Goal: Task Accomplishment & Management: Manage account settings

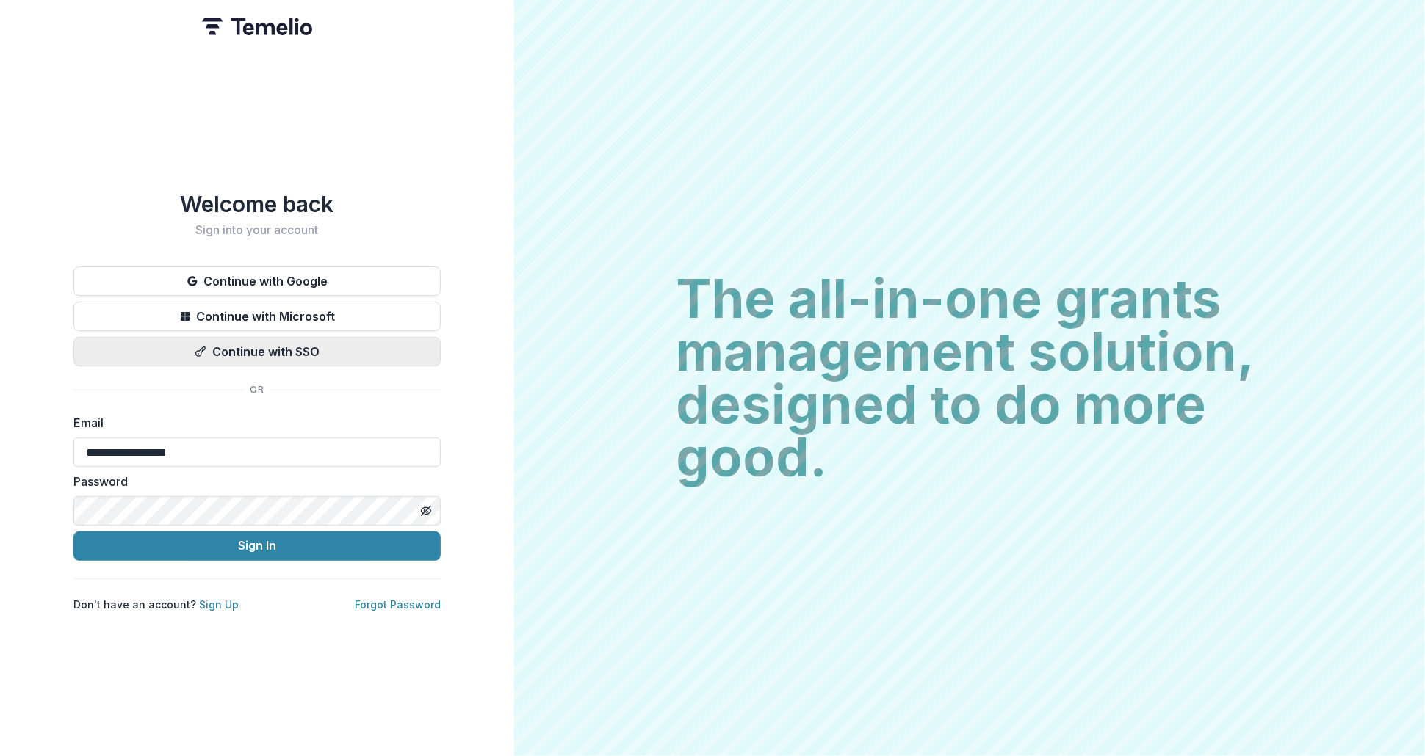
click at [352, 355] on button "Continue with SSO" at bounding box center [256, 351] width 367 height 29
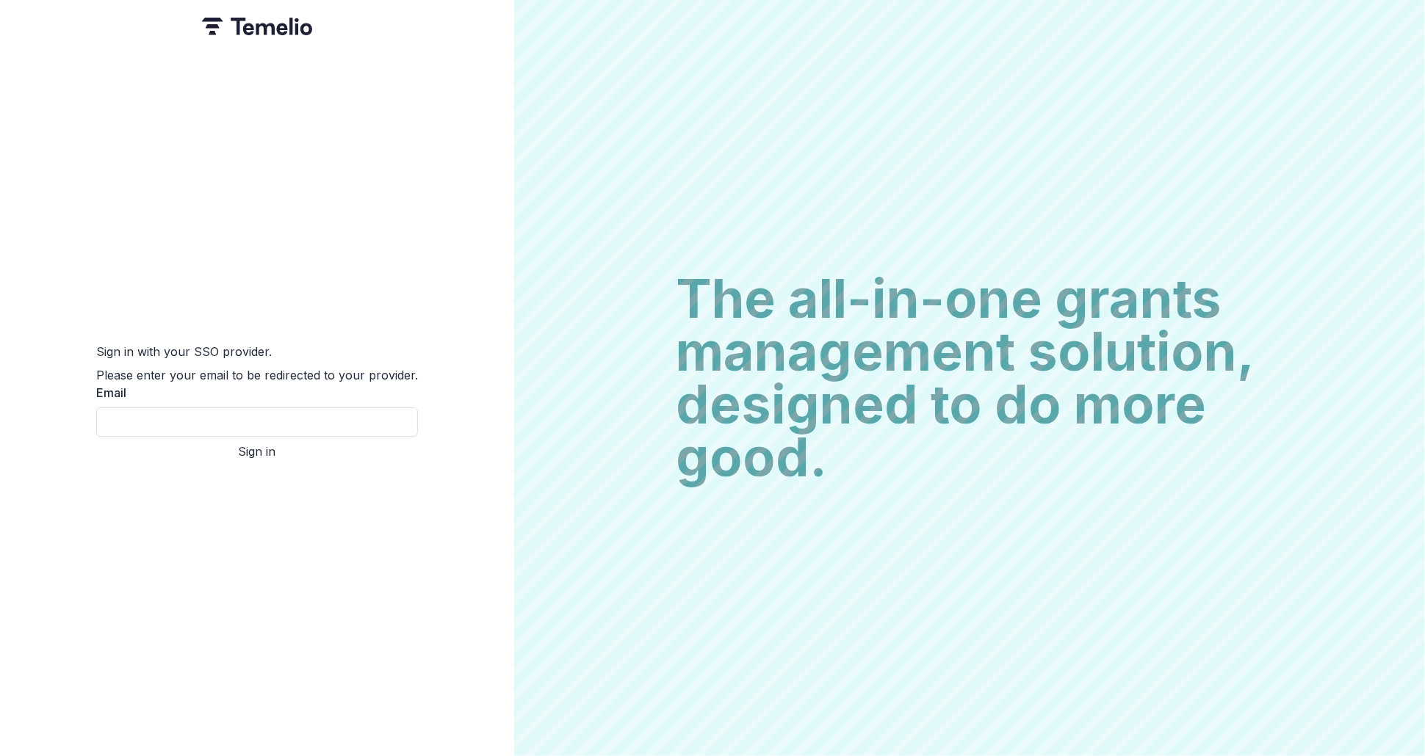
type input "**********"
click at [289, 455] on button "Sign in" at bounding box center [257, 452] width 322 height 18
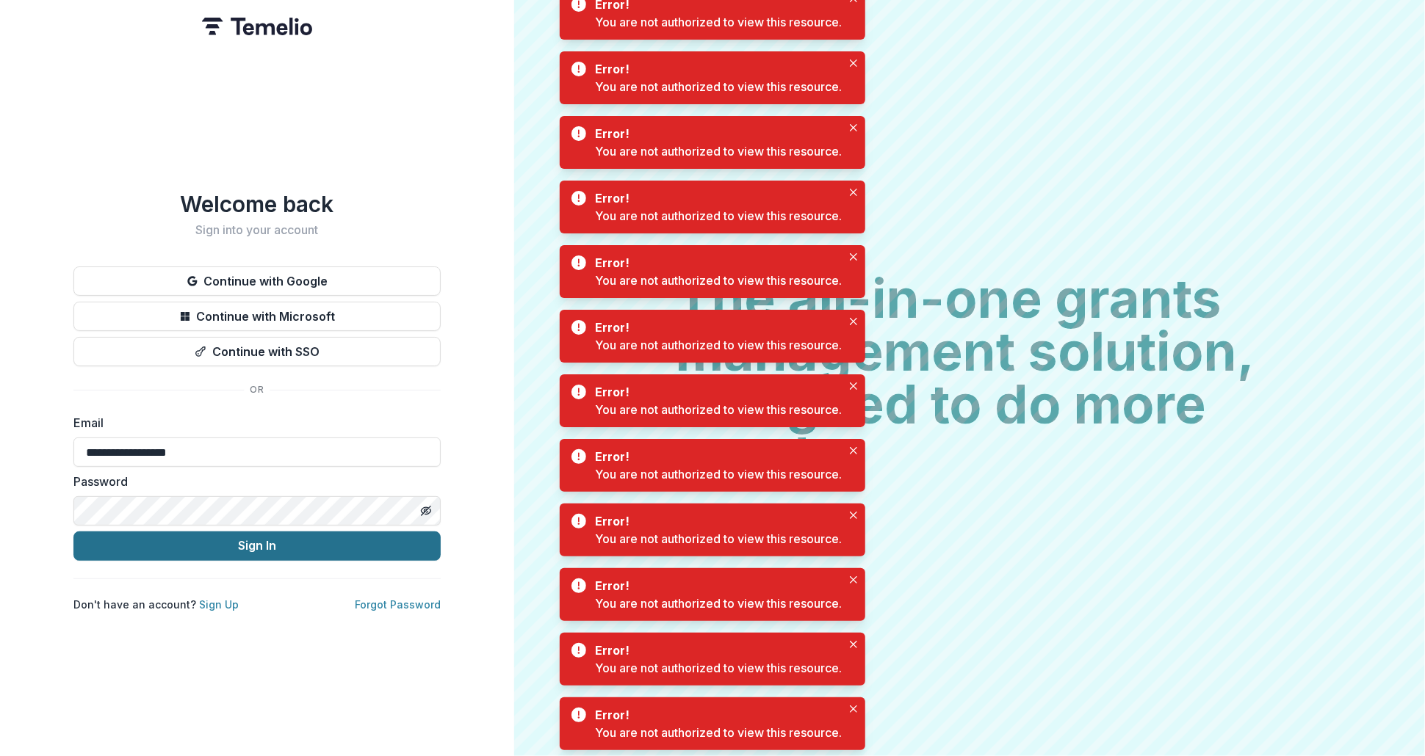
click at [275, 543] on button "Sign In" at bounding box center [256, 546] width 367 height 29
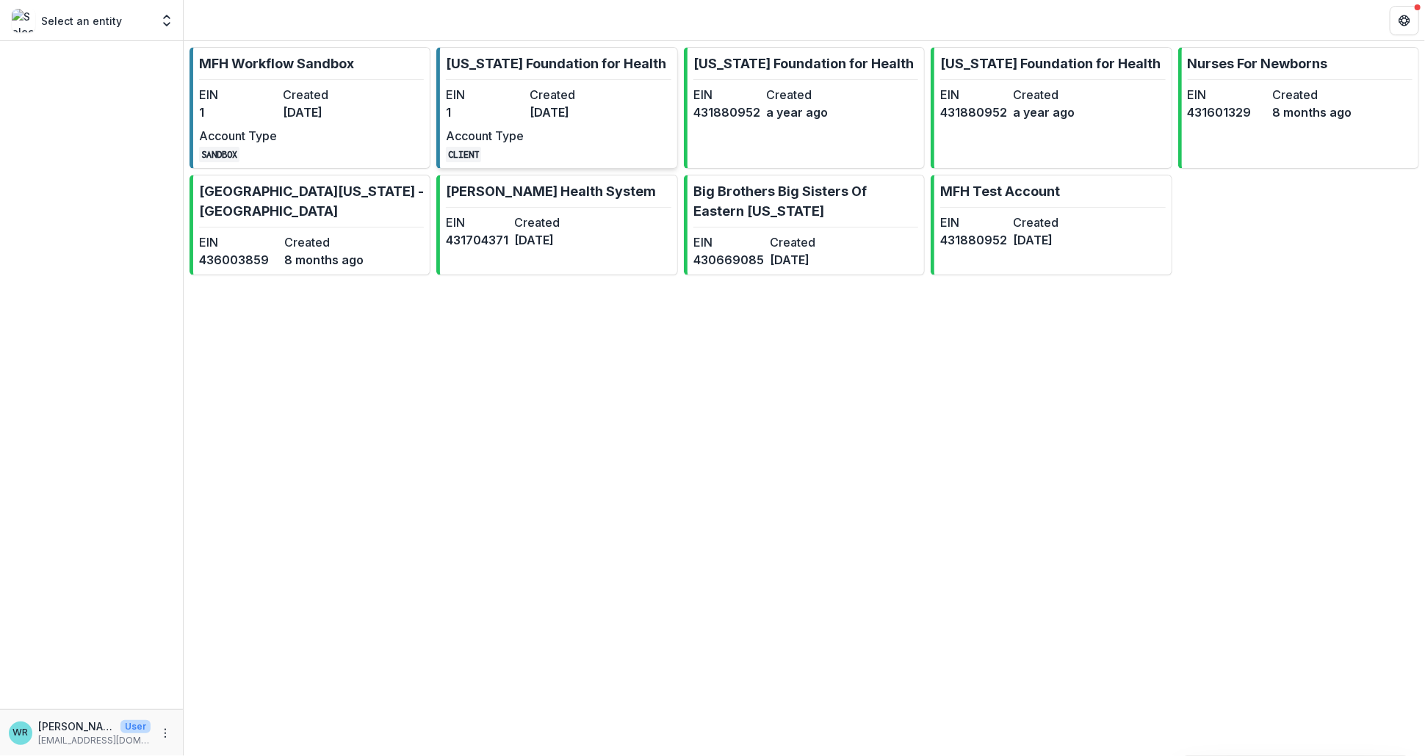
click at [486, 115] on dd "1" at bounding box center [485, 113] width 78 height 18
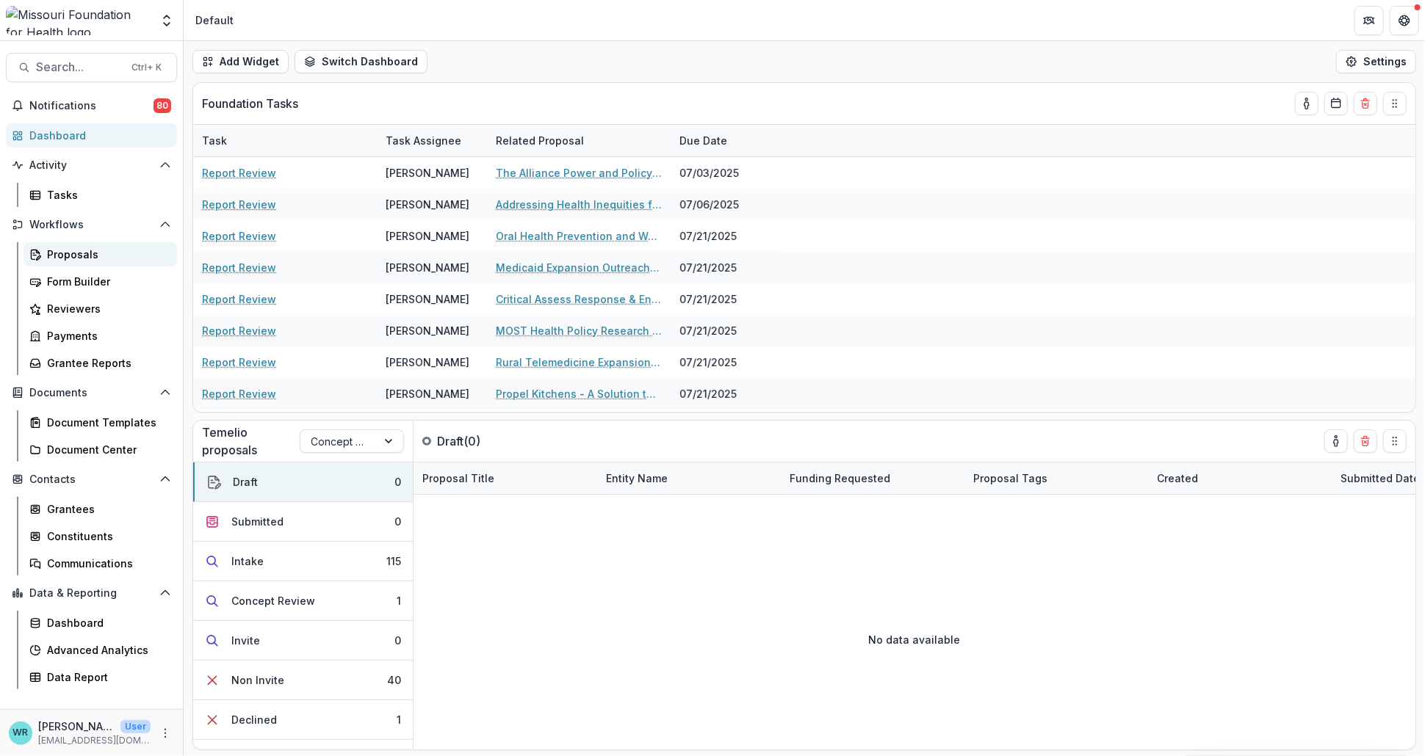
click at [80, 255] on div "Proposals" at bounding box center [106, 254] width 118 height 15
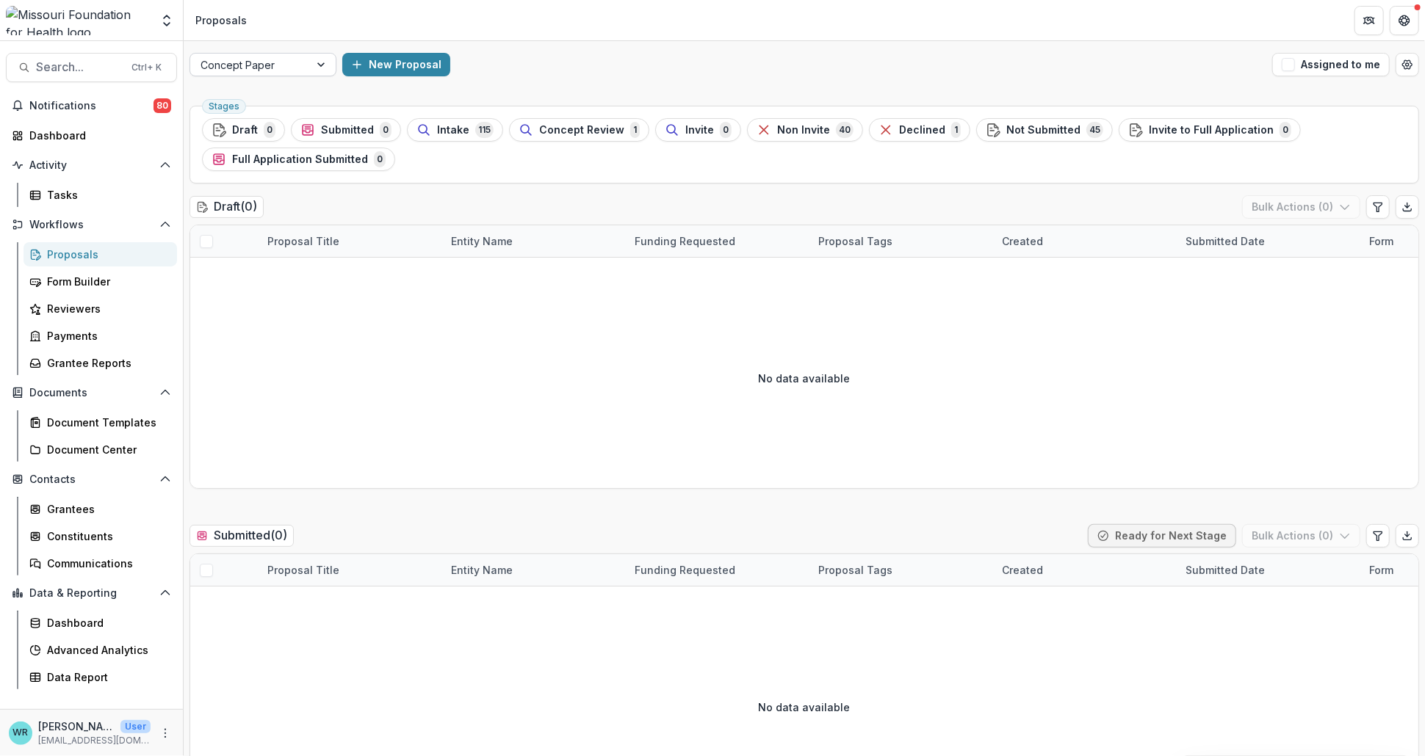
click at [267, 68] on div at bounding box center [249, 65] width 98 height 18
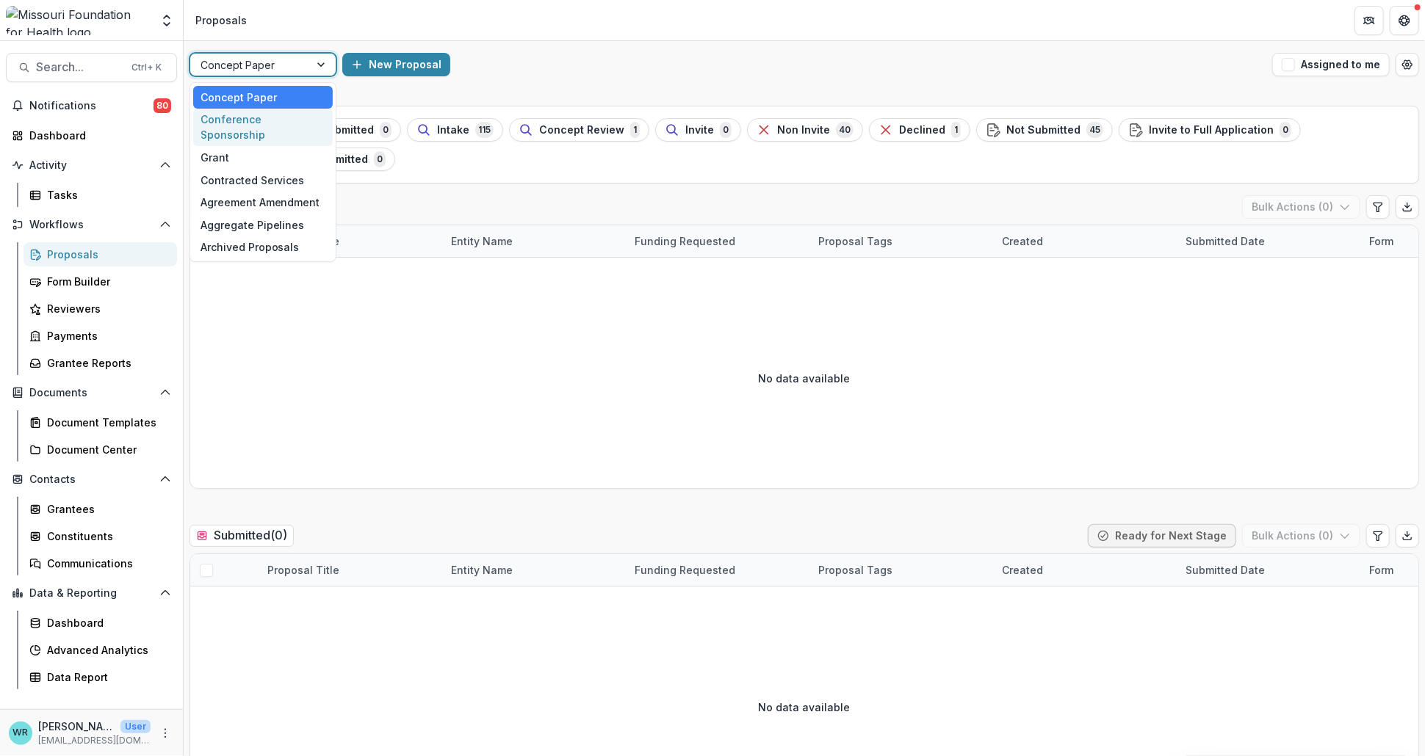
click at [260, 111] on div "Conference Sponsorship" at bounding box center [263, 128] width 140 height 38
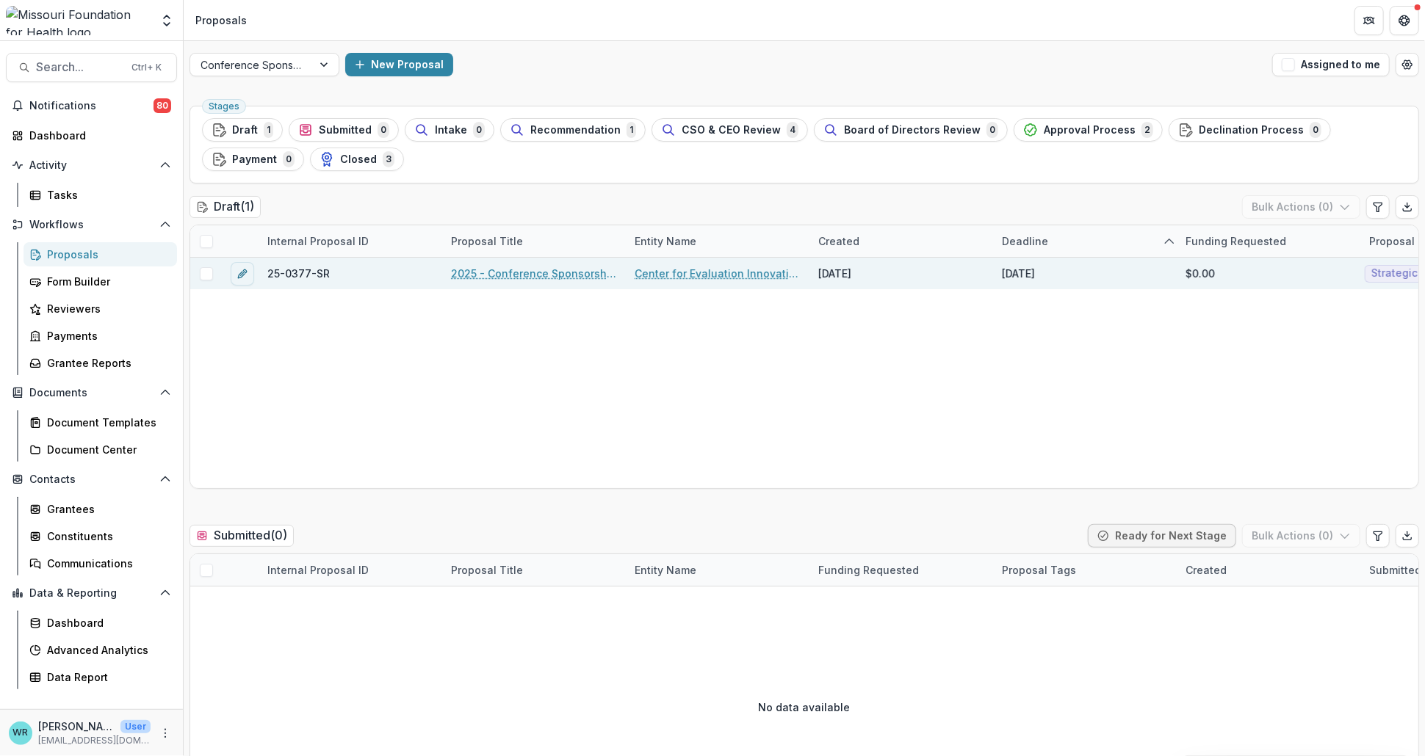
click at [538, 275] on link "2025 - Conference Sponsorship Request" at bounding box center [534, 273] width 166 height 15
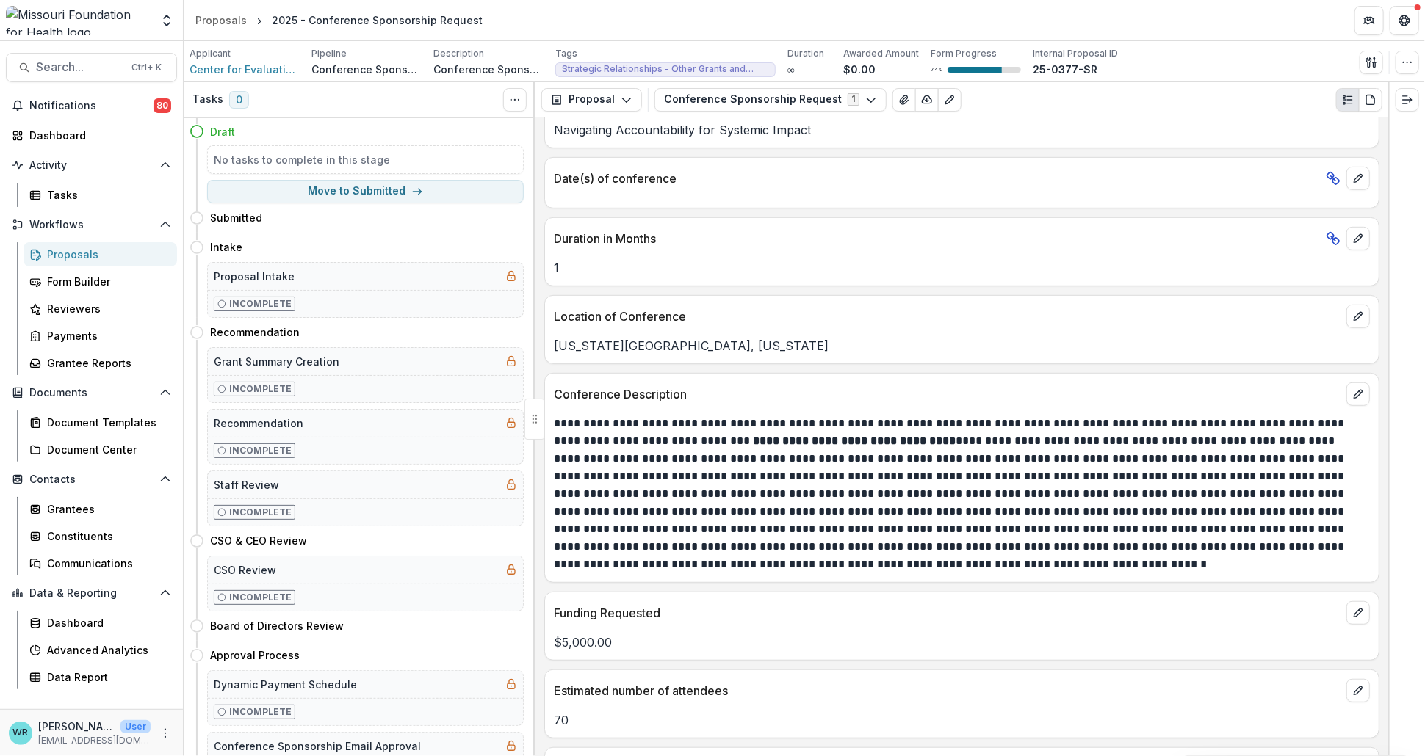
scroll to position [4324, 0]
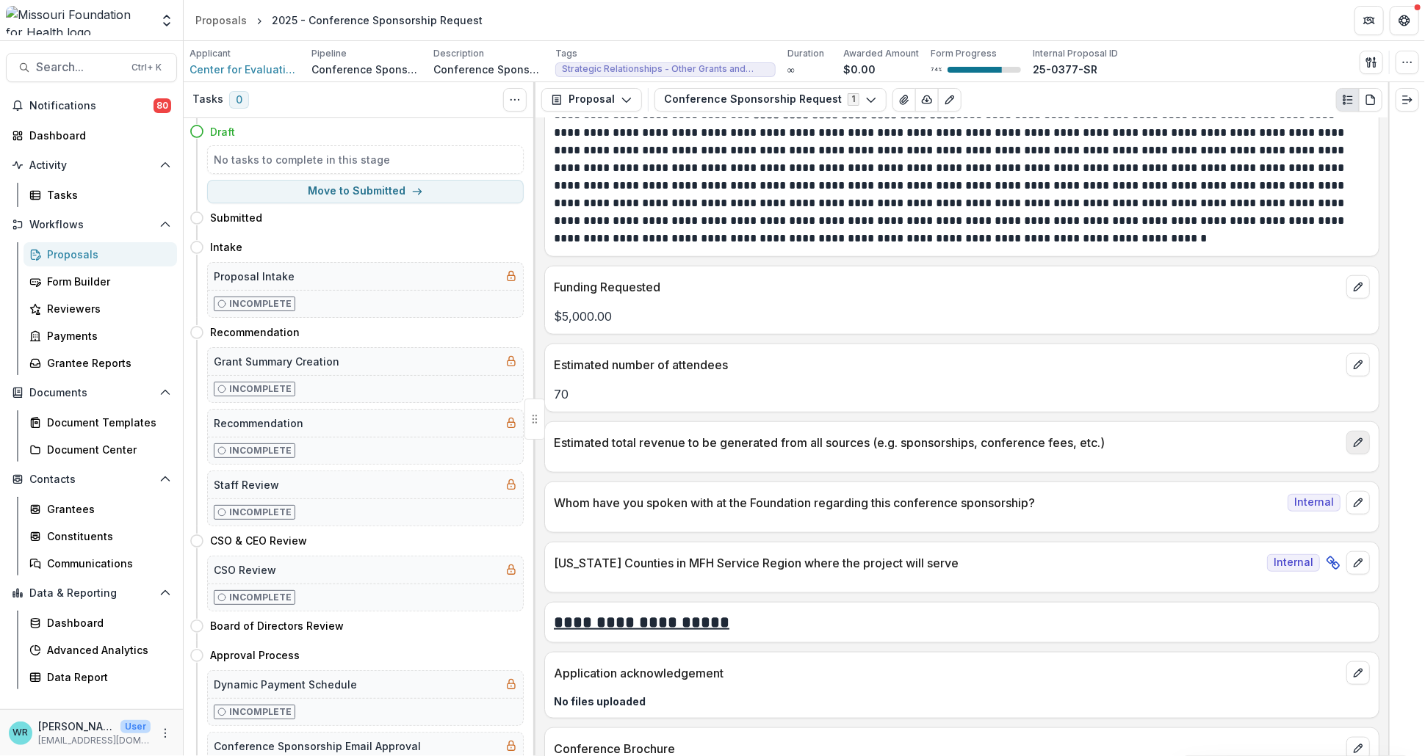
click at [1359, 437] on icon "edit" at bounding box center [1358, 443] width 12 height 12
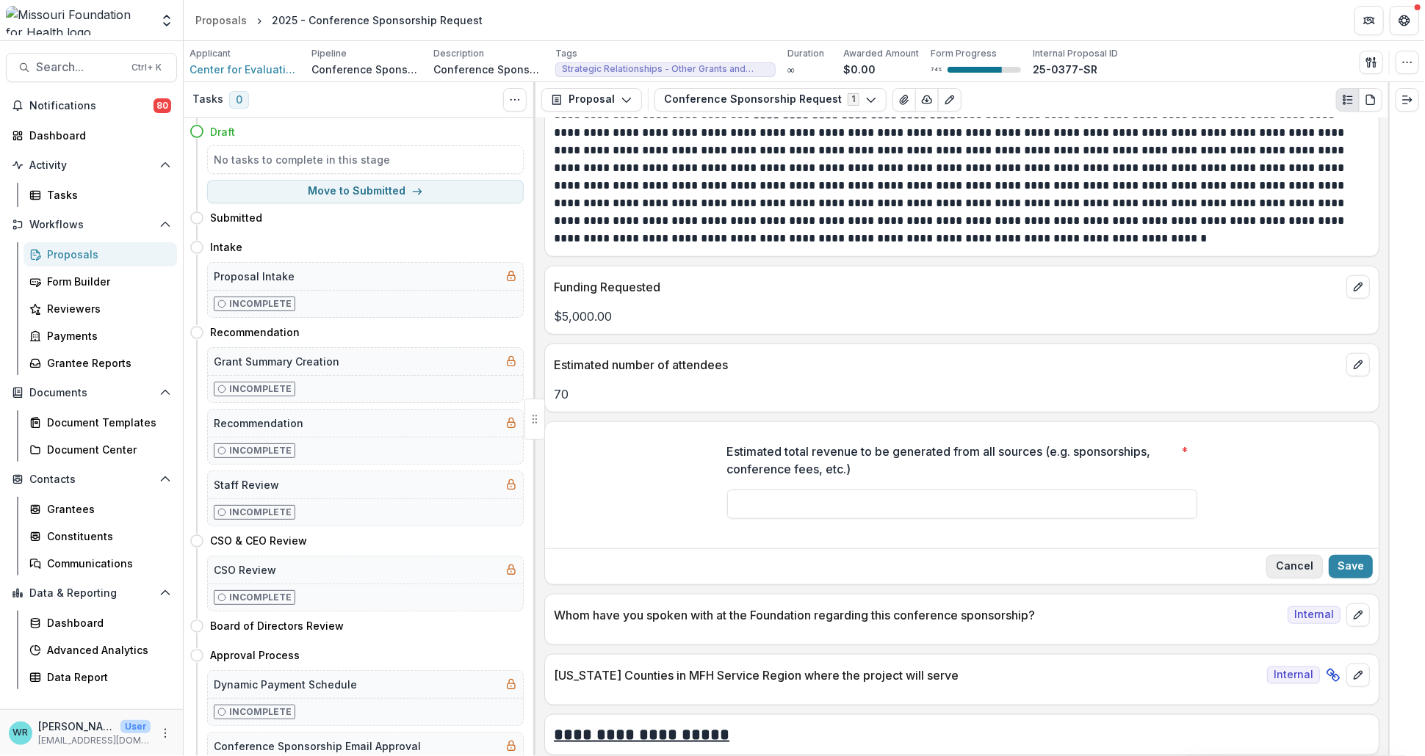
click at [1310, 569] on button "Cancel" at bounding box center [1294, 567] width 57 height 24
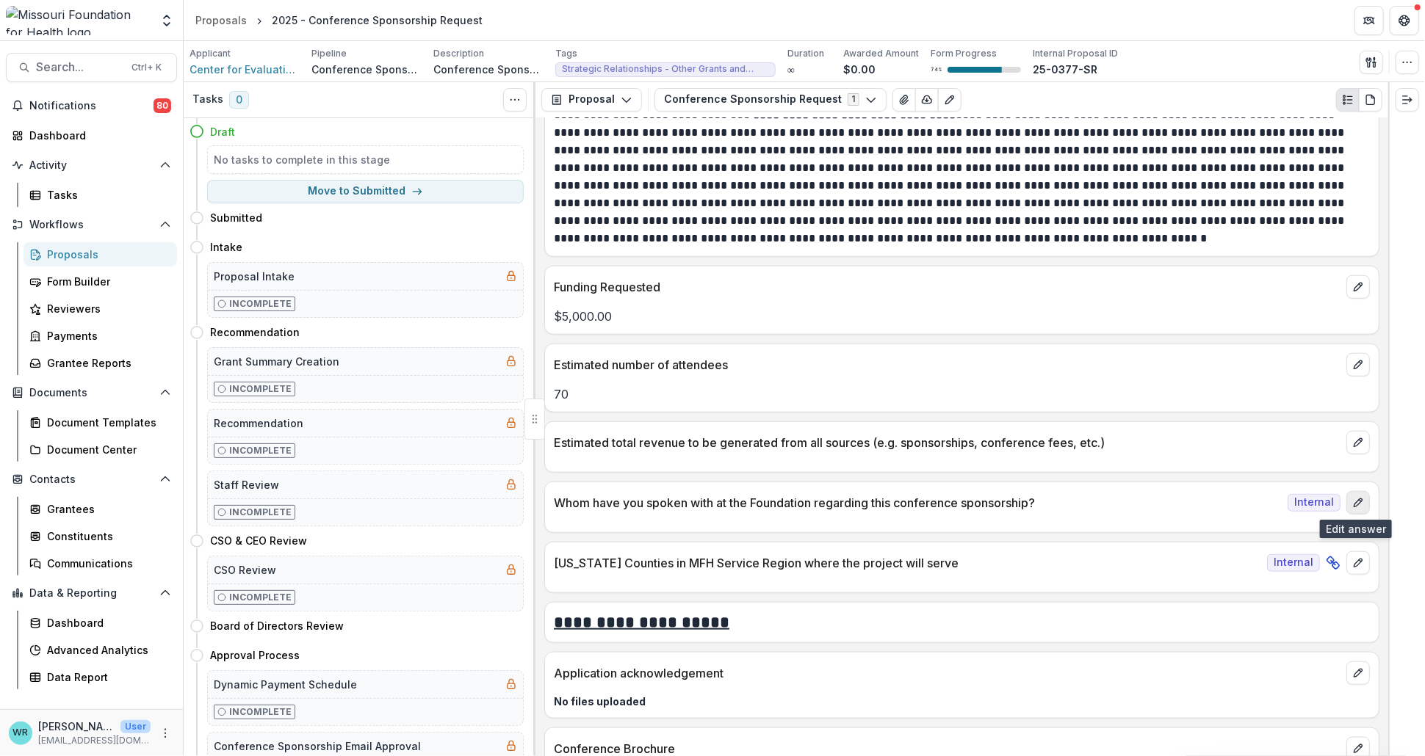
click at [1356, 504] on icon "edit" at bounding box center [1358, 503] width 12 height 12
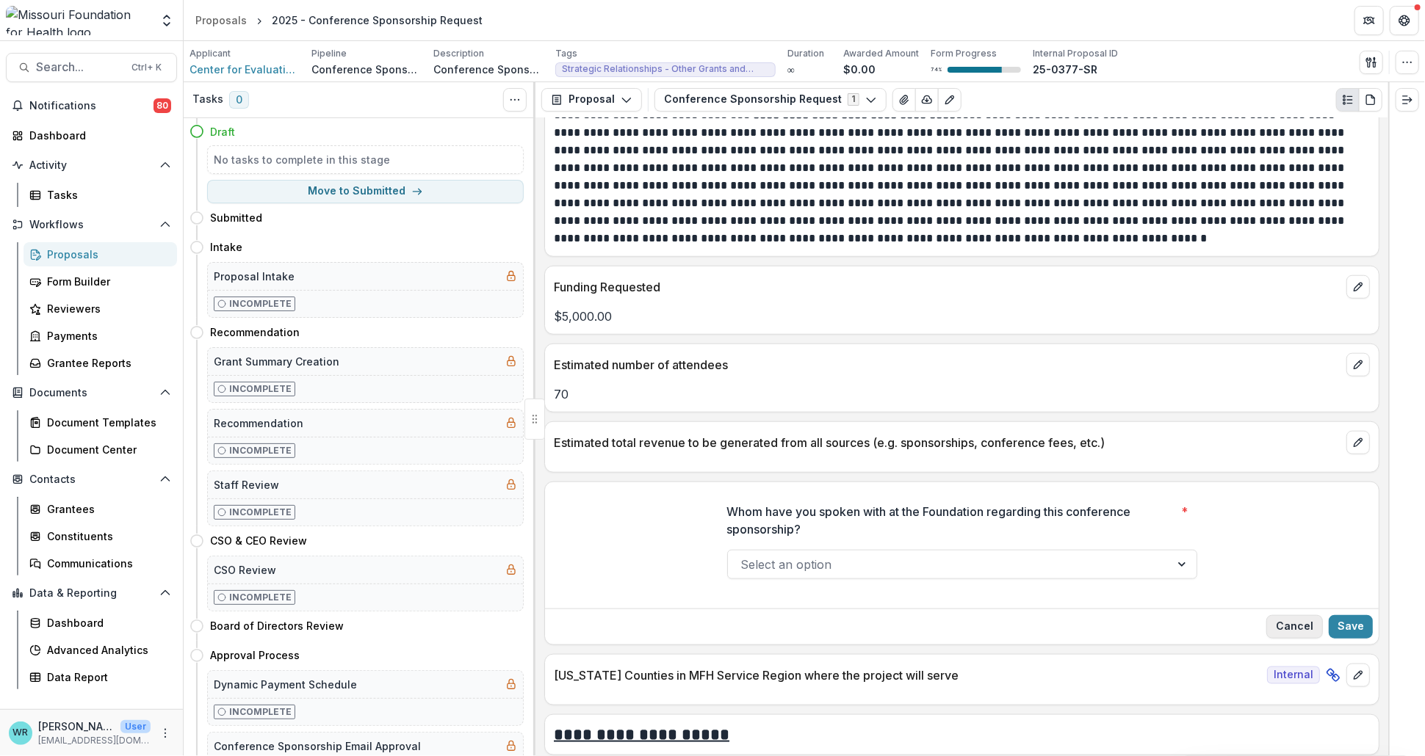
click at [1305, 627] on button "Cancel" at bounding box center [1294, 627] width 57 height 24
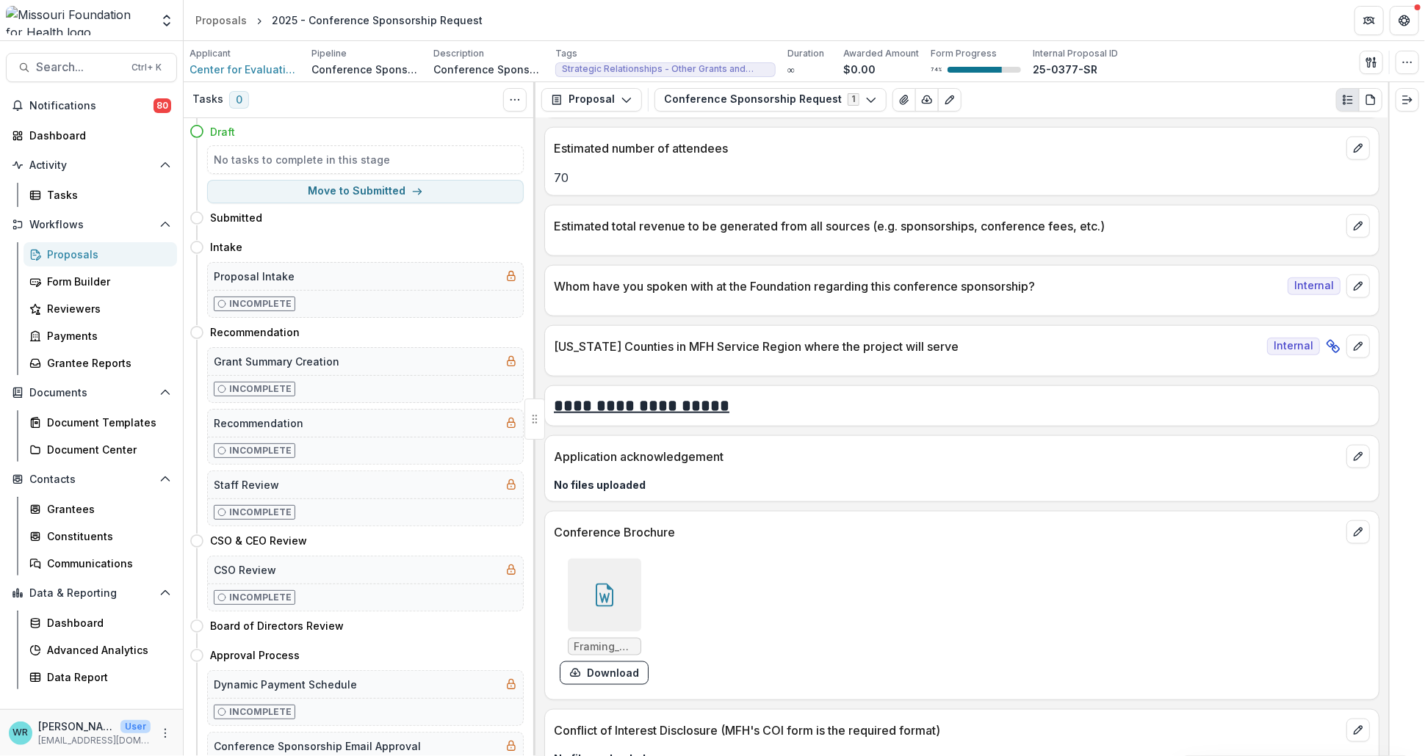
scroll to position [4569, 0]
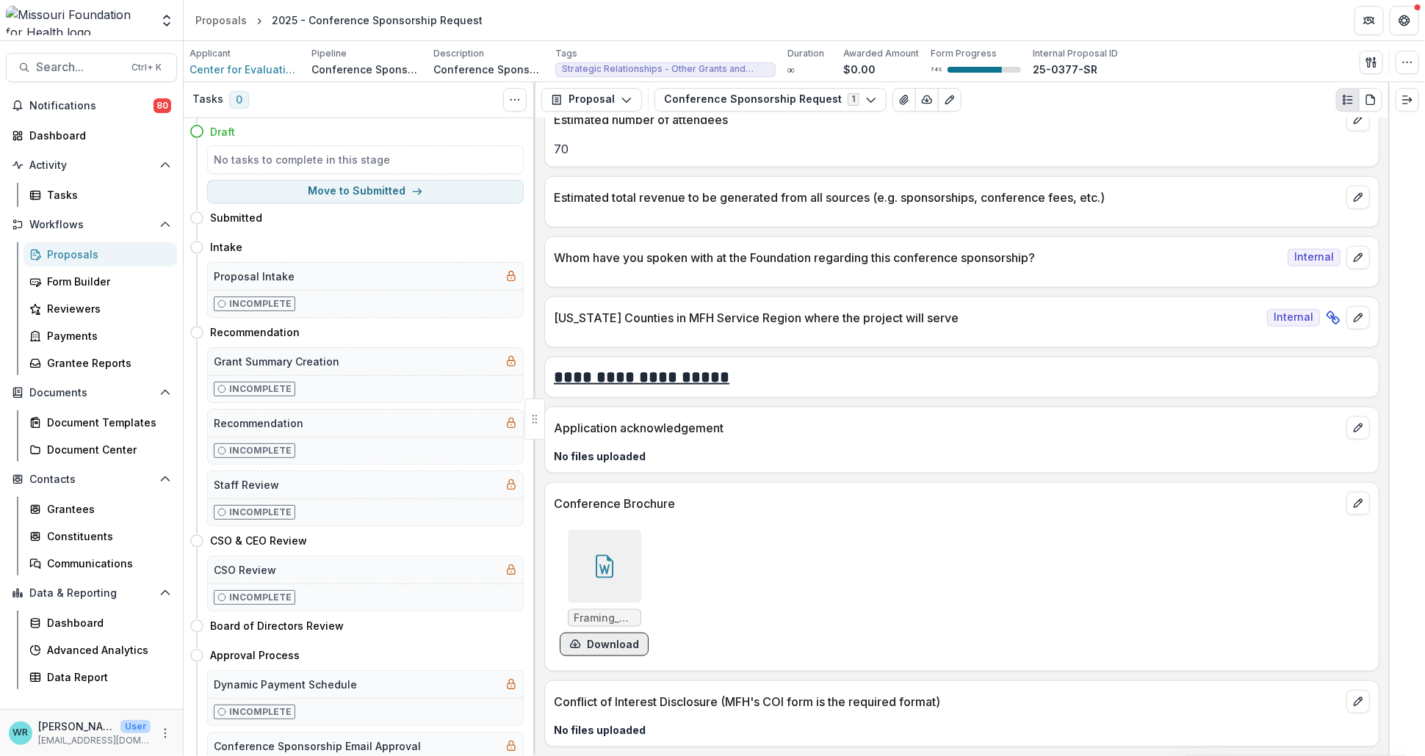
drag, startPoint x: 601, startPoint y: 640, endPoint x: 611, endPoint y: 641, distance: 10.4
click at [601, 640] on button "Download" at bounding box center [604, 645] width 89 height 24
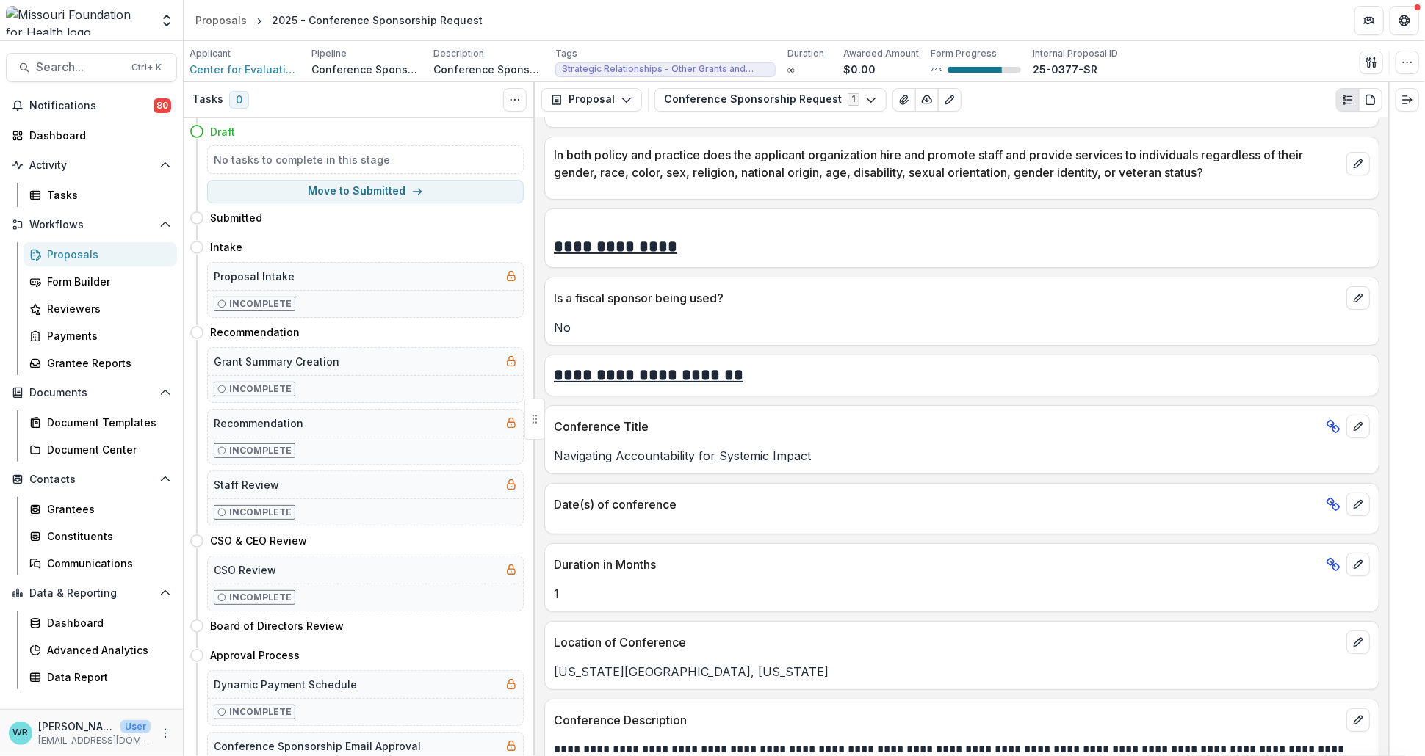
scroll to position [3590, 0]
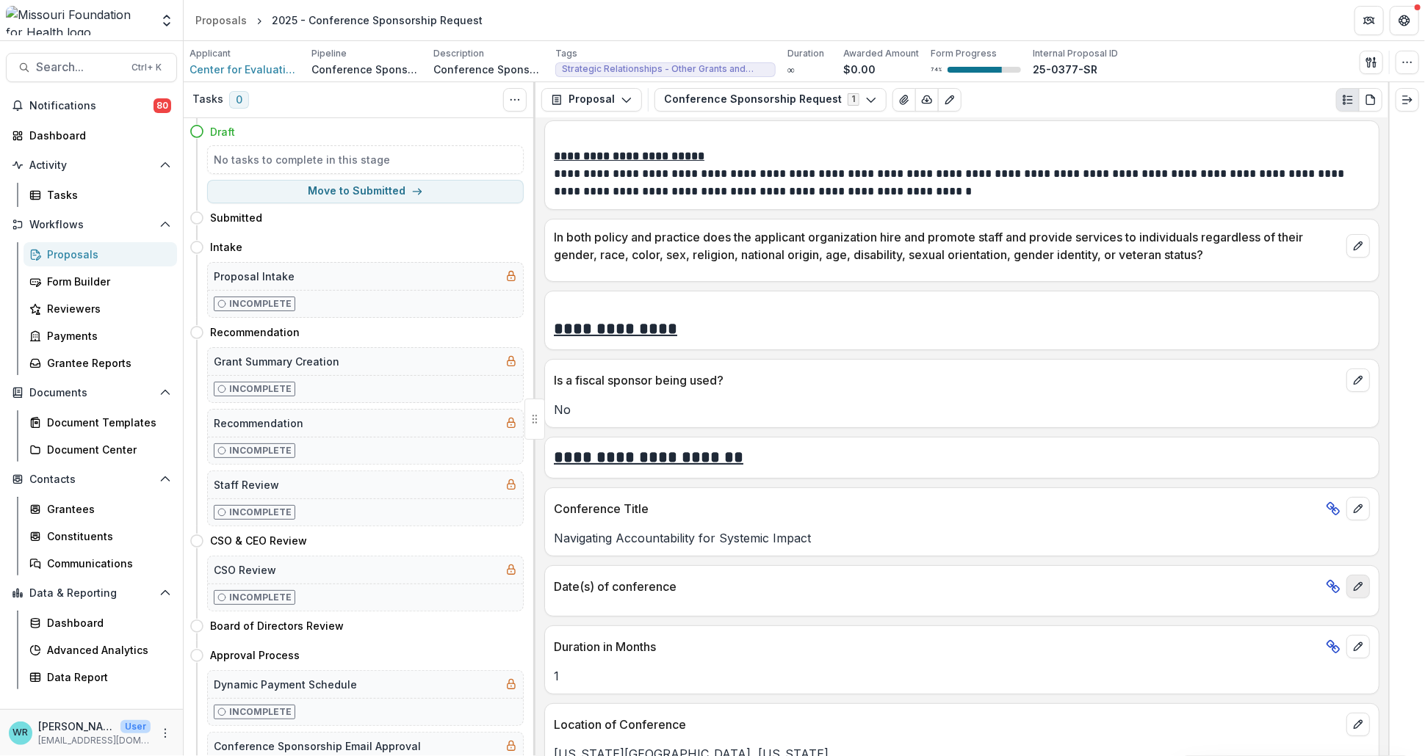
click at [1358, 595] on button "edit" at bounding box center [1358, 587] width 24 height 24
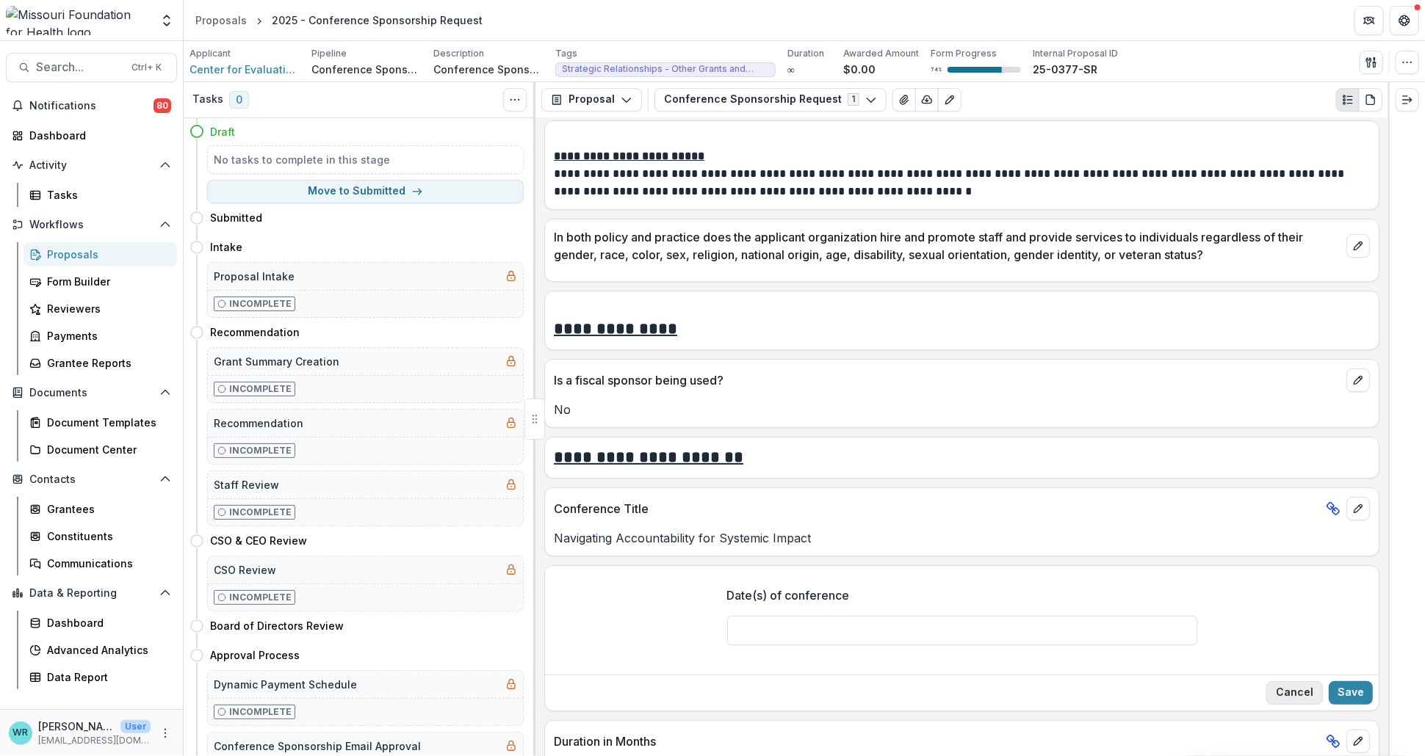
click at [1298, 691] on button "Cancel" at bounding box center [1294, 694] width 57 height 24
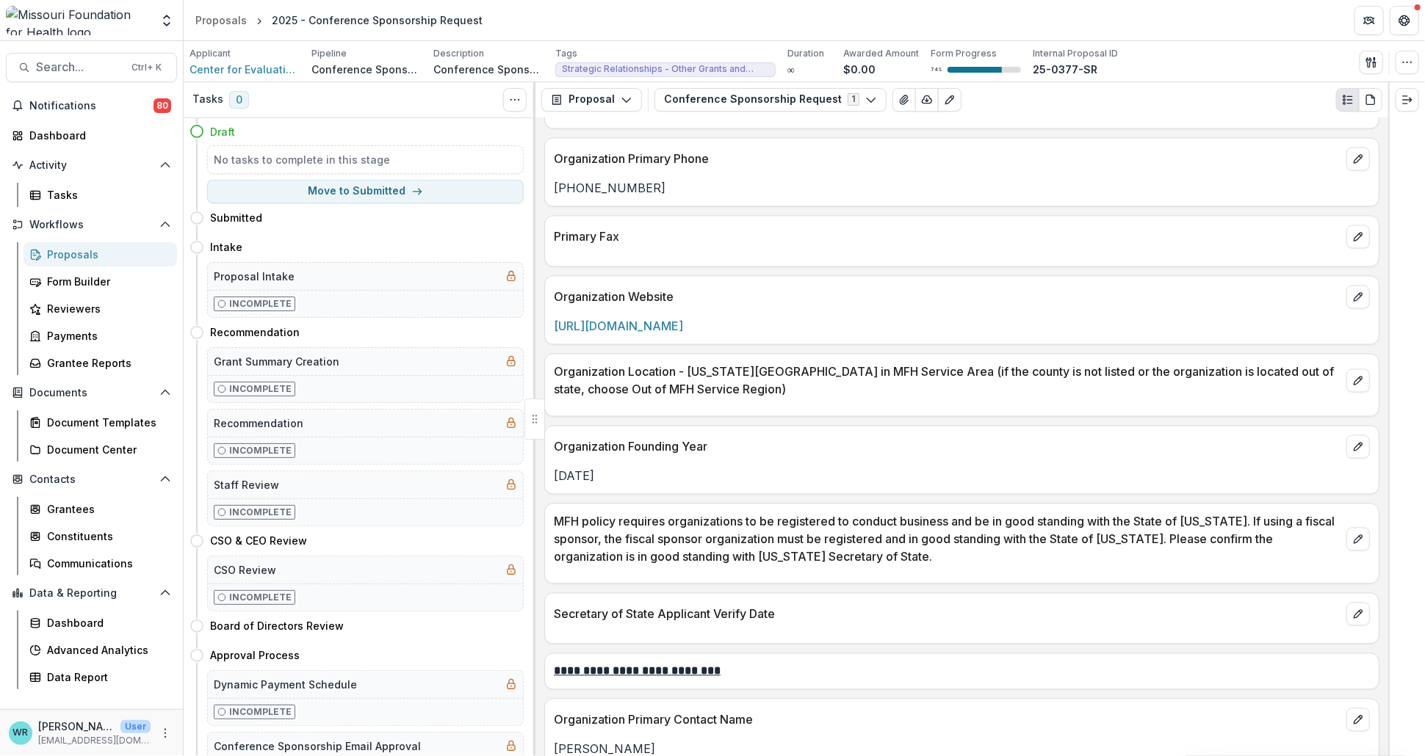
scroll to position [1713, 0]
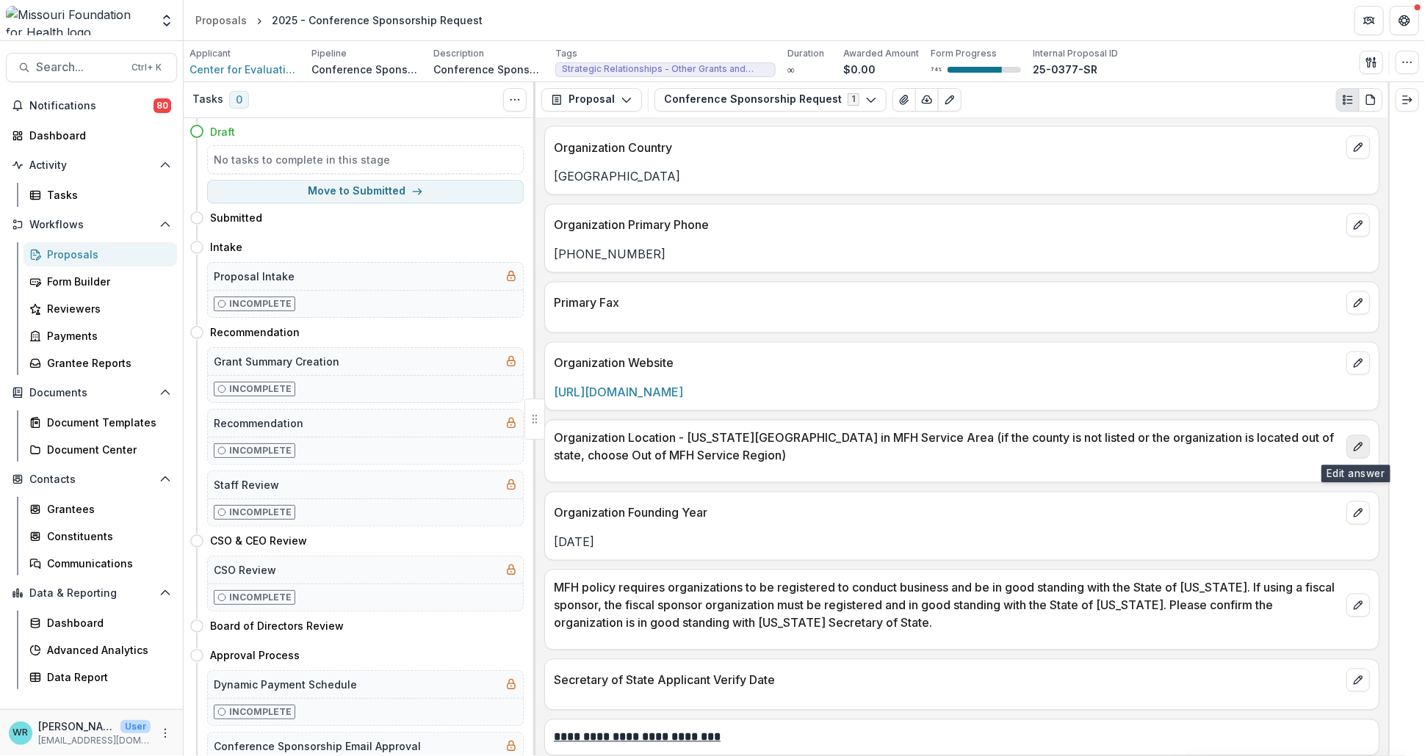
click at [1354, 450] on icon "edit" at bounding box center [1358, 447] width 12 height 12
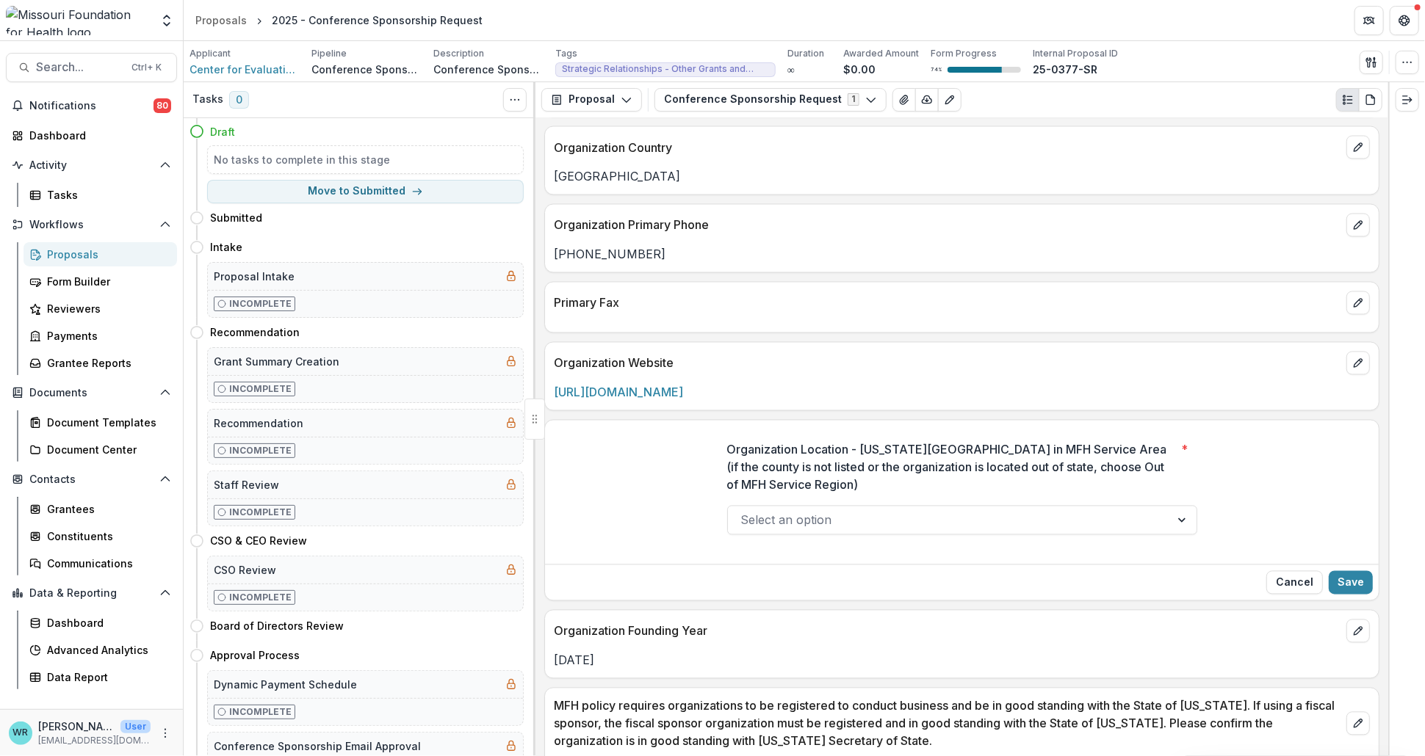
click at [1053, 520] on div at bounding box center [949, 520] width 416 height 21
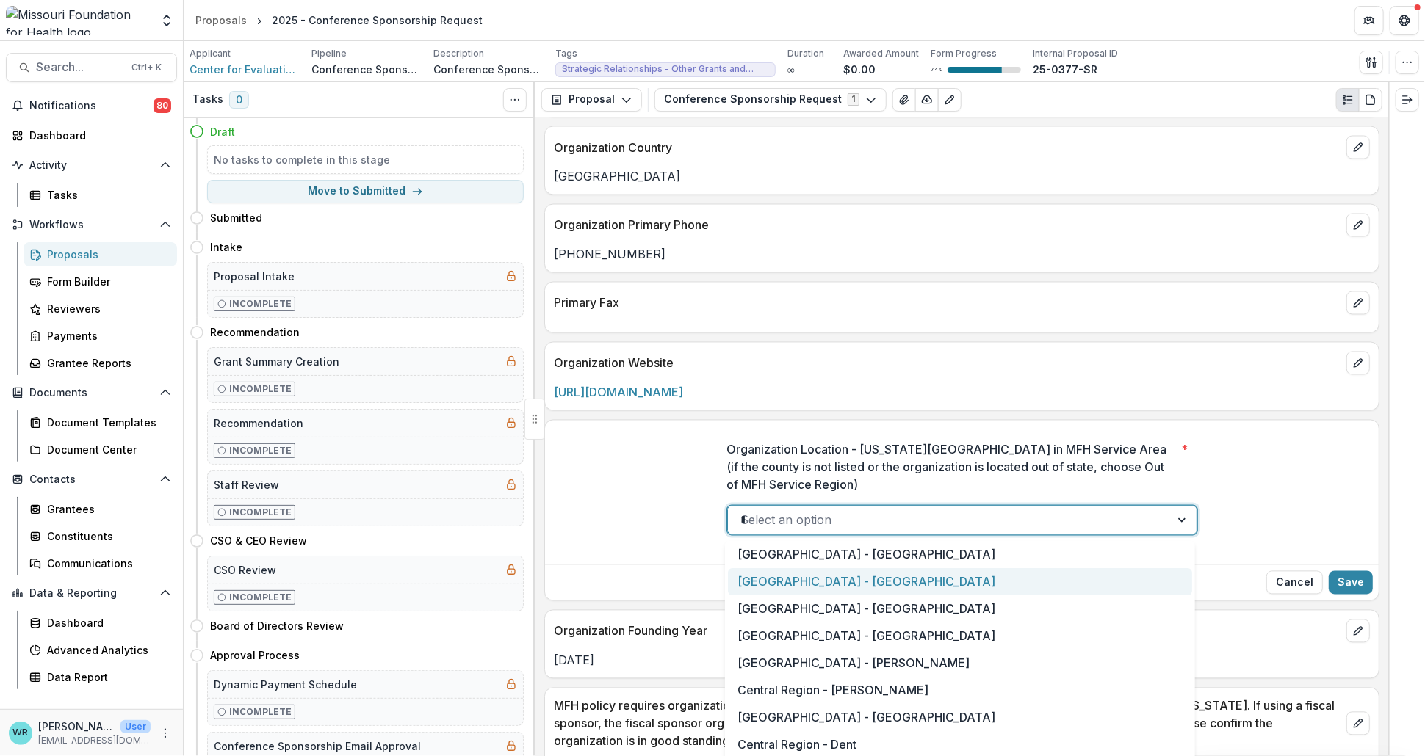
type input "***"
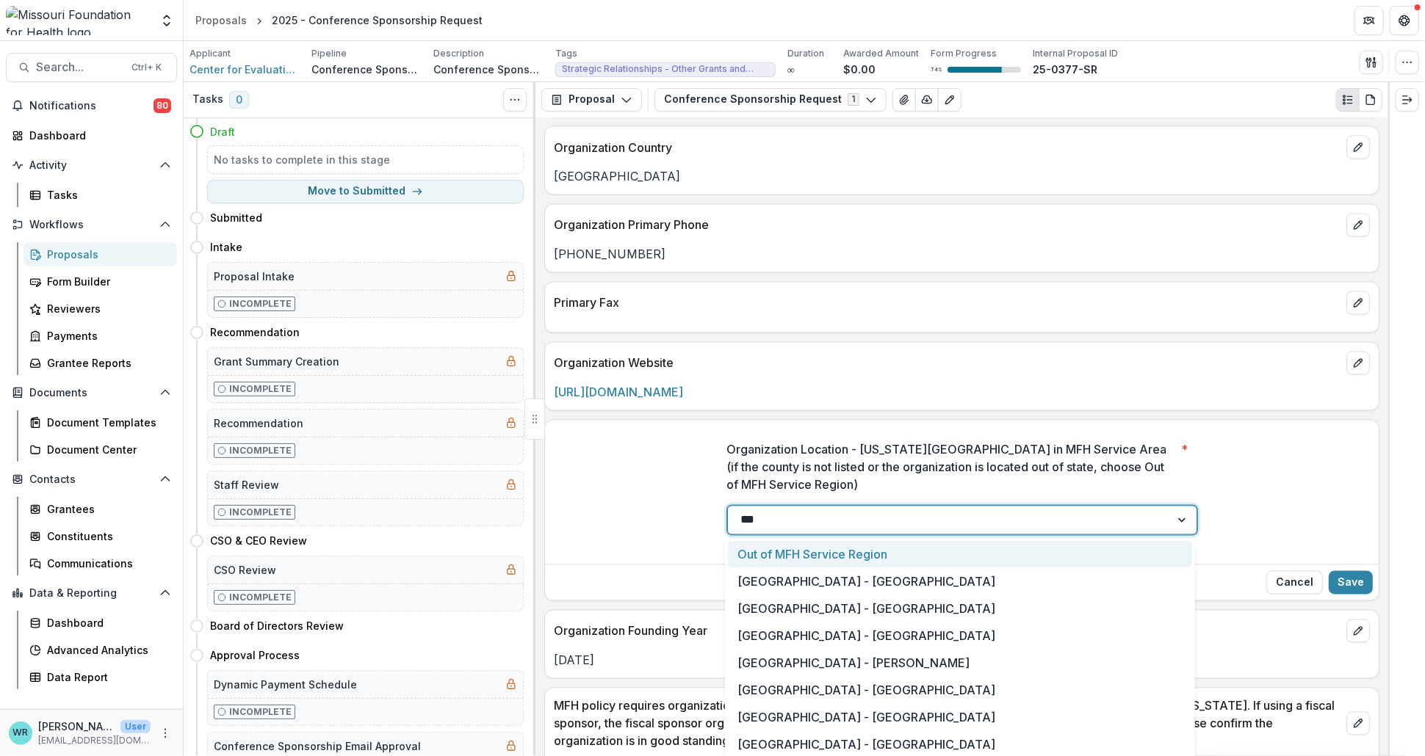
click at [859, 553] on div "Out of MFH Service Region" at bounding box center [960, 554] width 464 height 27
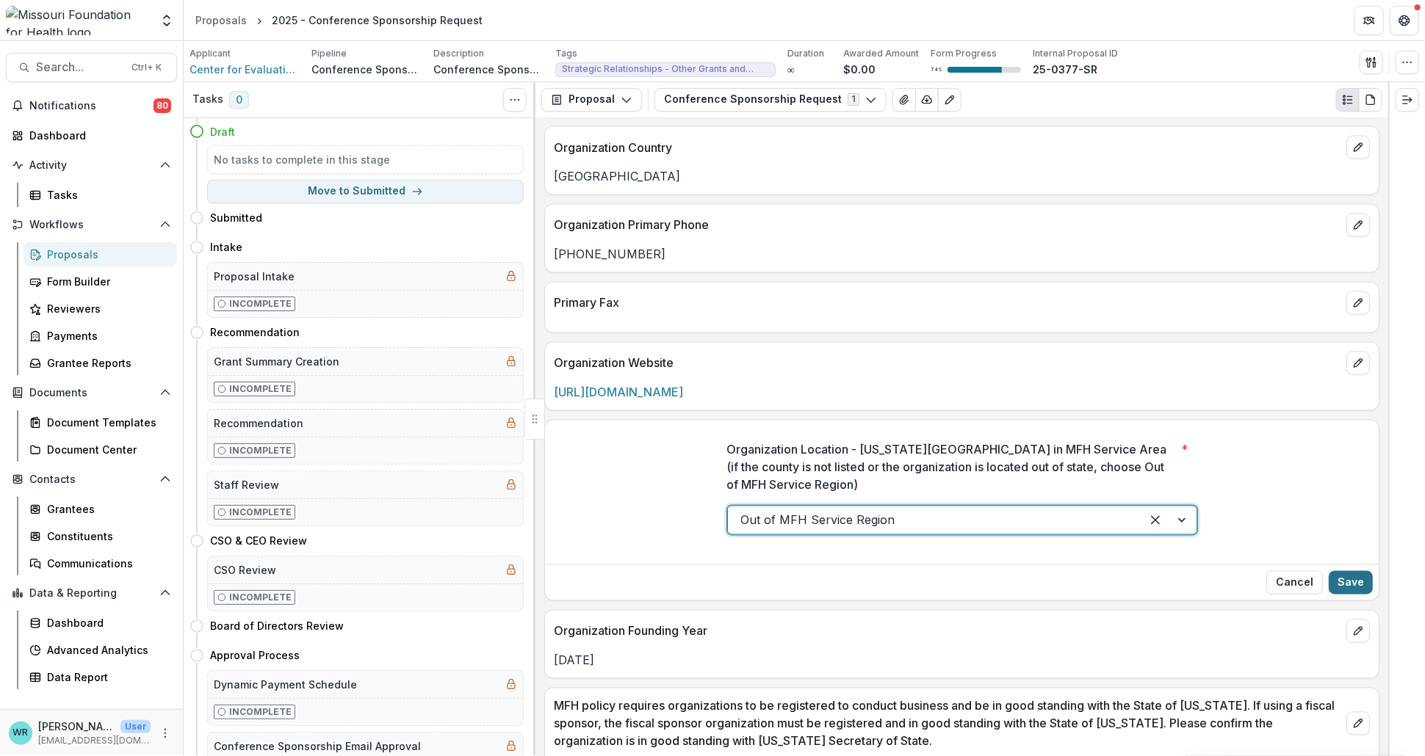
click at [1349, 583] on button "Save" at bounding box center [1351, 583] width 44 height 24
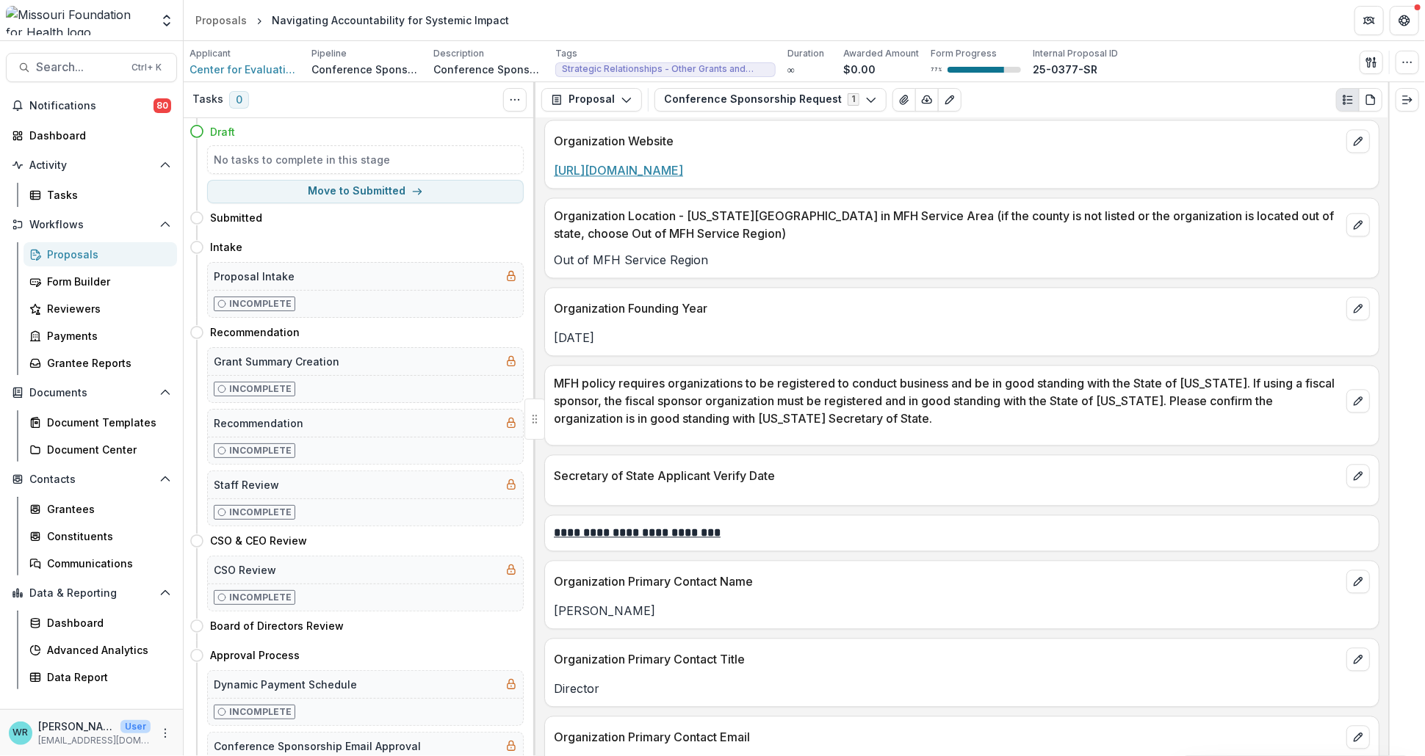
scroll to position [1958, 0]
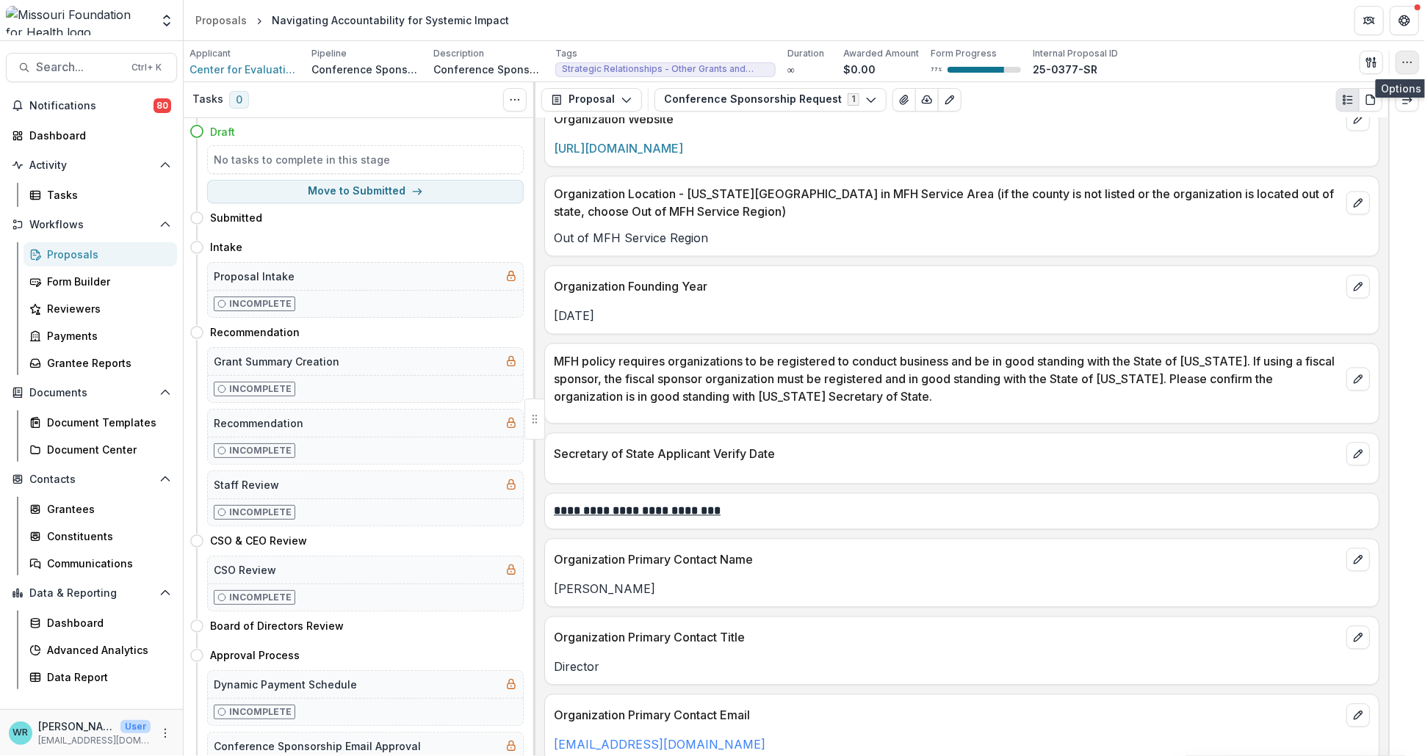
click at [1413, 65] on icon "button" at bounding box center [1407, 63] width 12 height 12
click at [1370, 94] on button "Edit Attributes" at bounding box center [1336, 95] width 157 height 24
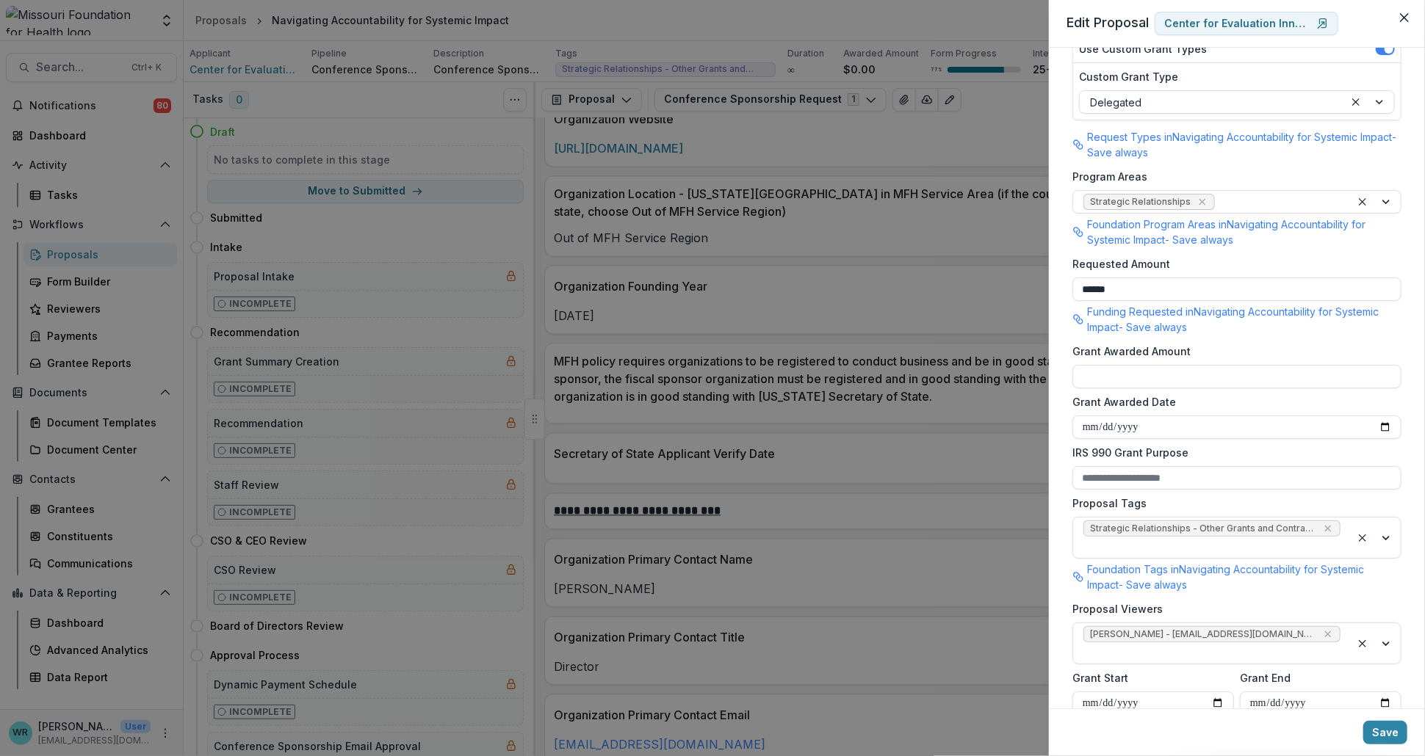
scroll to position [245, 0]
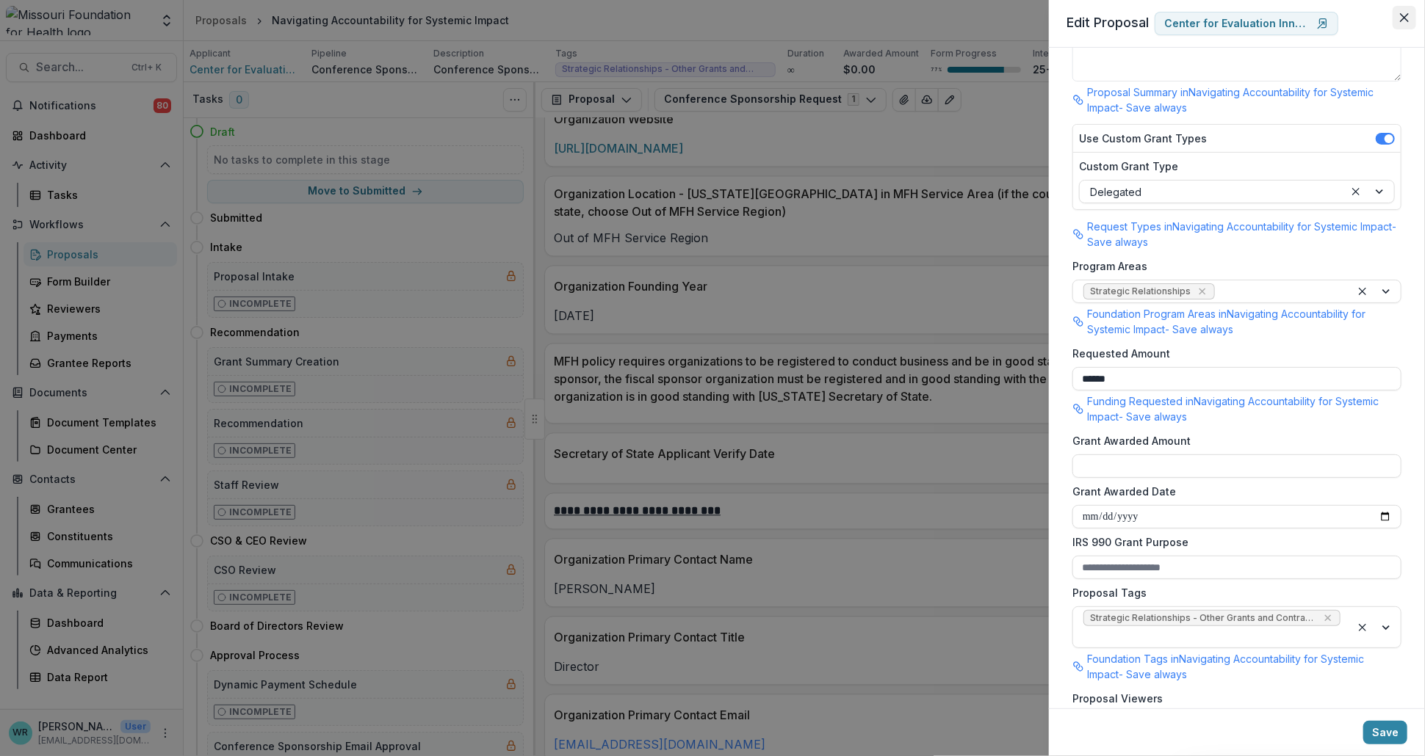
click at [1408, 22] on button "Close" at bounding box center [1404, 18] width 24 height 24
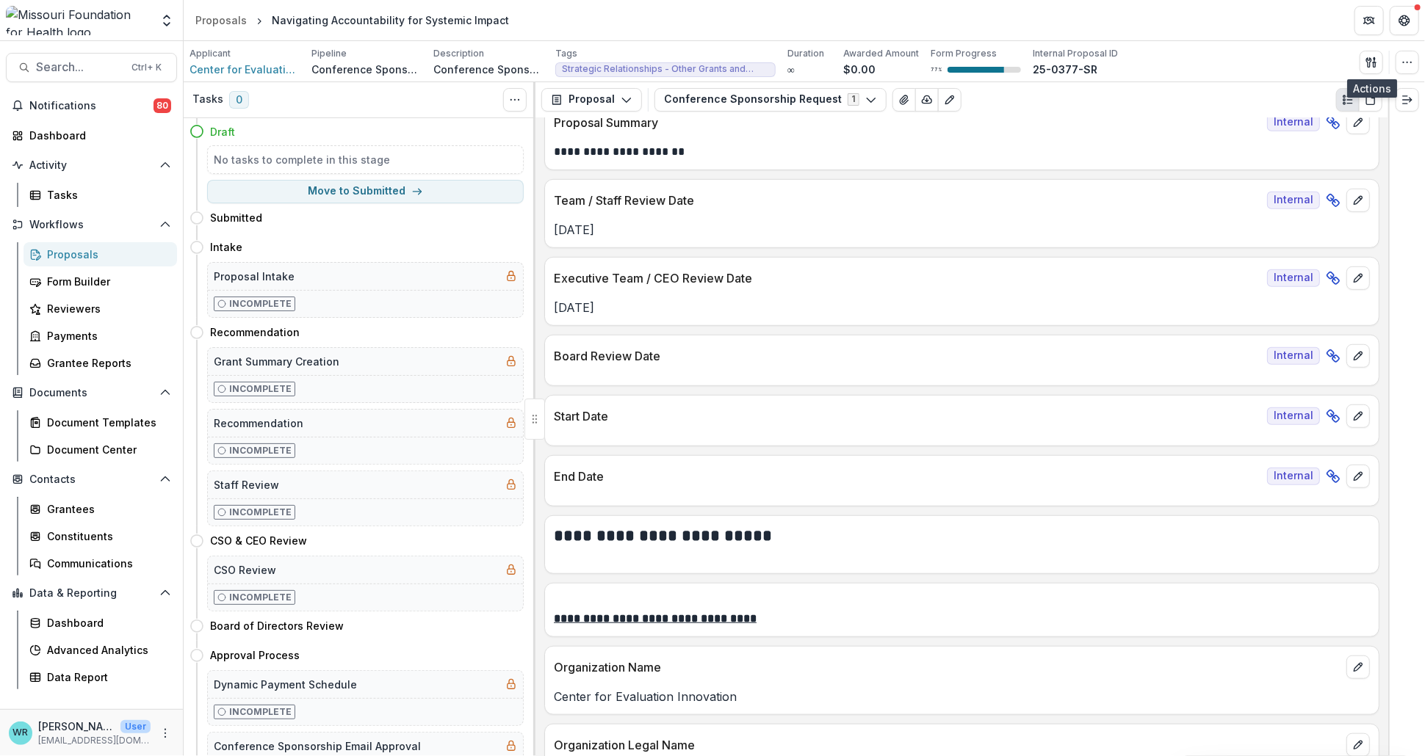
scroll to position [408, 0]
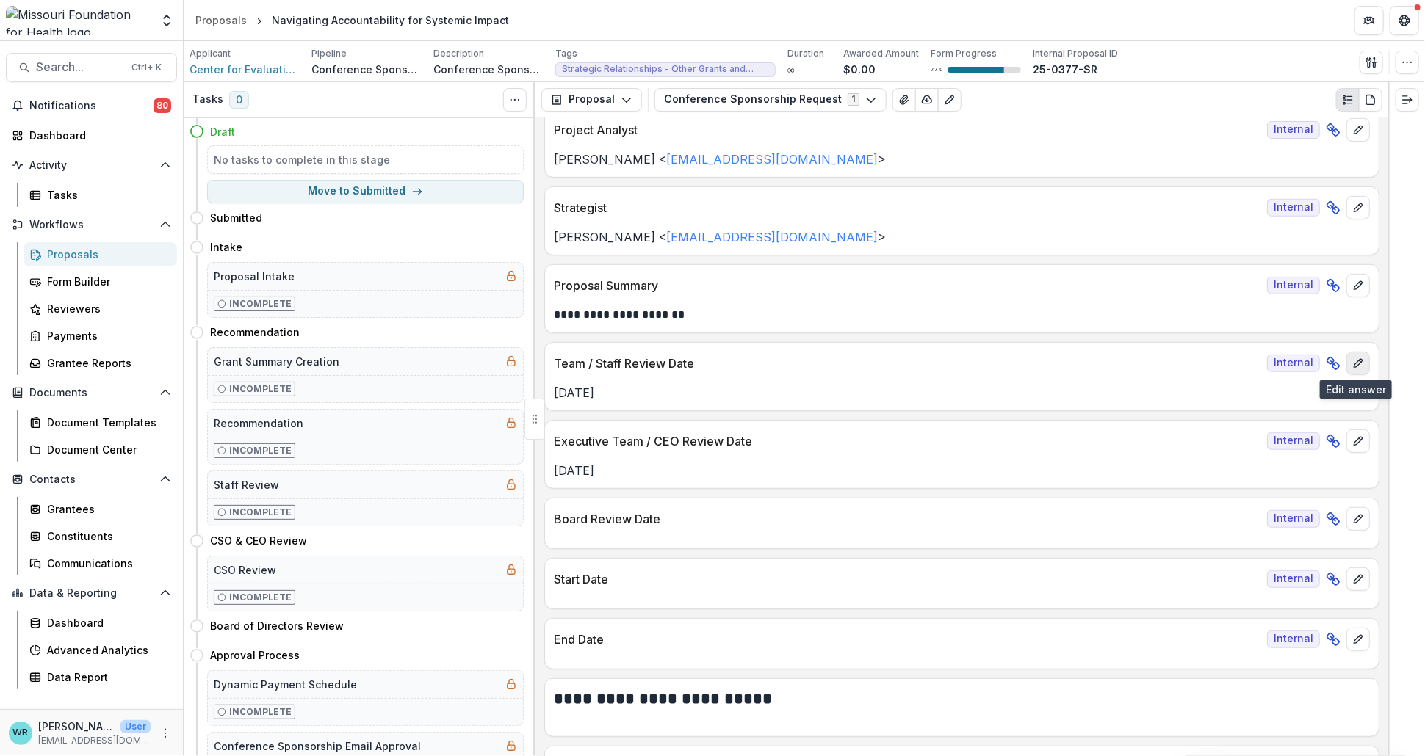
click at [1360, 365] on button "edit" at bounding box center [1358, 364] width 24 height 24
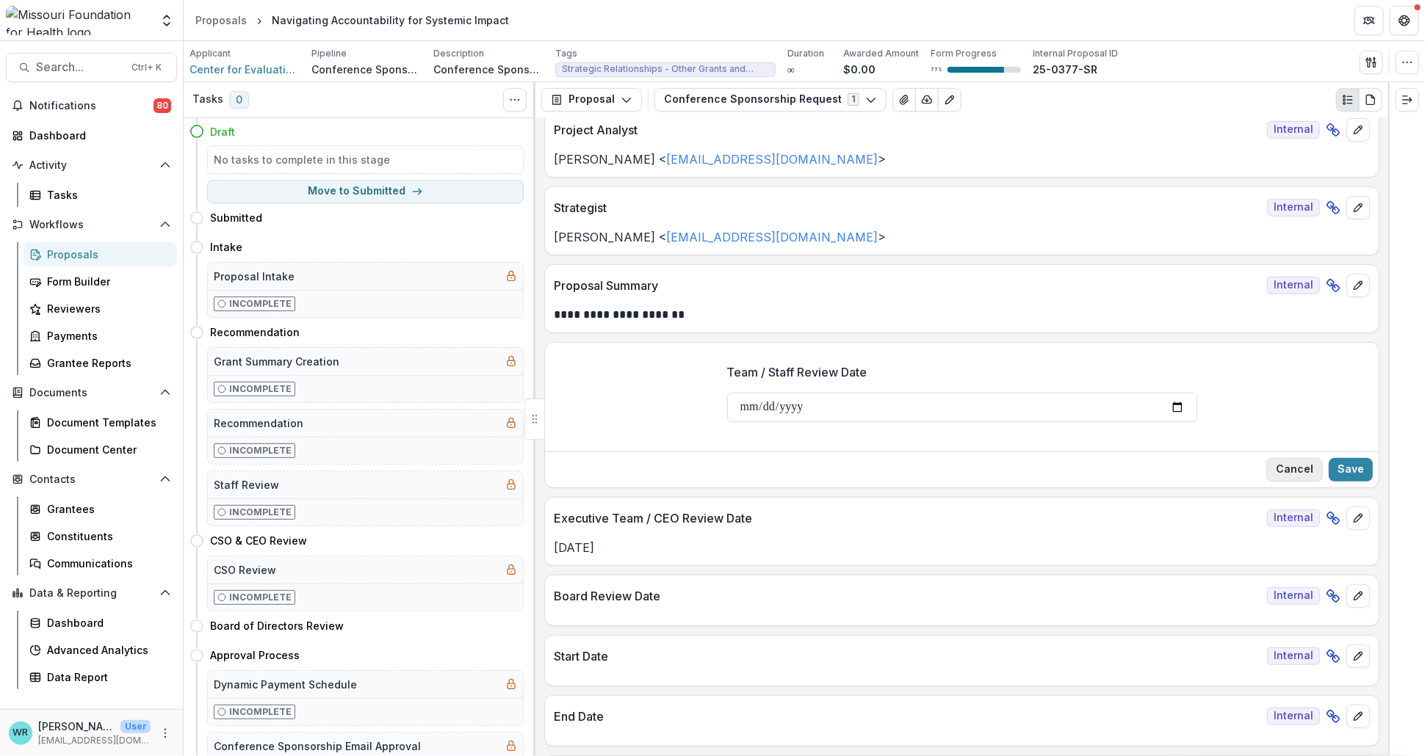
click at [1301, 464] on button "Cancel" at bounding box center [1294, 470] width 57 height 24
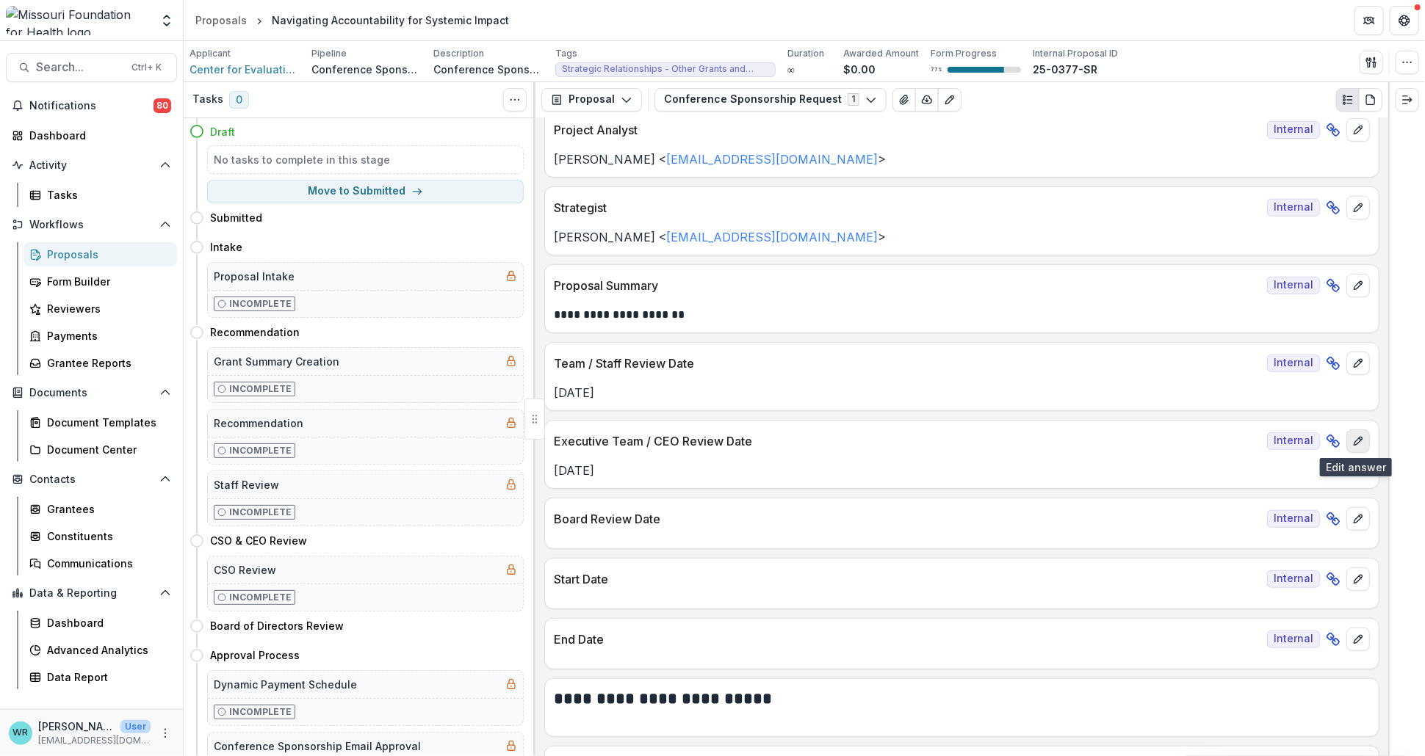
click at [1359, 444] on icon "edit" at bounding box center [1358, 442] width 12 height 12
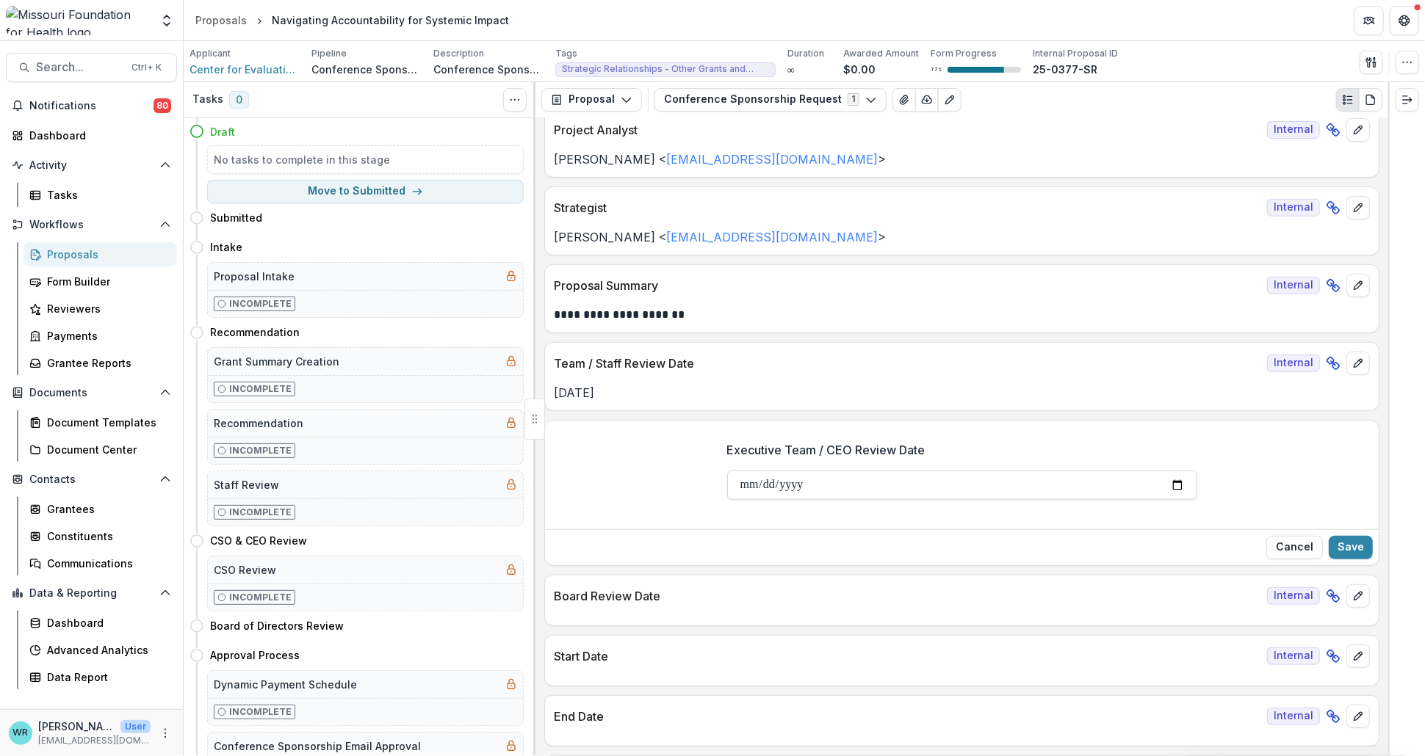
click at [749, 485] on input "**********" at bounding box center [962, 485] width 470 height 29
type input "**********"
click at [1341, 547] on button "Save" at bounding box center [1351, 548] width 44 height 24
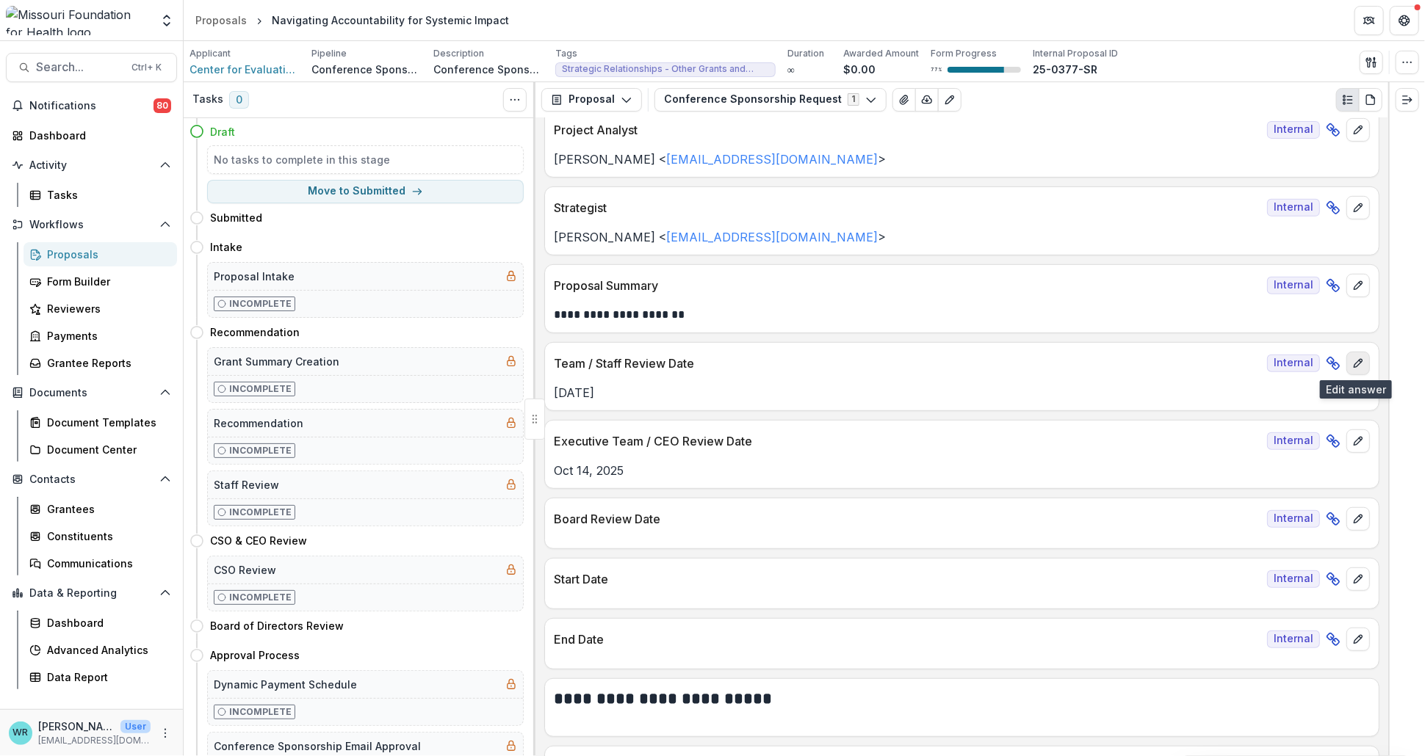
click at [1354, 364] on icon "edit" at bounding box center [1358, 363] width 8 height 8
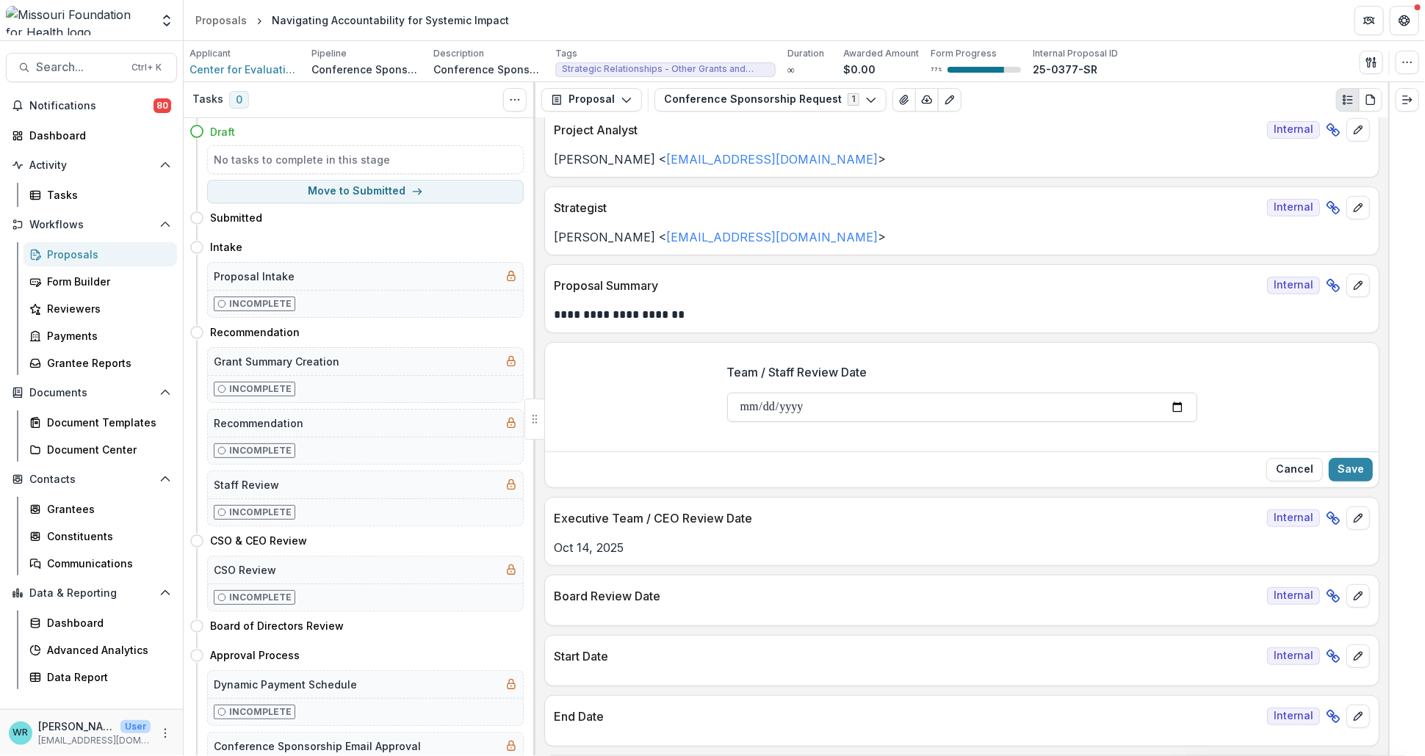
drag, startPoint x: 756, startPoint y: 405, endPoint x: 768, endPoint y: 413, distance: 14.9
click at [756, 406] on input "**********" at bounding box center [962, 407] width 470 height 29
click at [766, 409] on input "**********" at bounding box center [962, 407] width 470 height 29
type input "**********"
click at [1339, 479] on button "Save" at bounding box center [1351, 470] width 44 height 24
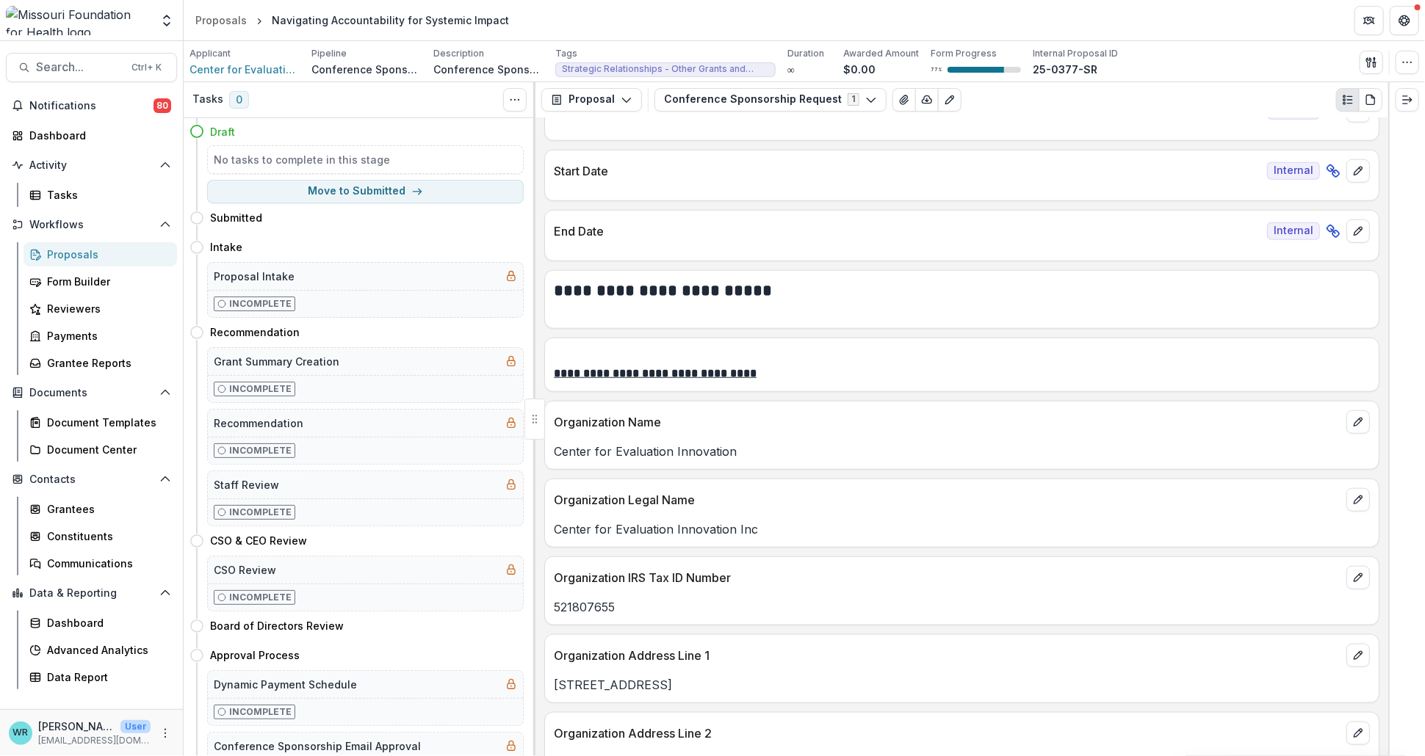
scroll to position [897, 0]
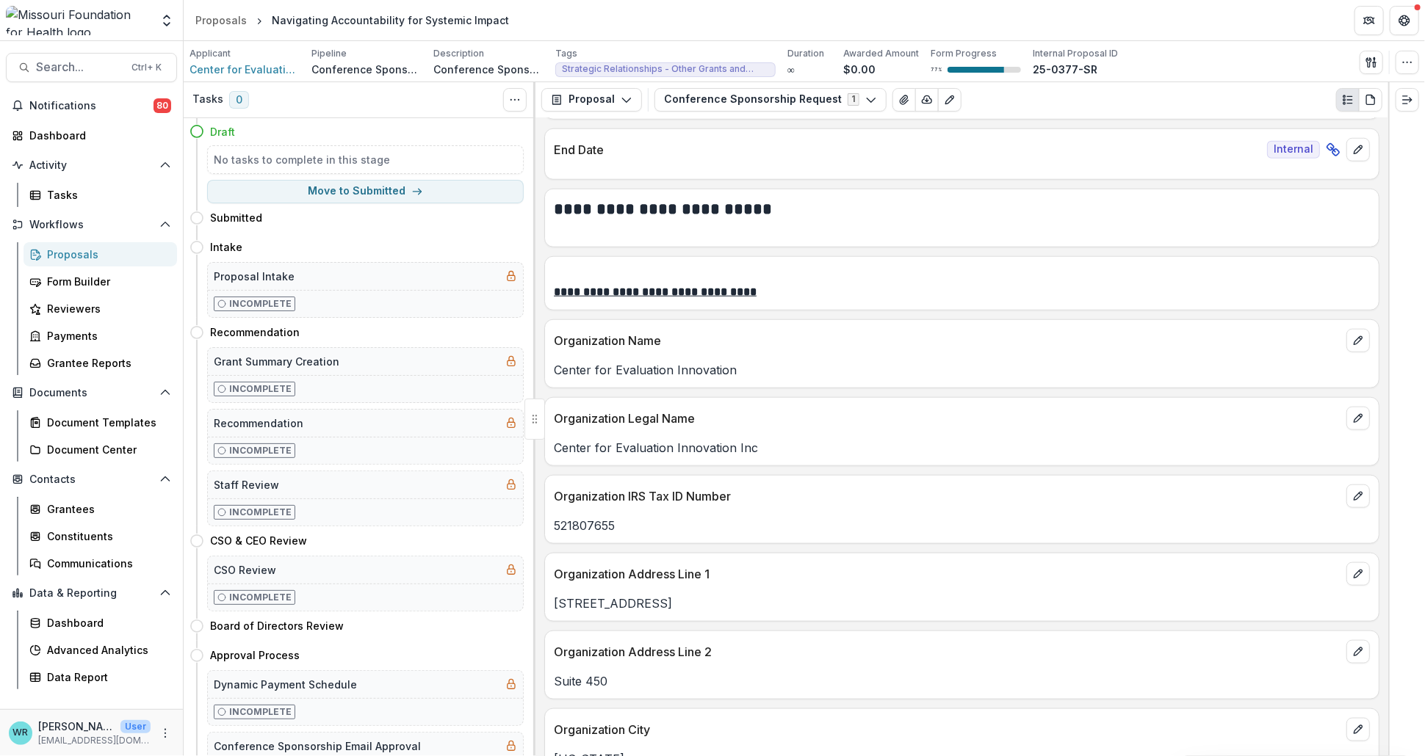
drag, startPoint x: 1387, startPoint y: 293, endPoint x: 1387, endPoint y: 311, distance: 17.6
click at [1388, 339] on div at bounding box center [1406, 419] width 37 height 674
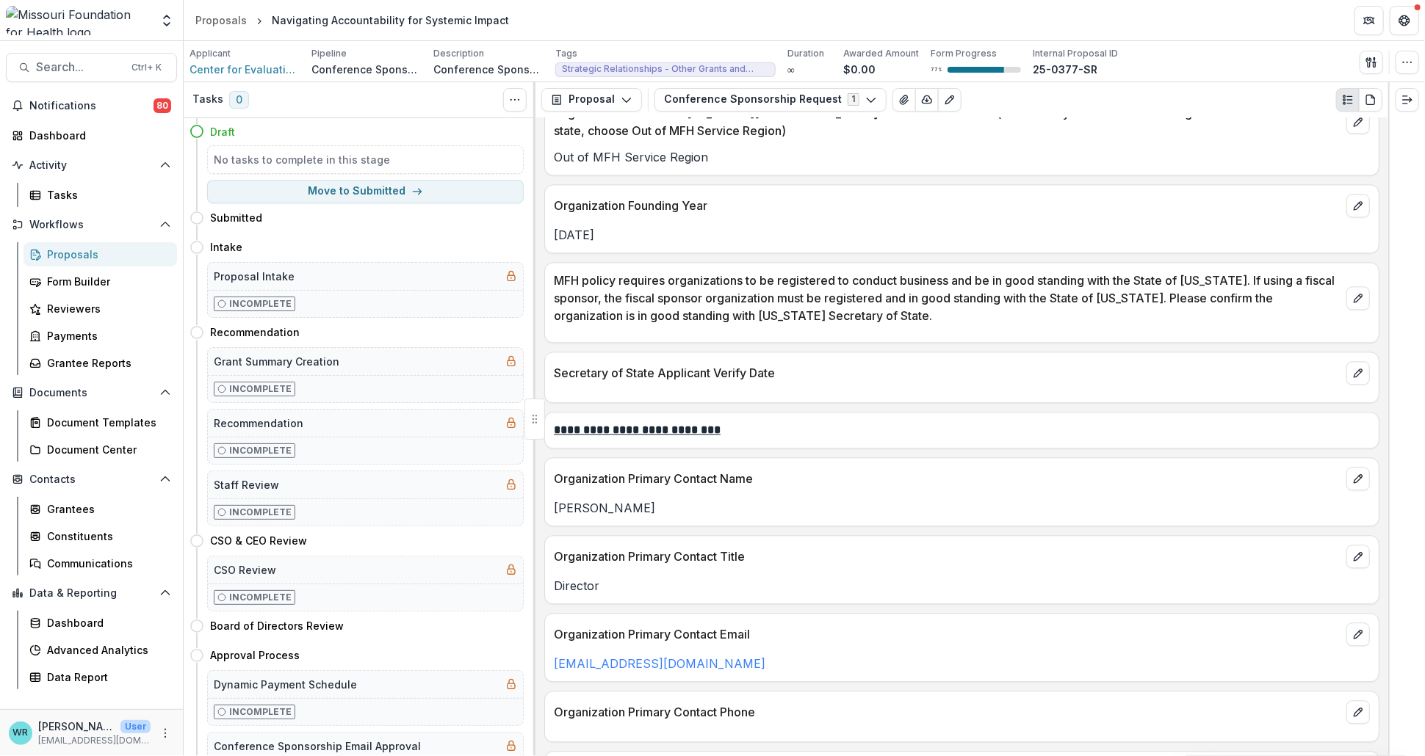
scroll to position [2039, 0]
click at [1371, 66] on icon "button" at bounding box center [1371, 63] width 12 height 12
click at [1281, 123] on button "Proposal Files" at bounding box center [1300, 119] width 157 height 24
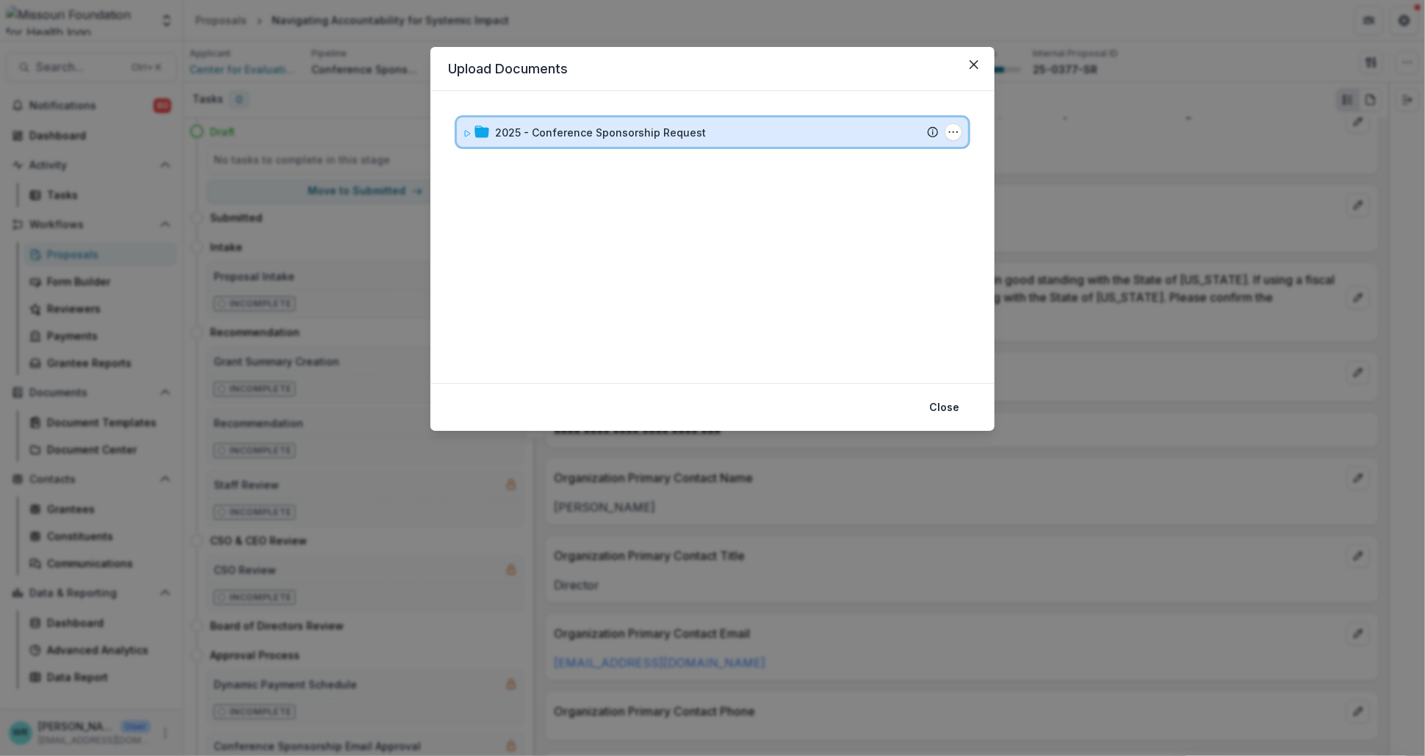
click at [464, 134] on icon at bounding box center [467, 133] width 9 height 9
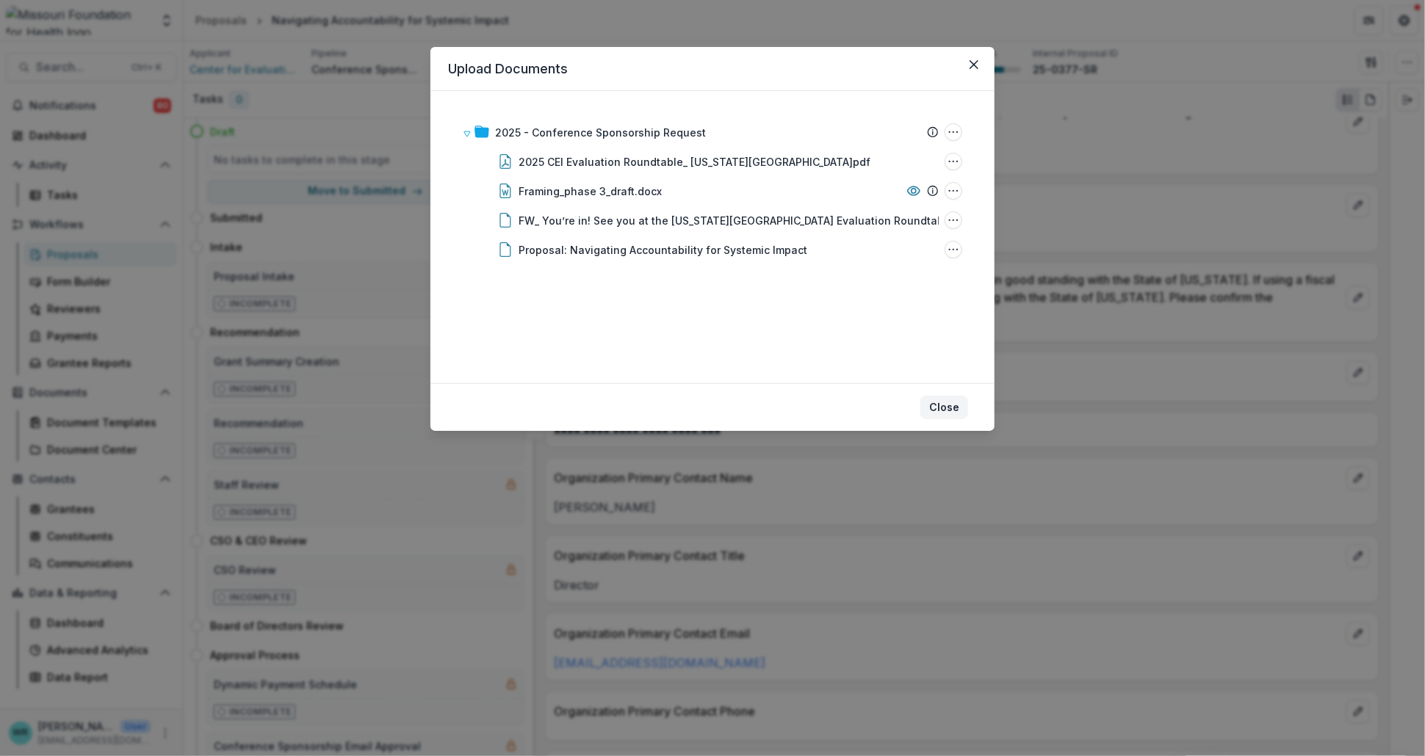
click at [940, 407] on button "Close" at bounding box center [944, 408] width 48 height 24
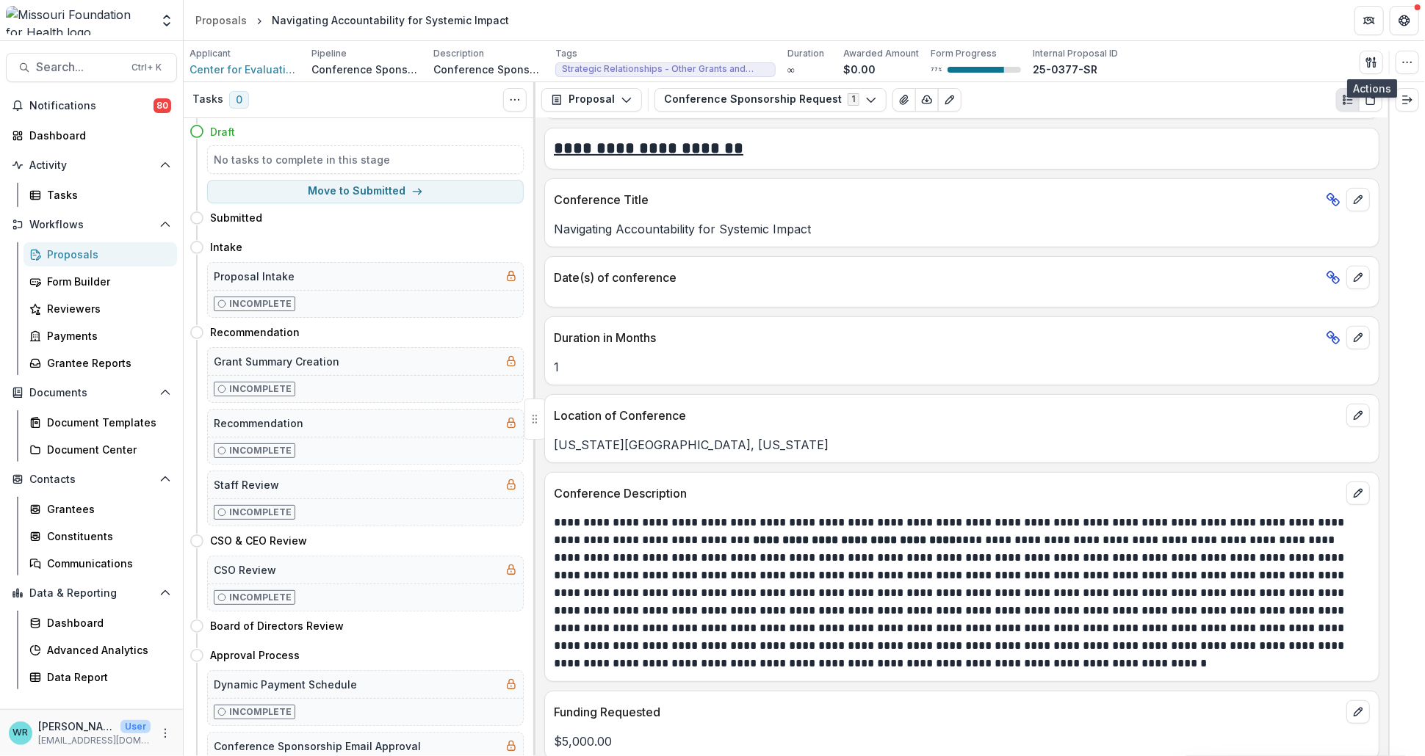
scroll to position [4324, 0]
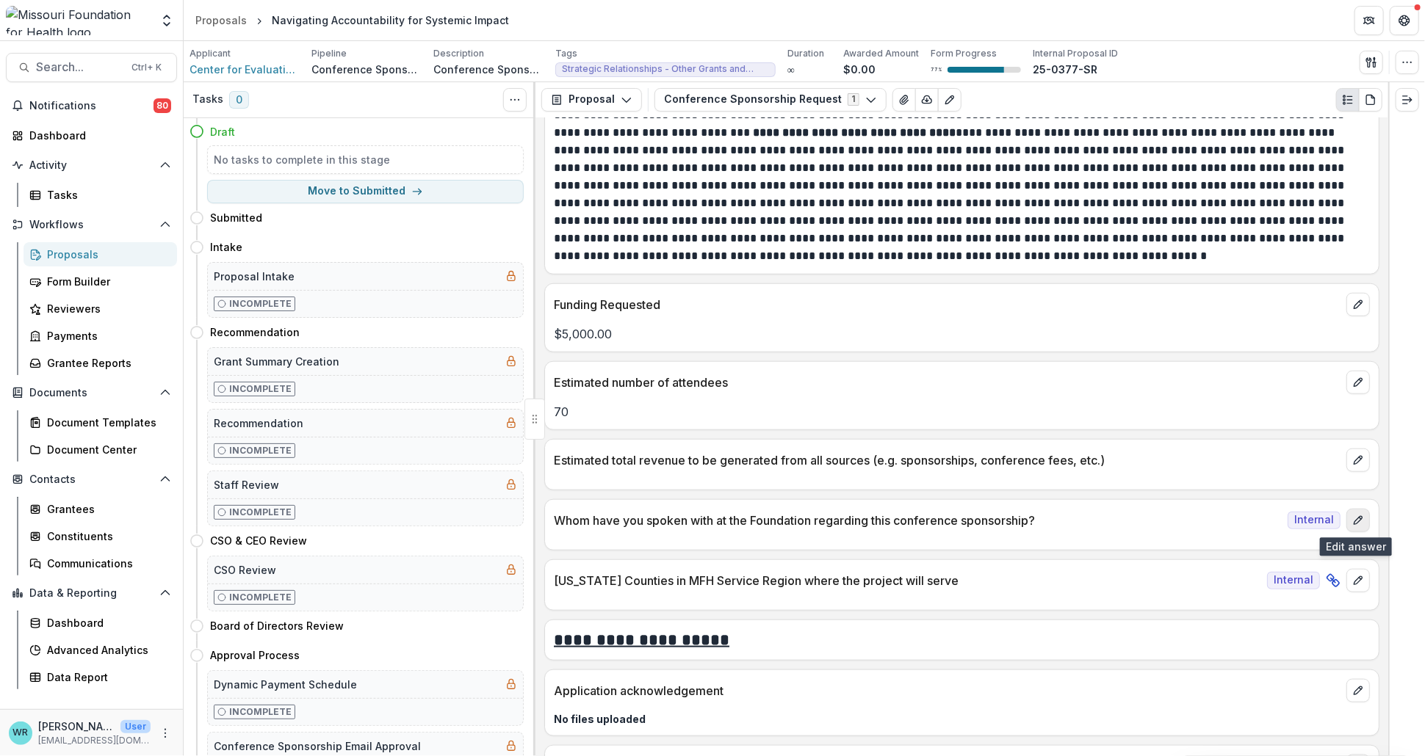
click at [1356, 527] on button "edit" at bounding box center [1358, 521] width 24 height 24
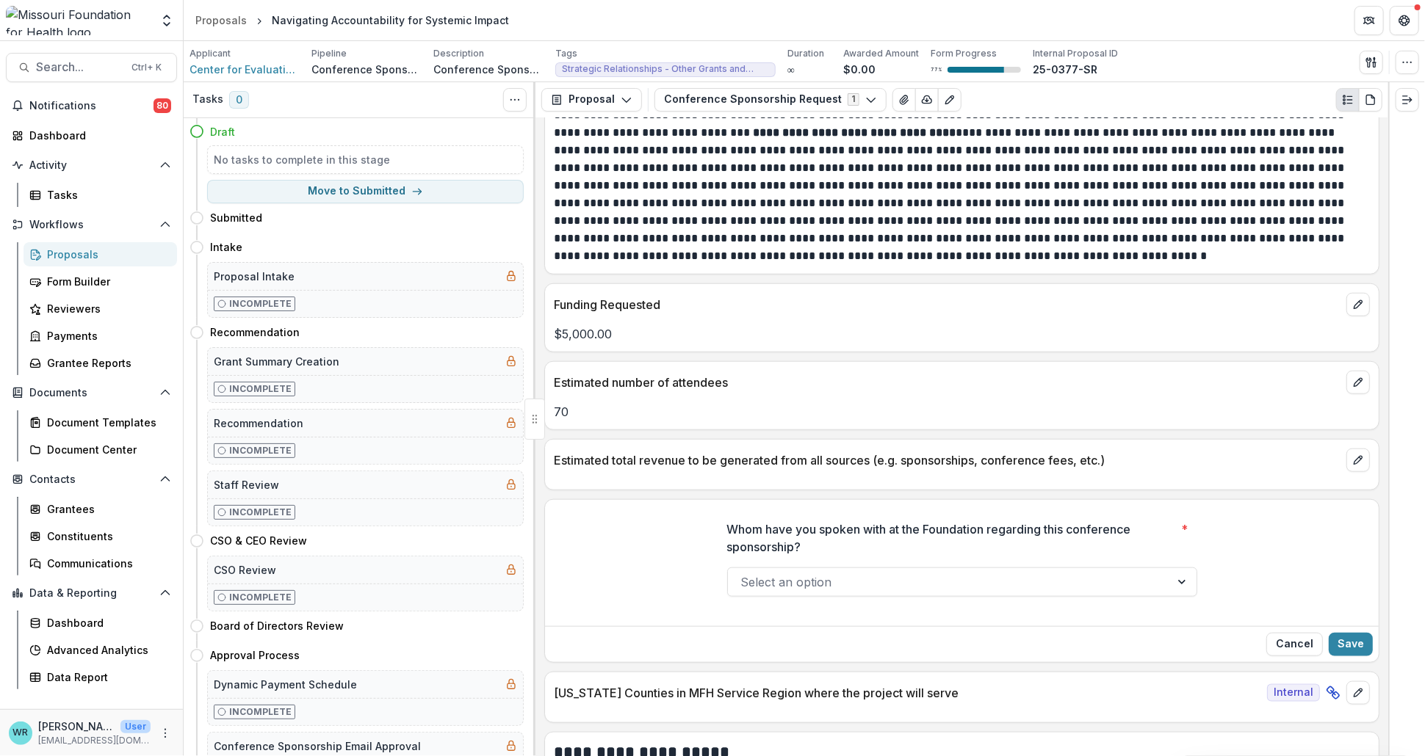
click at [845, 582] on div at bounding box center [949, 582] width 416 height 21
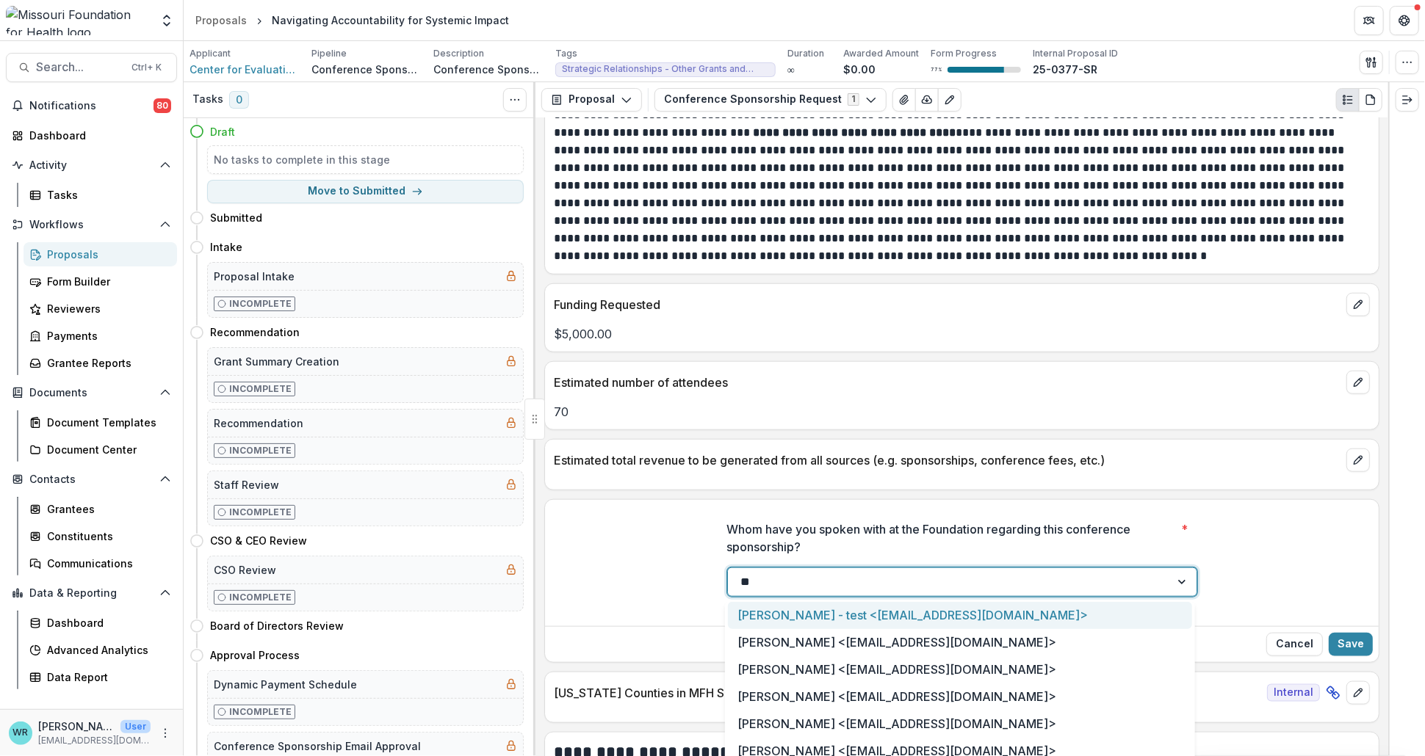
type input "***"
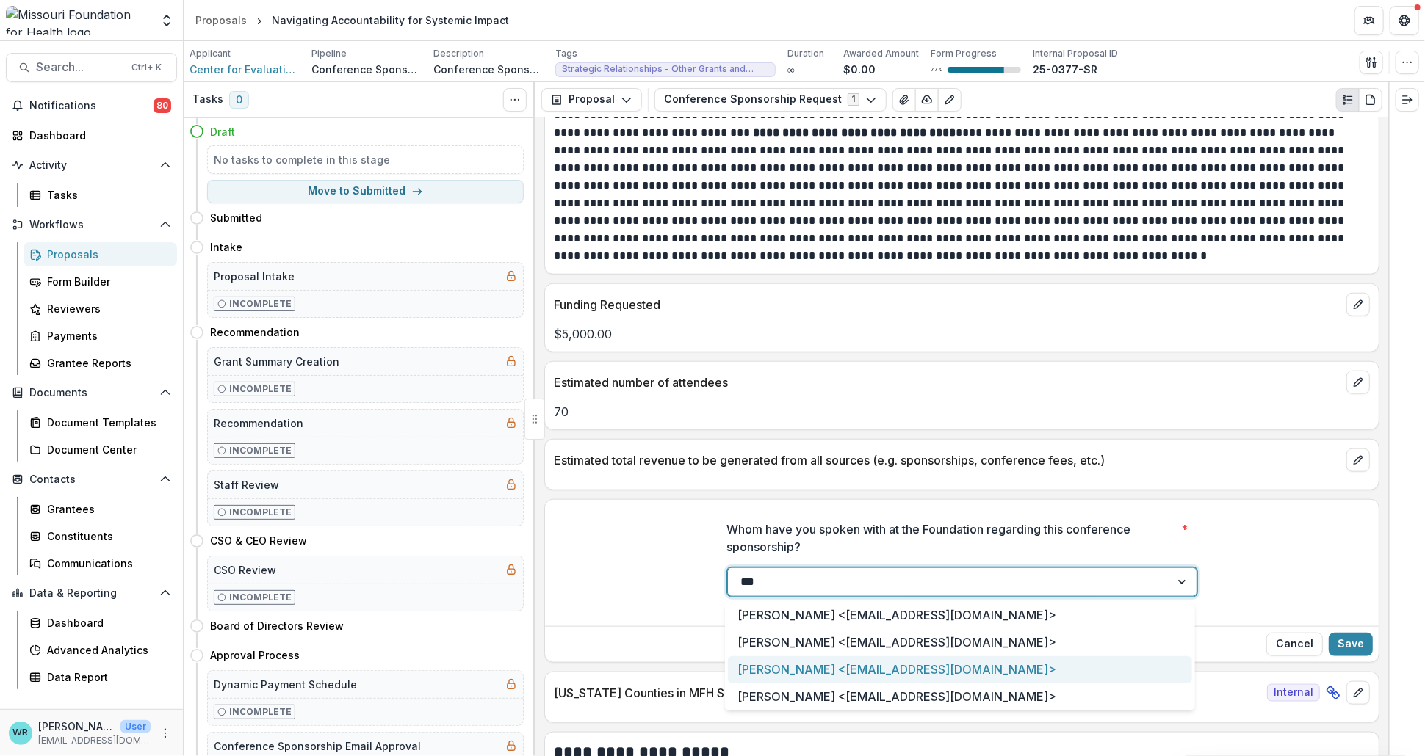
click at [803, 668] on div "Kate Mallula <kmallula@mffh.org>" at bounding box center [960, 670] width 464 height 27
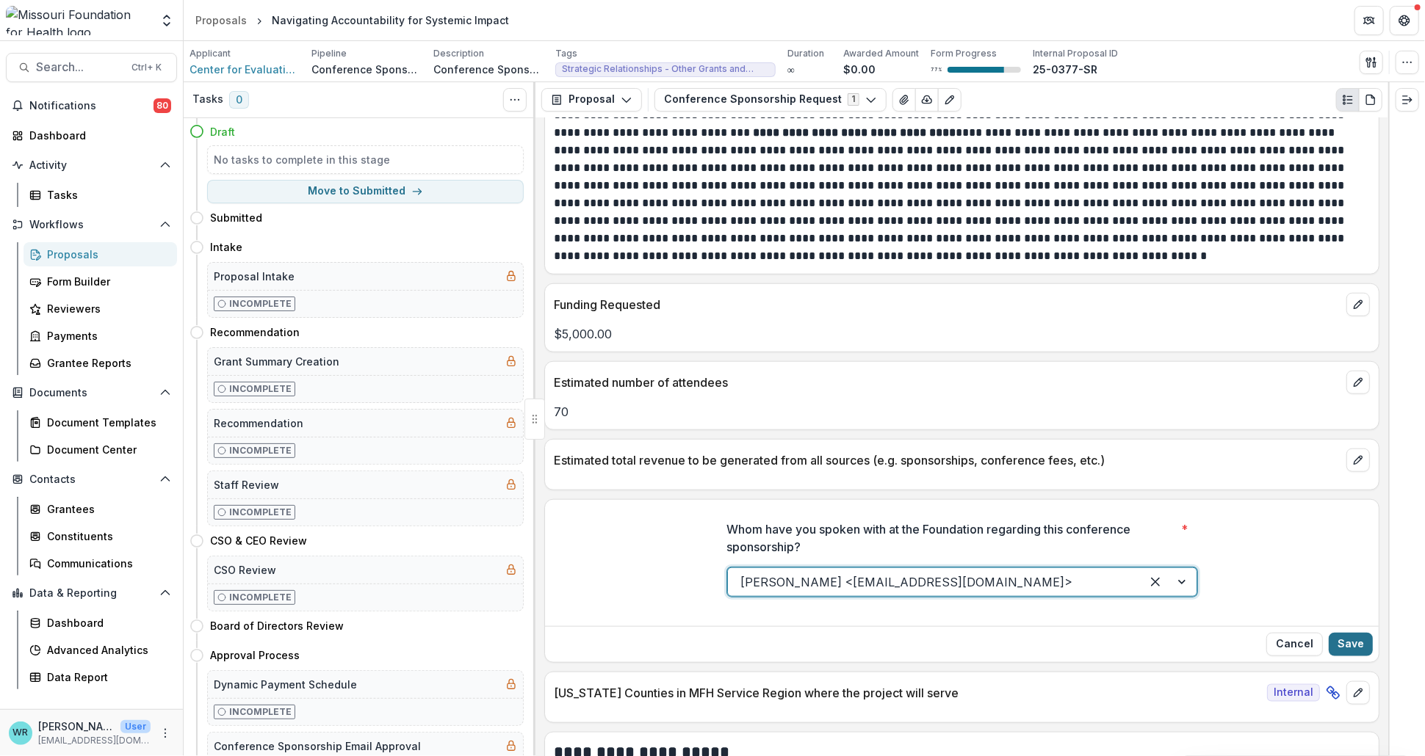
click at [1352, 651] on button "Save" at bounding box center [1351, 645] width 44 height 24
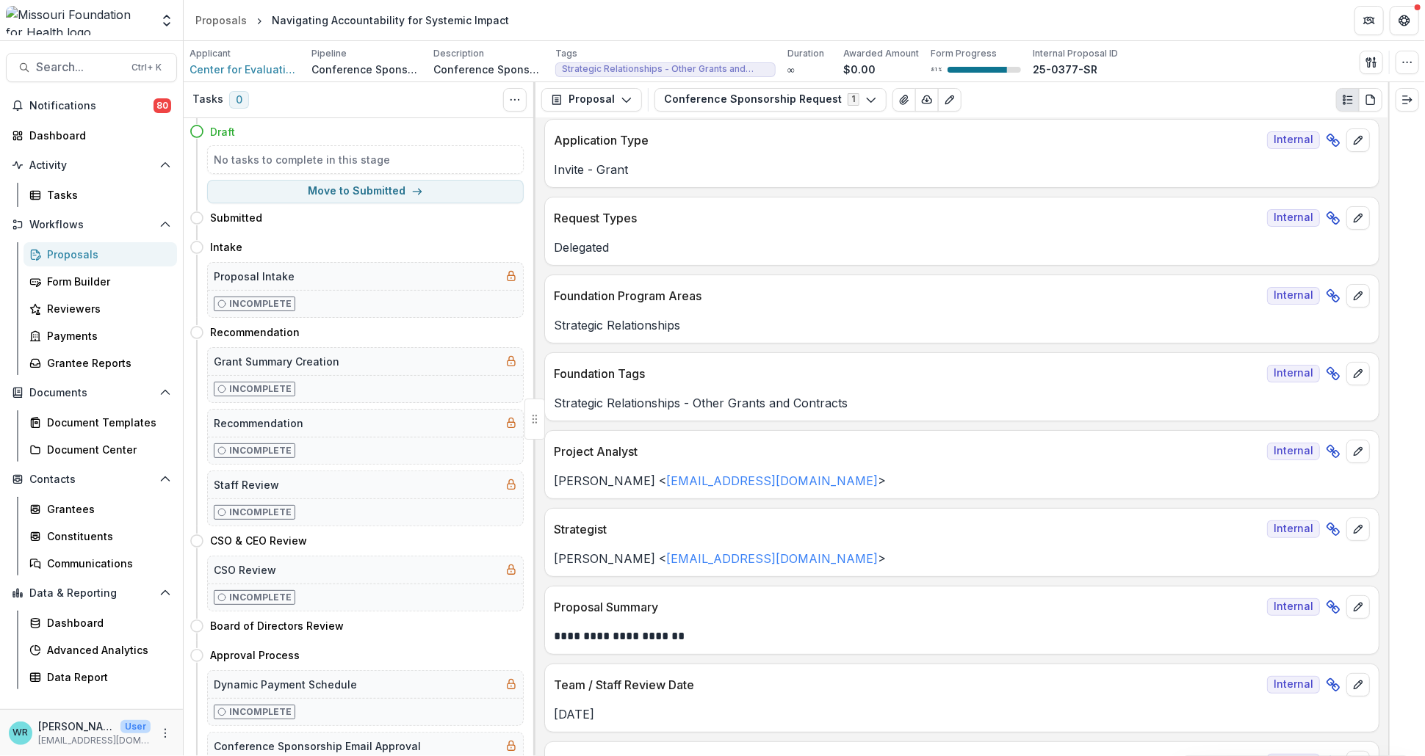
scroll to position [0, 0]
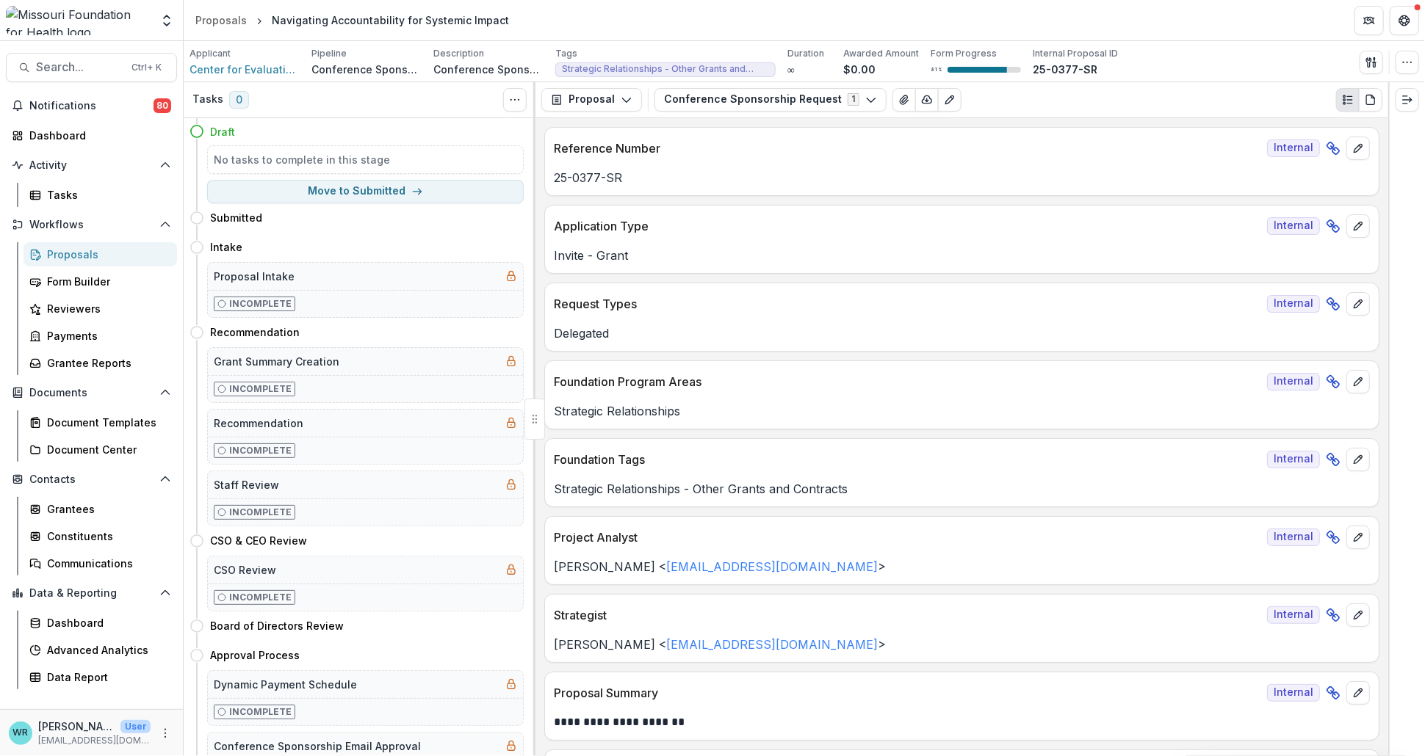
click at [1225, 50] on div "Applicant Center for Evaluation Innovation Inc Pipeline Conference Sponsorship …" at bounding box center [803, 62] width 1229 height 30
click at [85, 112] on button "Notifications 80" at bounding box center [91, 106] width 171 height 24
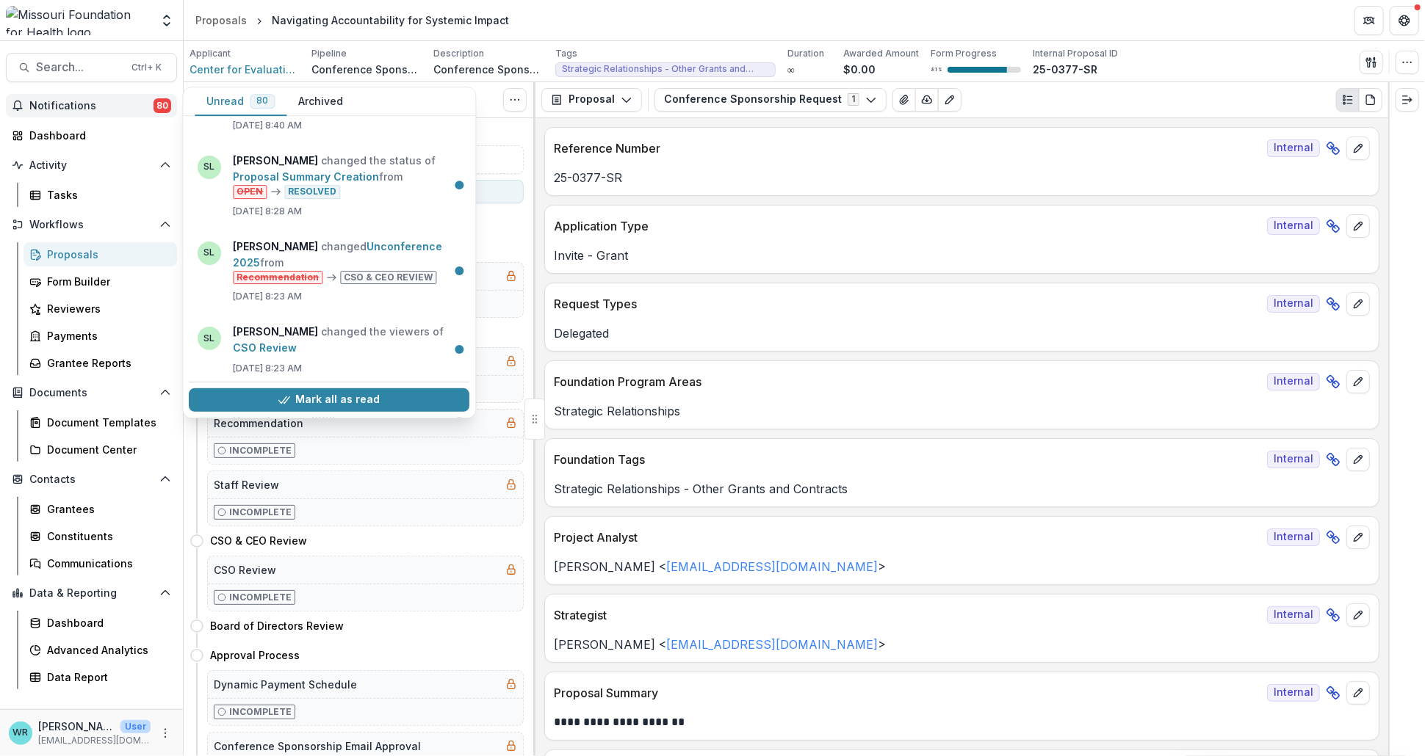
scroll to position [326, 0]
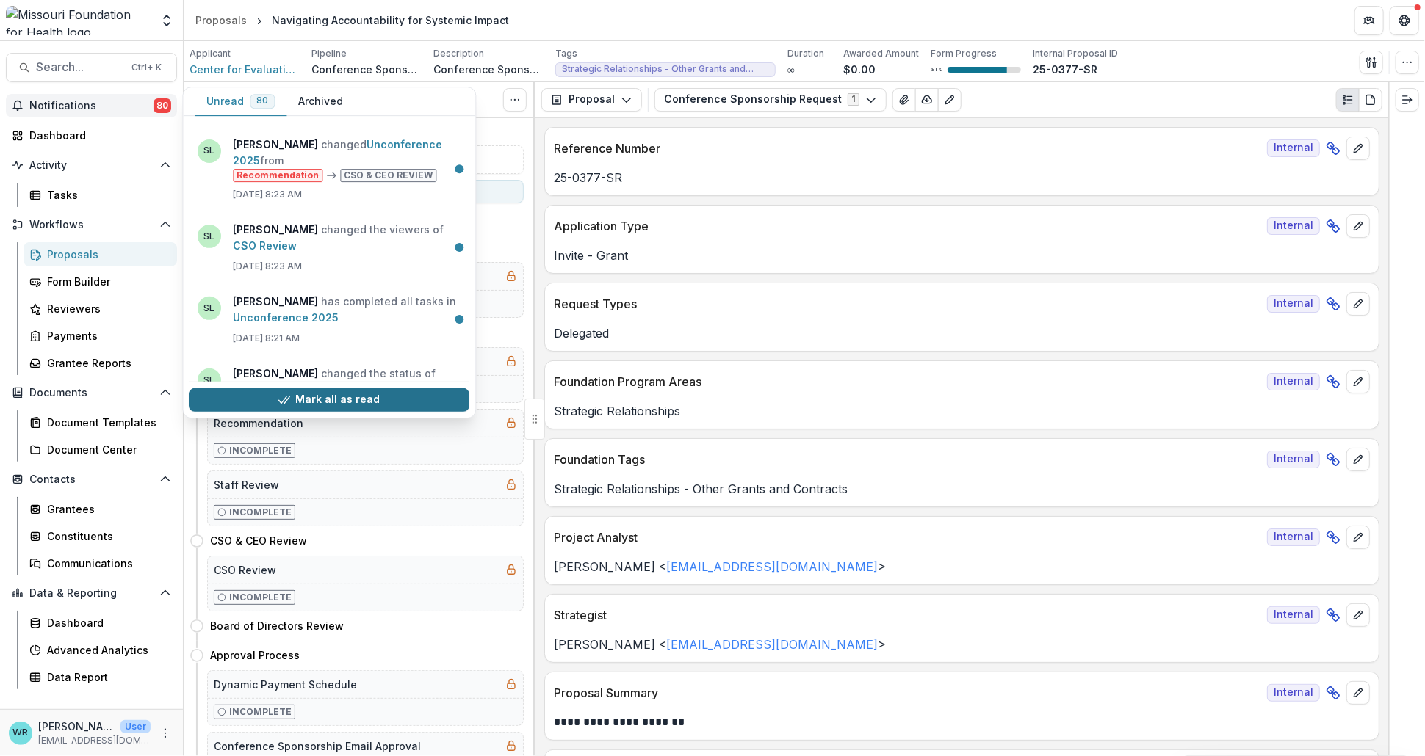
click at [369, 403] on button "Mark all as read" at bounding box center [329, 401] width 281 height 24
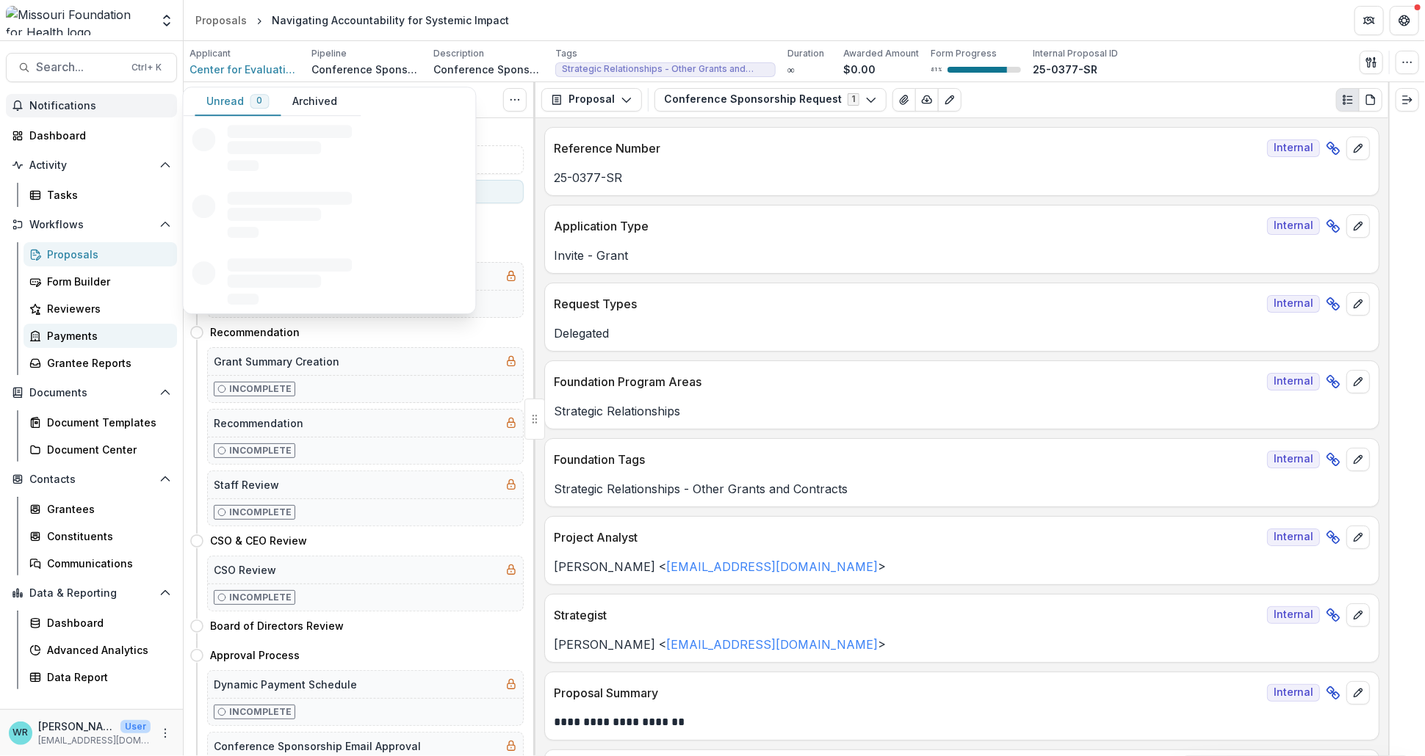
scroll to position [0, 0]
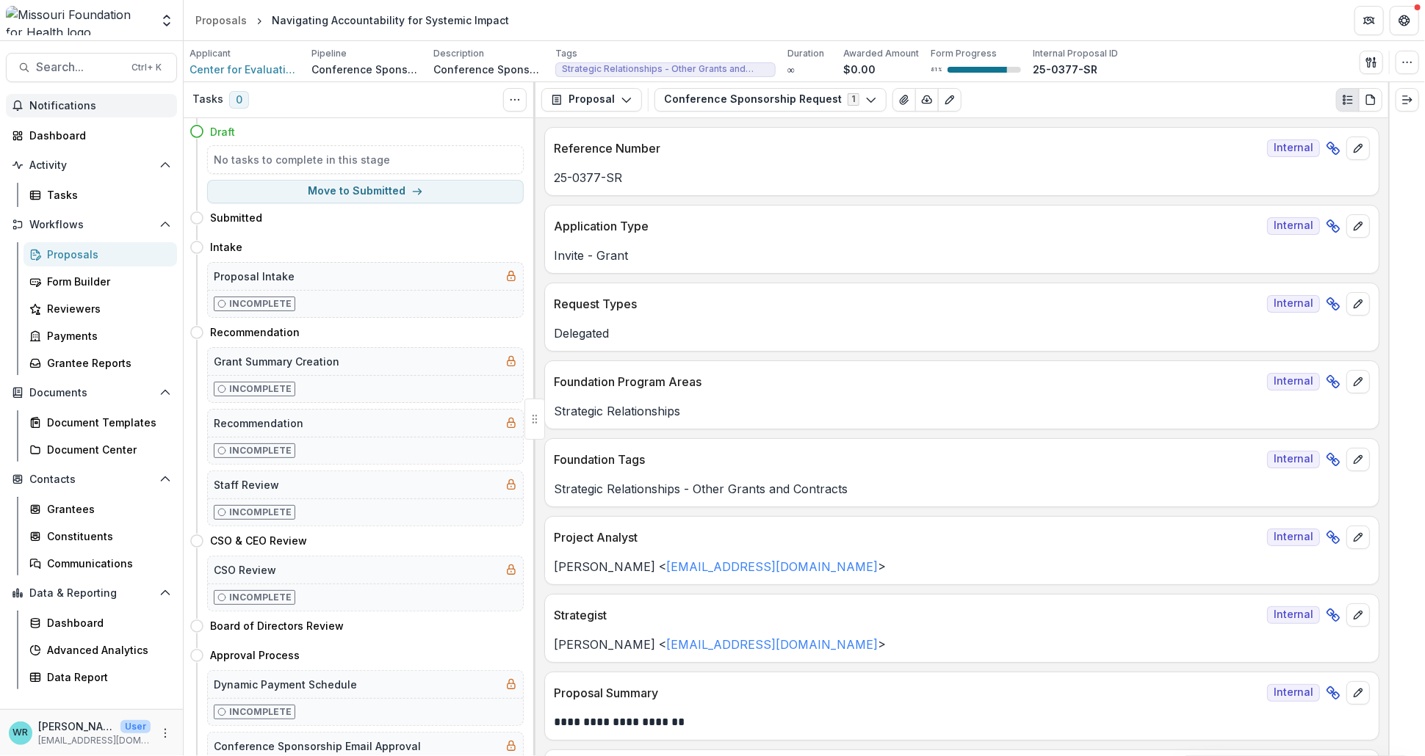
drag, startPoint x: 671, startPoint y: 28, endPoint x: 262, endPoint y: 56, distance: 410.0
click at [671, 28] on header "Proposals Navigating Accountability for Systemic Impact" at bounding box center [804, 20] width 1241 height 40
click at [76, 256] on div "Proposals" at bounding box center [106, 254] width 118 height 15
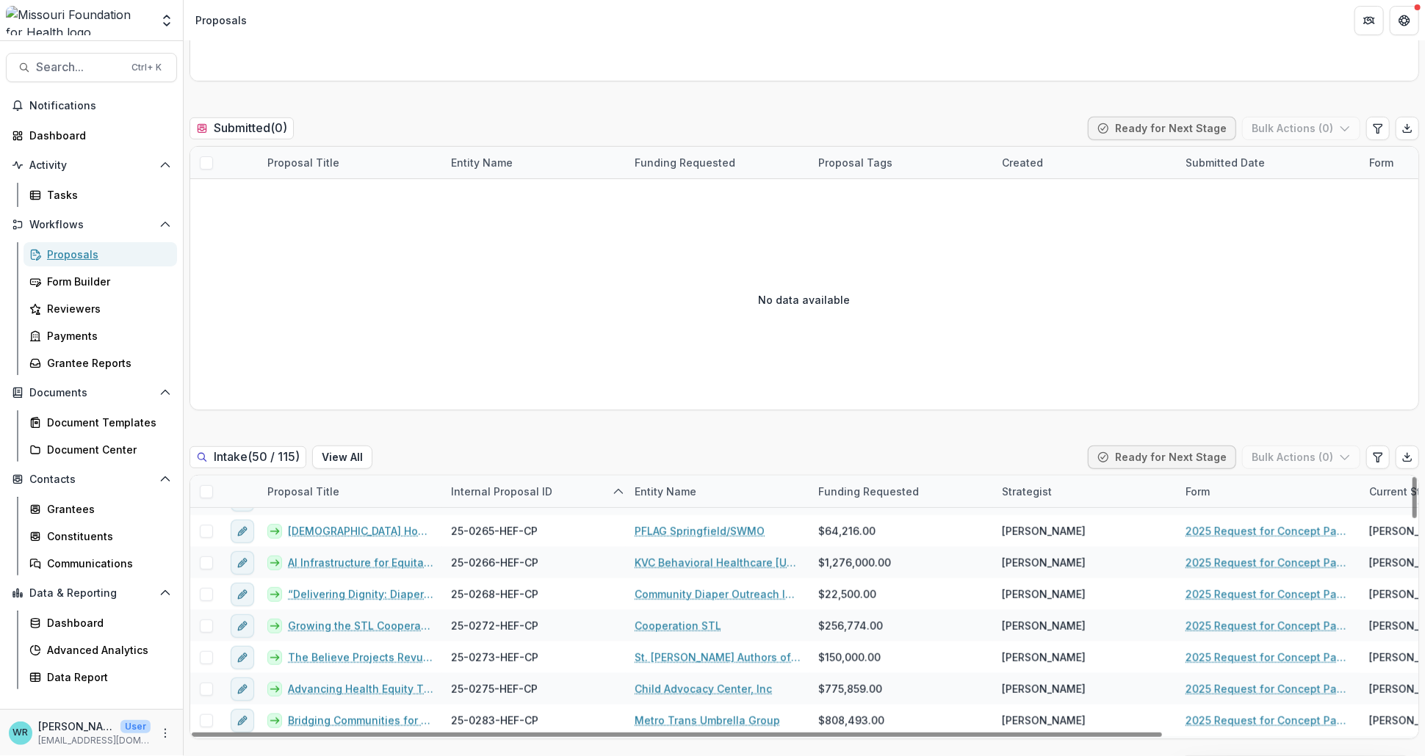
scroll to position [979, 0]
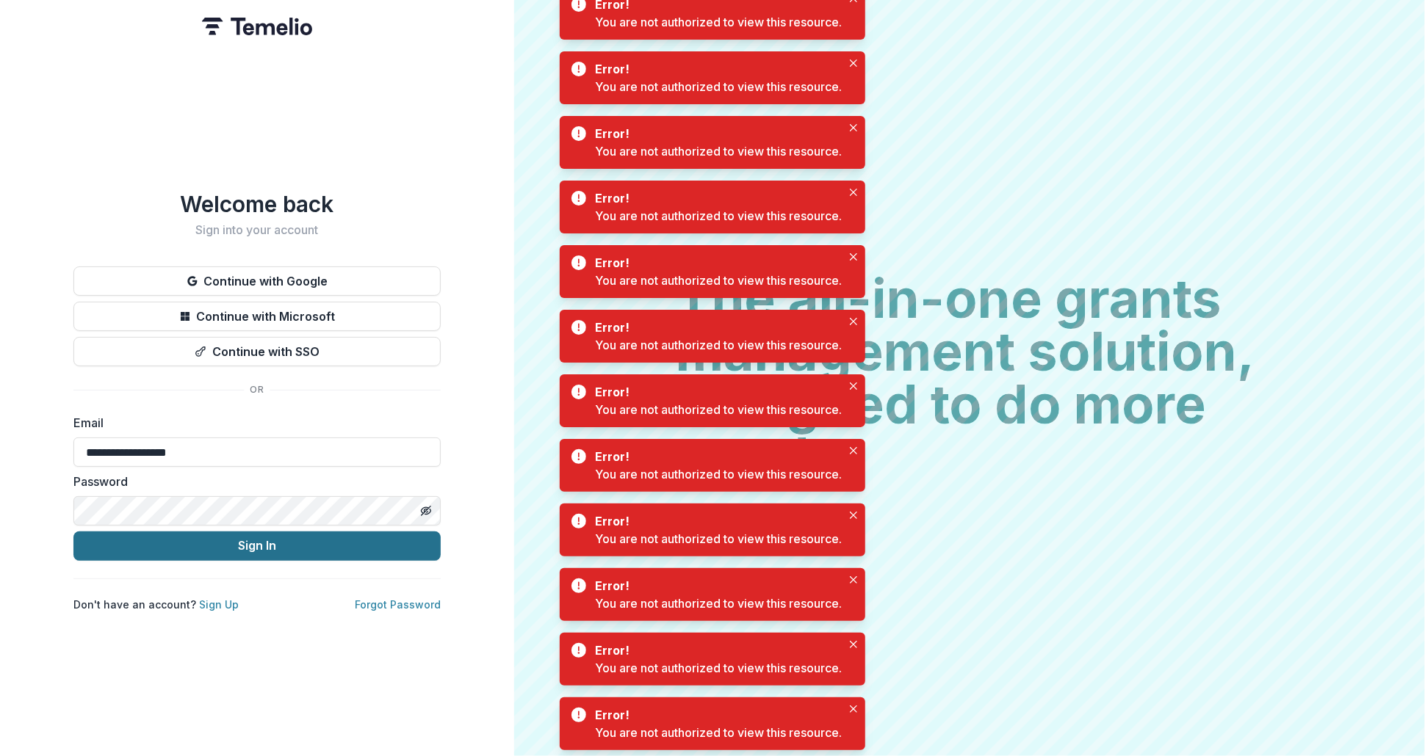
click at [283, 543] on button "Sign In" at bounding box center [256, 546] width 367 height 29
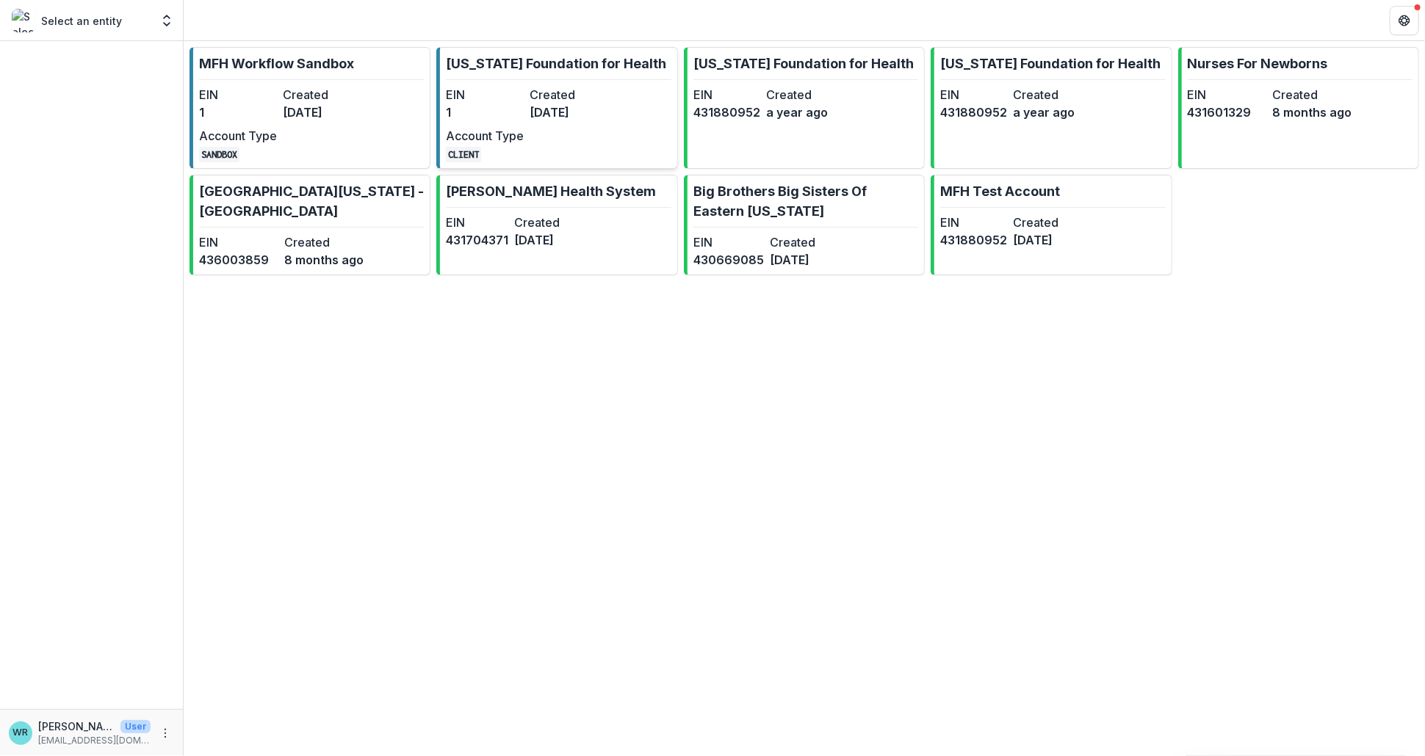
click at [488, 124] on div "EIN 1 Created 7 months ago Account Type CLIENT" at bounding box center [527, 124] width 162 height 76
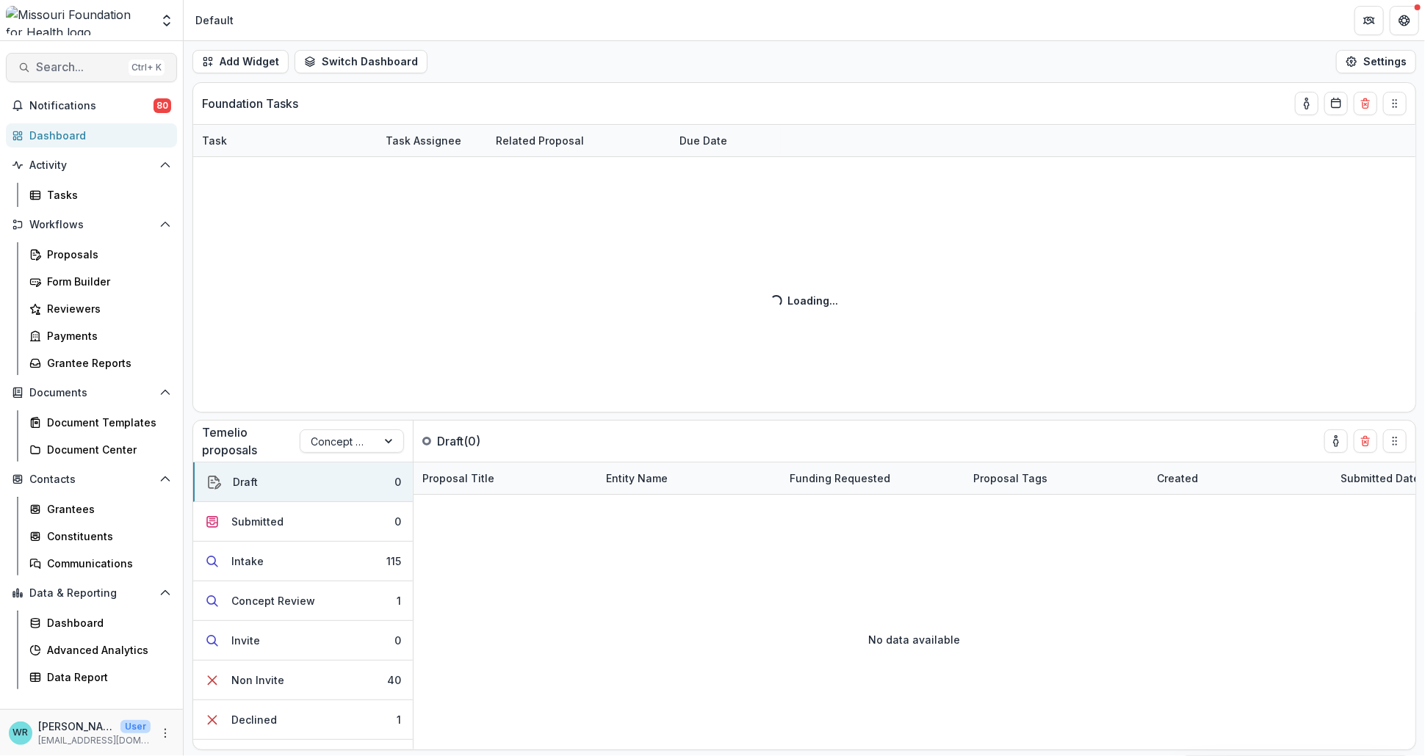
click at [82, 68] on span "Search..." at bounding box center [79, 67] width 87 height 14
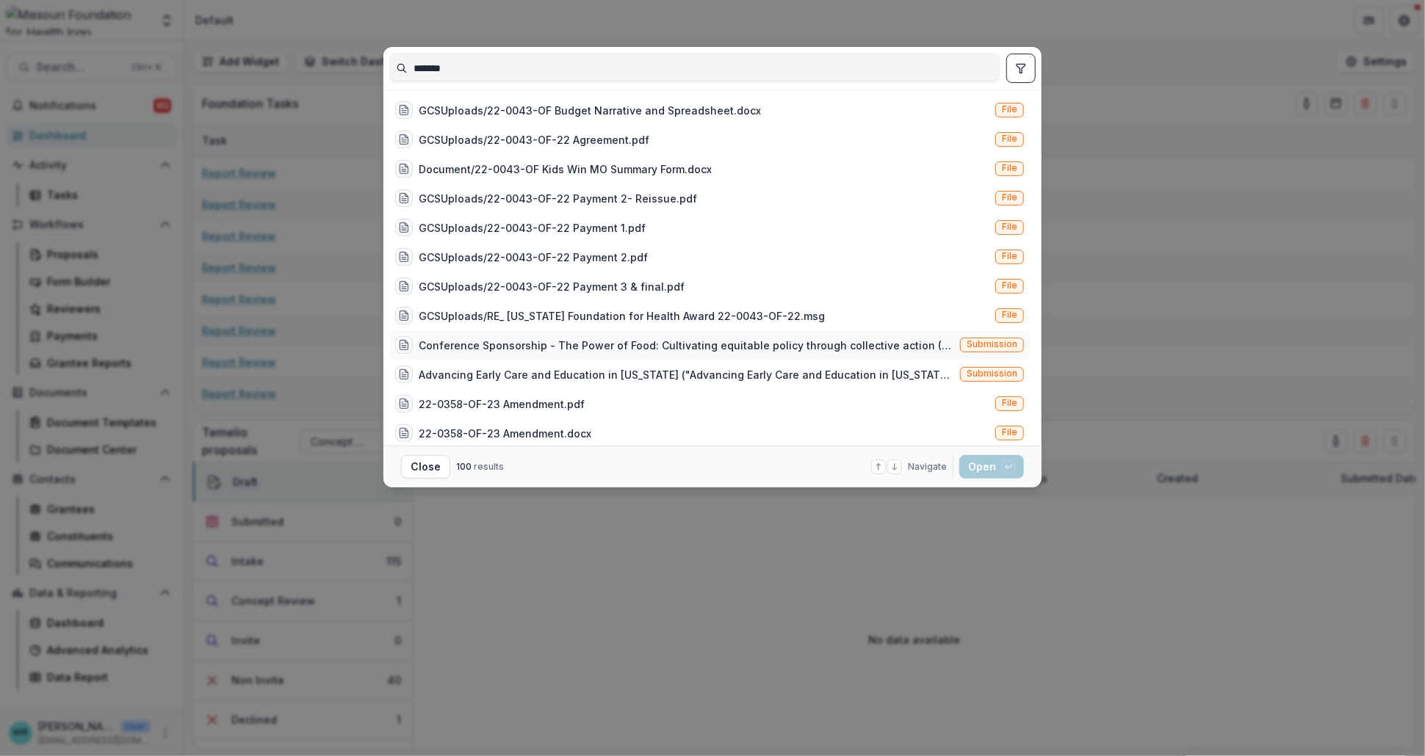
type input "*******"
click at [977, 349] on span "Submission" at bounding box center [991, 344] width 51 height 10
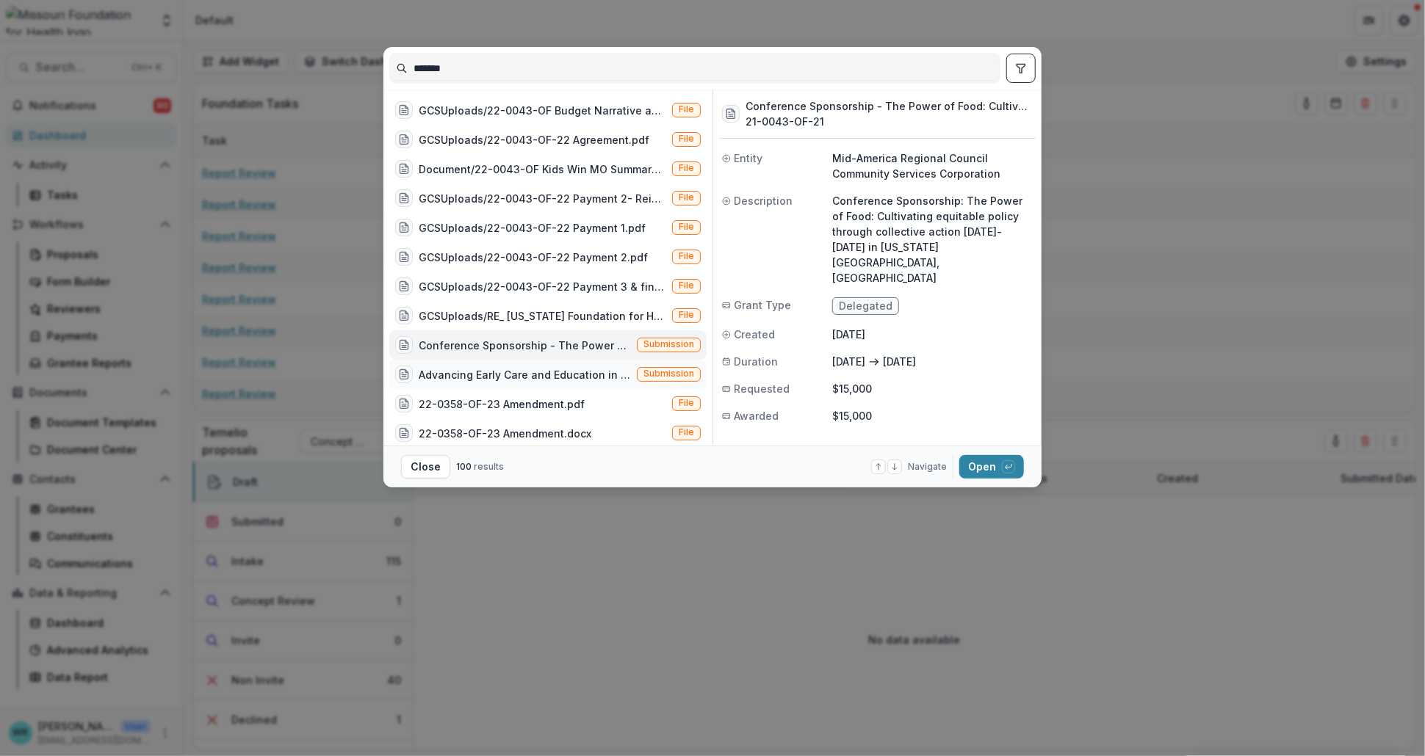
click at [597, 364] on div "Advancing Early Care and Education in Missouri ("Advancing Early Care and Educa…" at bounding box center [547, 374] width 317 height 29
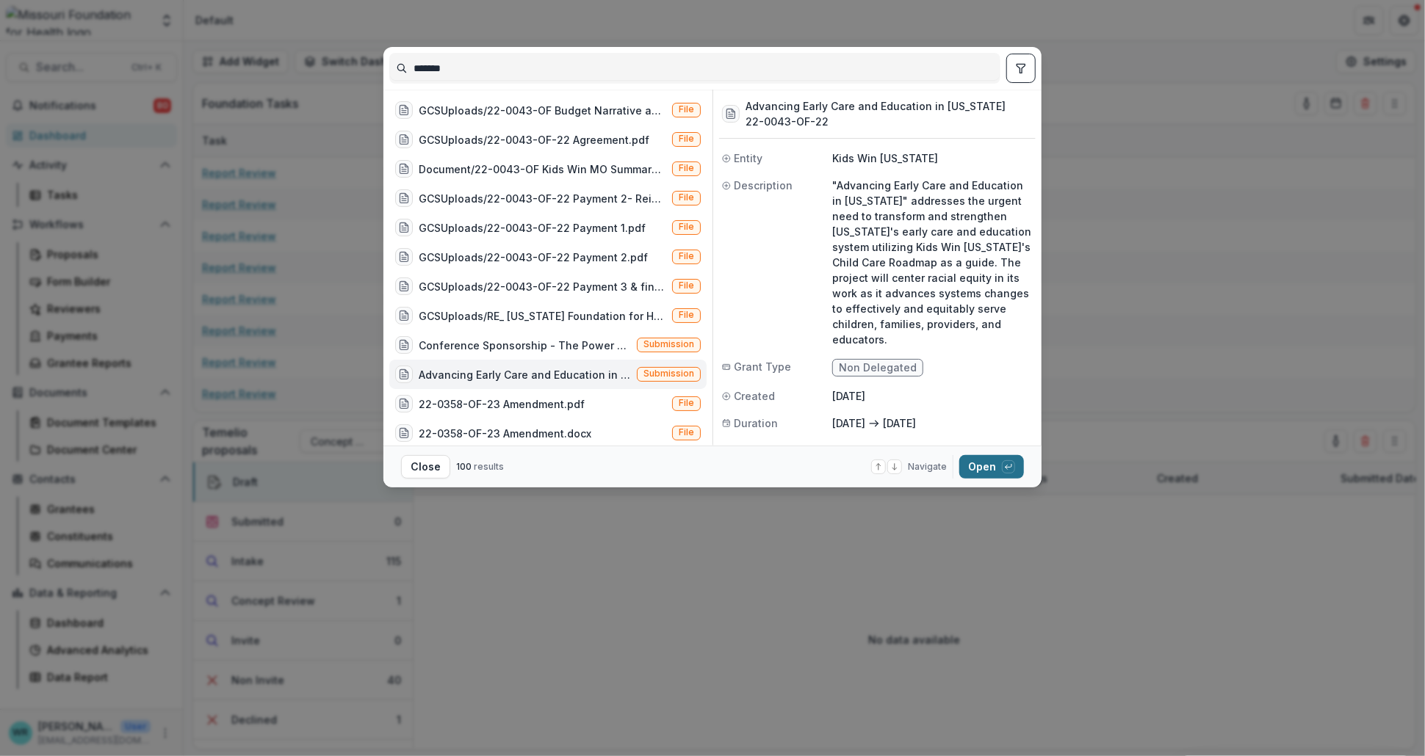
click at [982, 469] on button "Open with enter key" at bounding box center [991, 467] width 65 height 24
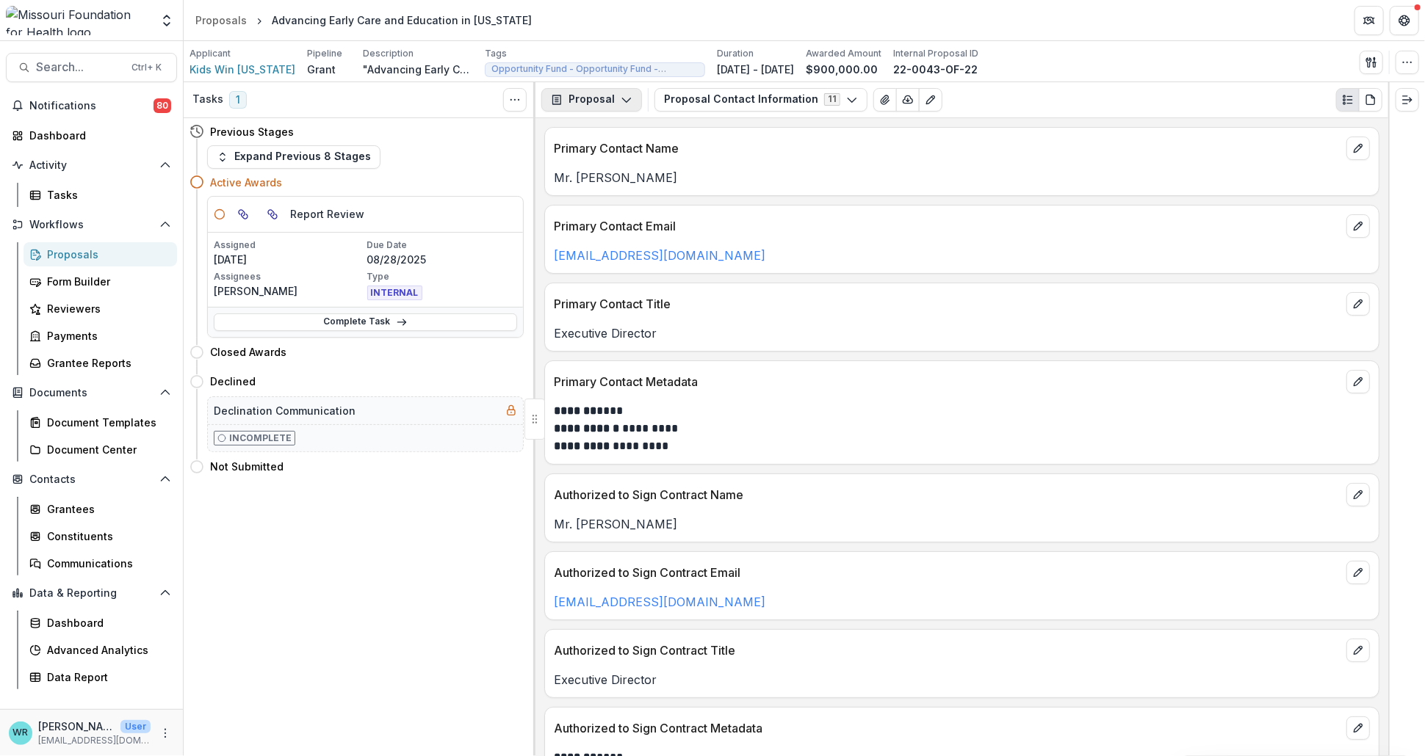
click at [615, 98] on button "Proposal" at bounding box center [591, 100] width 101 height 24
click at [601, 173] on div "Reports" at bounding box center [638, 180] width 134 height 15
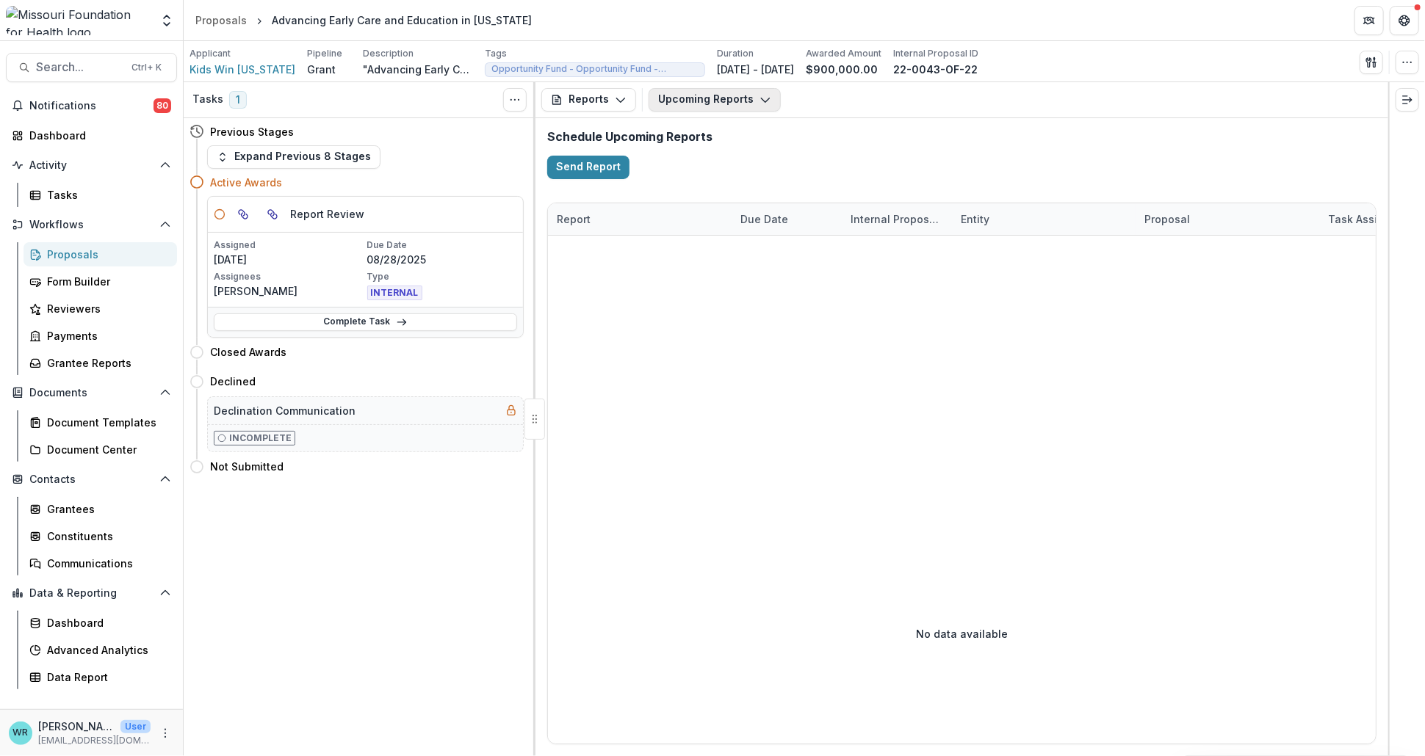
click at [723, 107] on button "Upcoming Reports" at bounding box center [714, 100] width 132 height 24
click at [751, 176] on span "Completed Reports" at bounding box center [753, 178] width 154 height 15
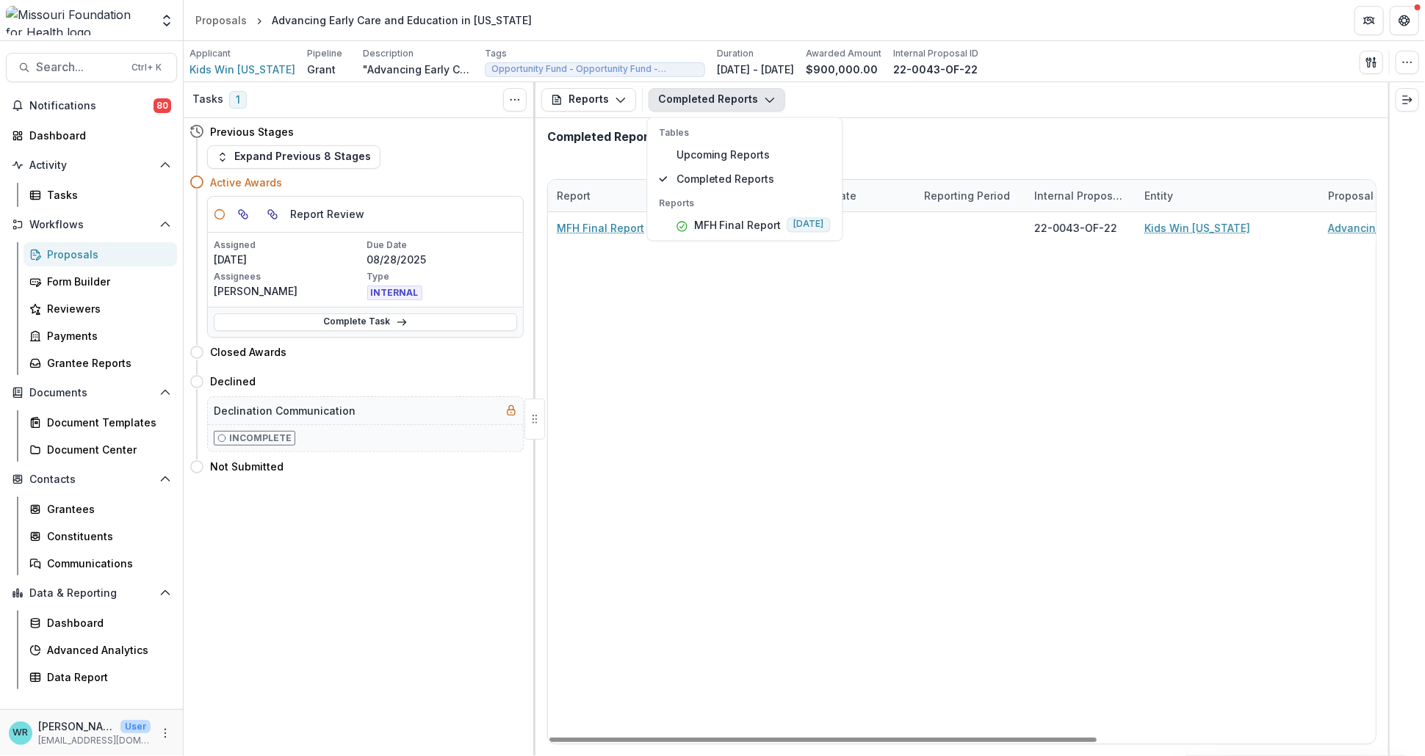
click at [1249, 360] on div "MFH Final Report 08/25/2025 22-0043-OF-22 Kids Win Missouri Advancing Early Car…" at bounding box center [1172, 478] width 1248 height 532
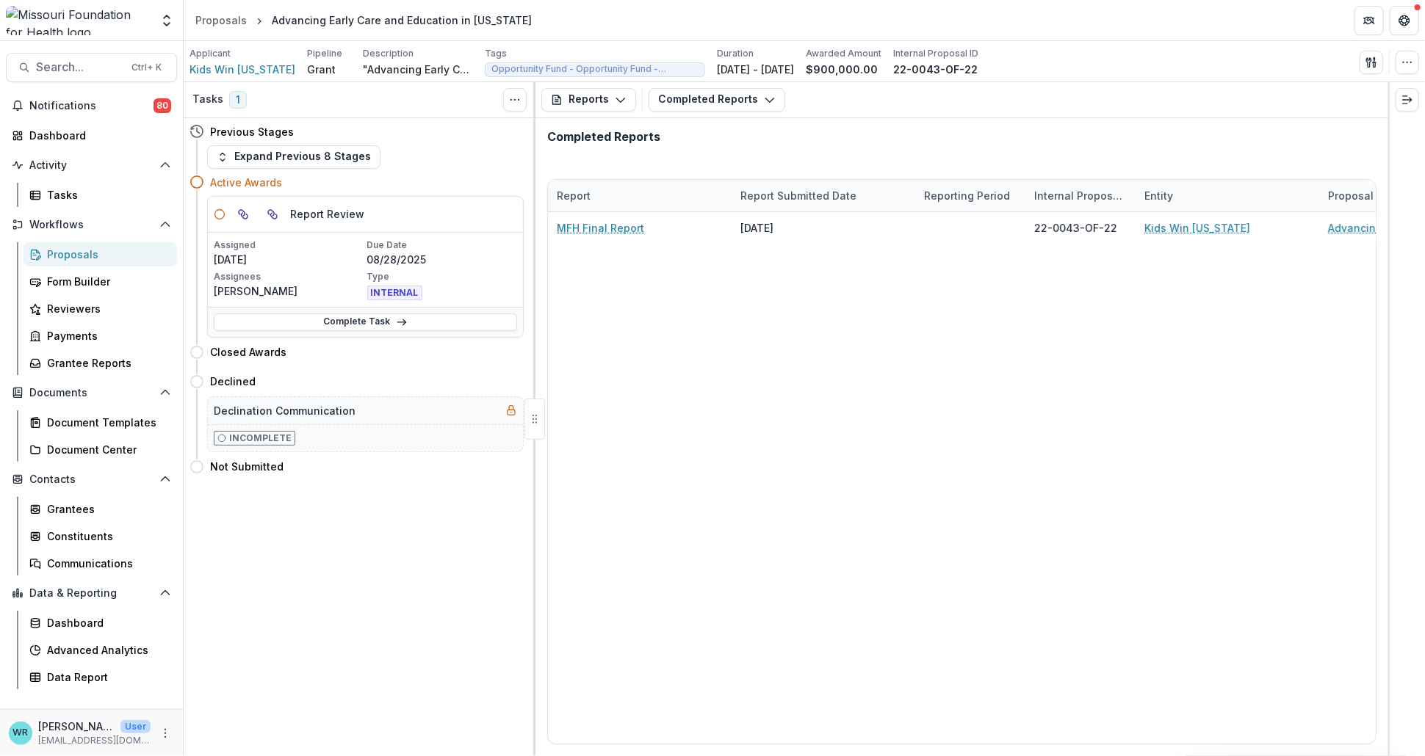
click at [76, 254] on div "Proposals" at bounding box center [106, 254] width 118 height 15
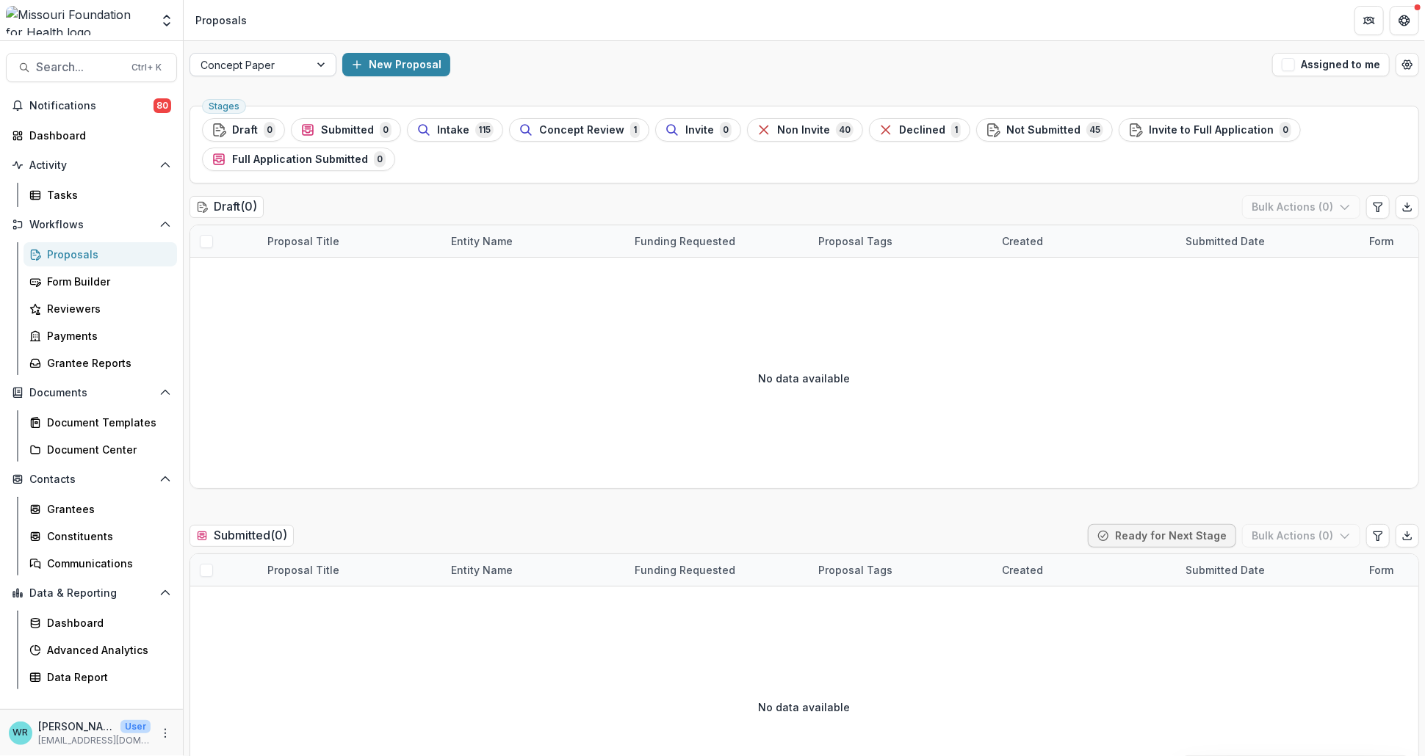
click at [302, 71] on div "Concept Paper" at bounding box center [249, 64] width 119 height 21
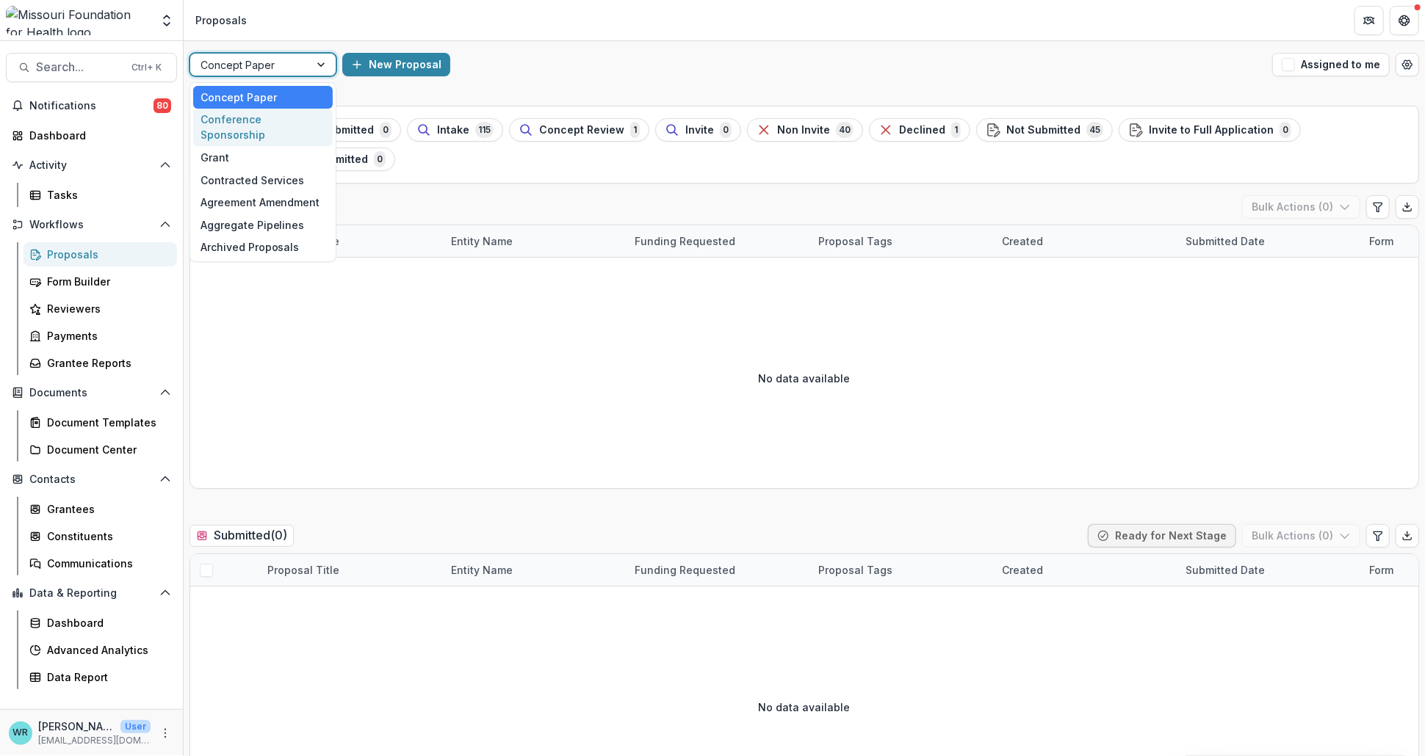
click at [228, 115] on div "Conference Sponsorship" at bounding box center [263, 128] width 140 height 38
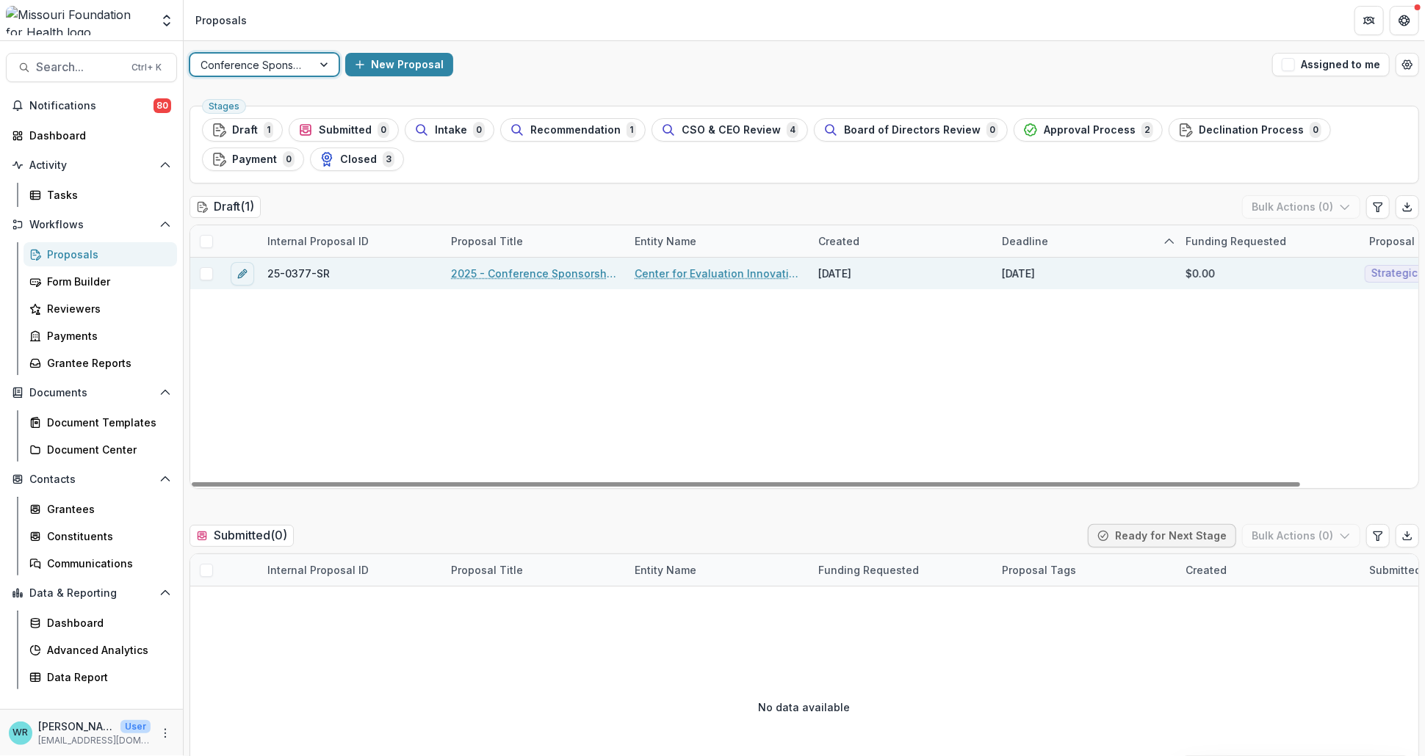
click at [713, 271] on link "Center for Evaluation Innovation Inc" at bounding box center [718, 273] width 166 height 15
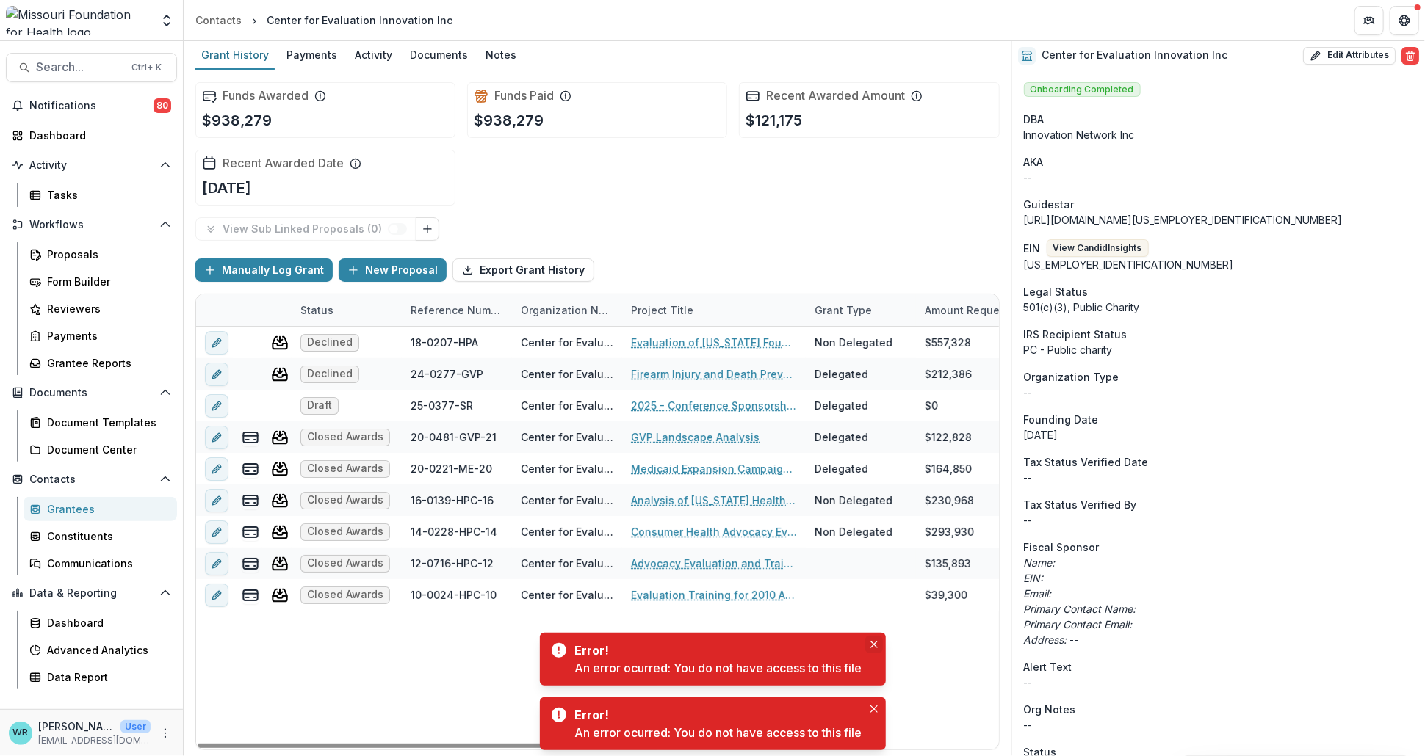
click at [878, 643] on icon "Close" at bounding box center [873, 644] width 7 height 7
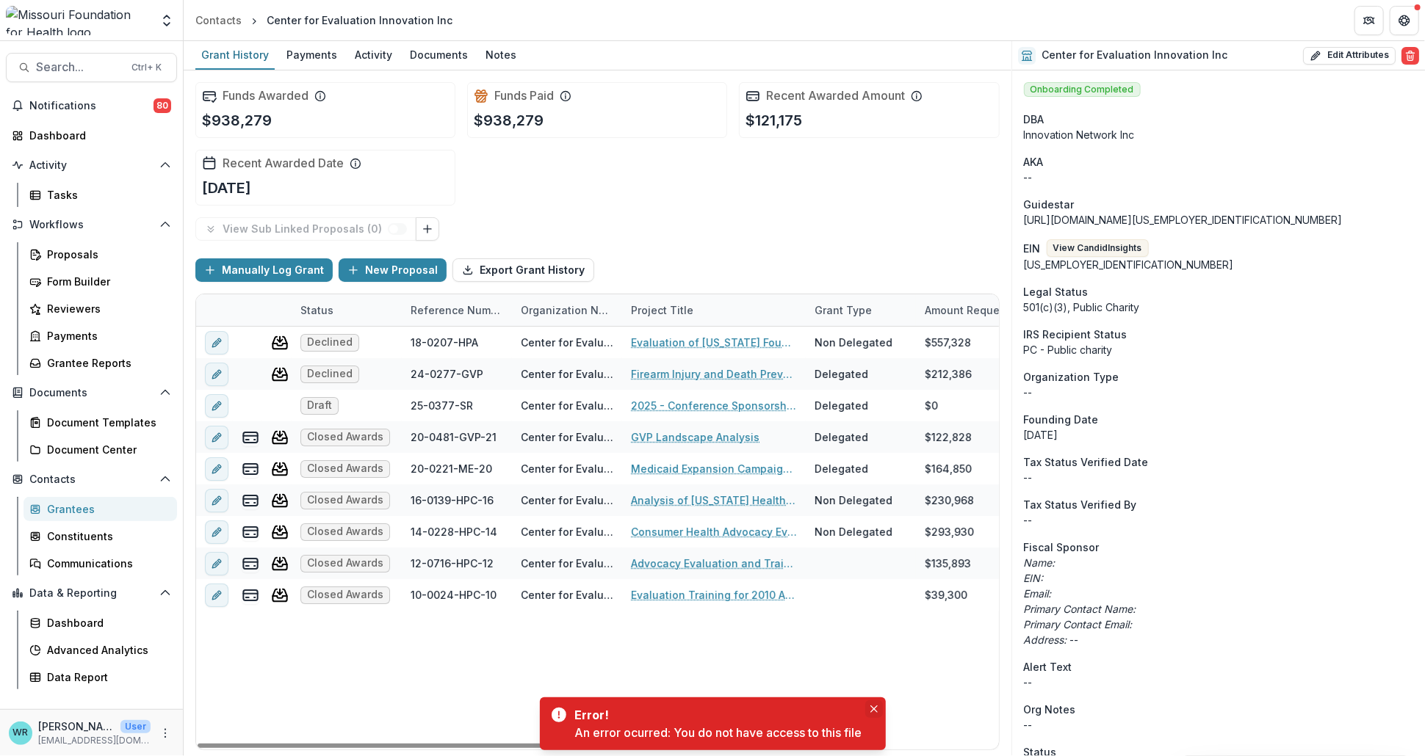
click at [872, 708] on icon "Close" at bounding box center [873, 709] width 7 height 7
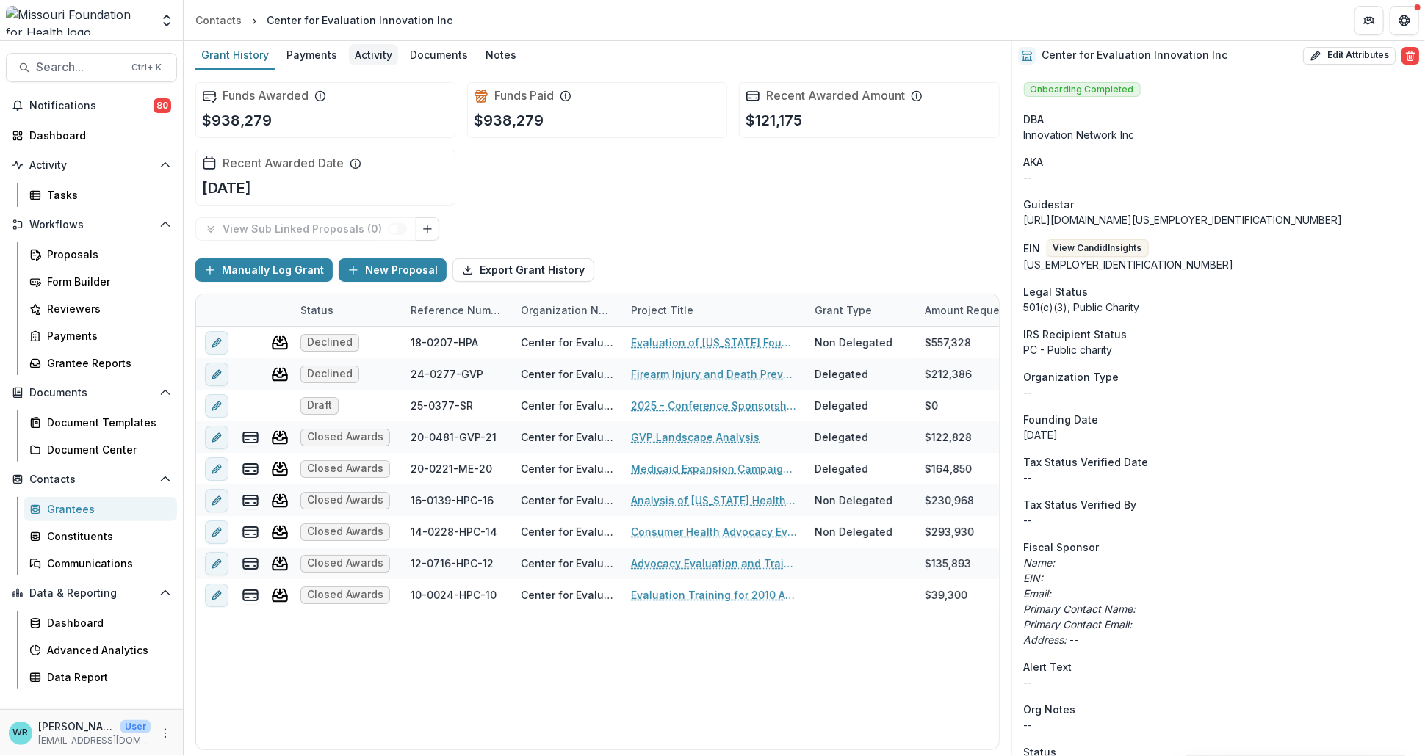
click at [372, 51] on div "Activity" at bounding box center [373, 54] width 49 height 21
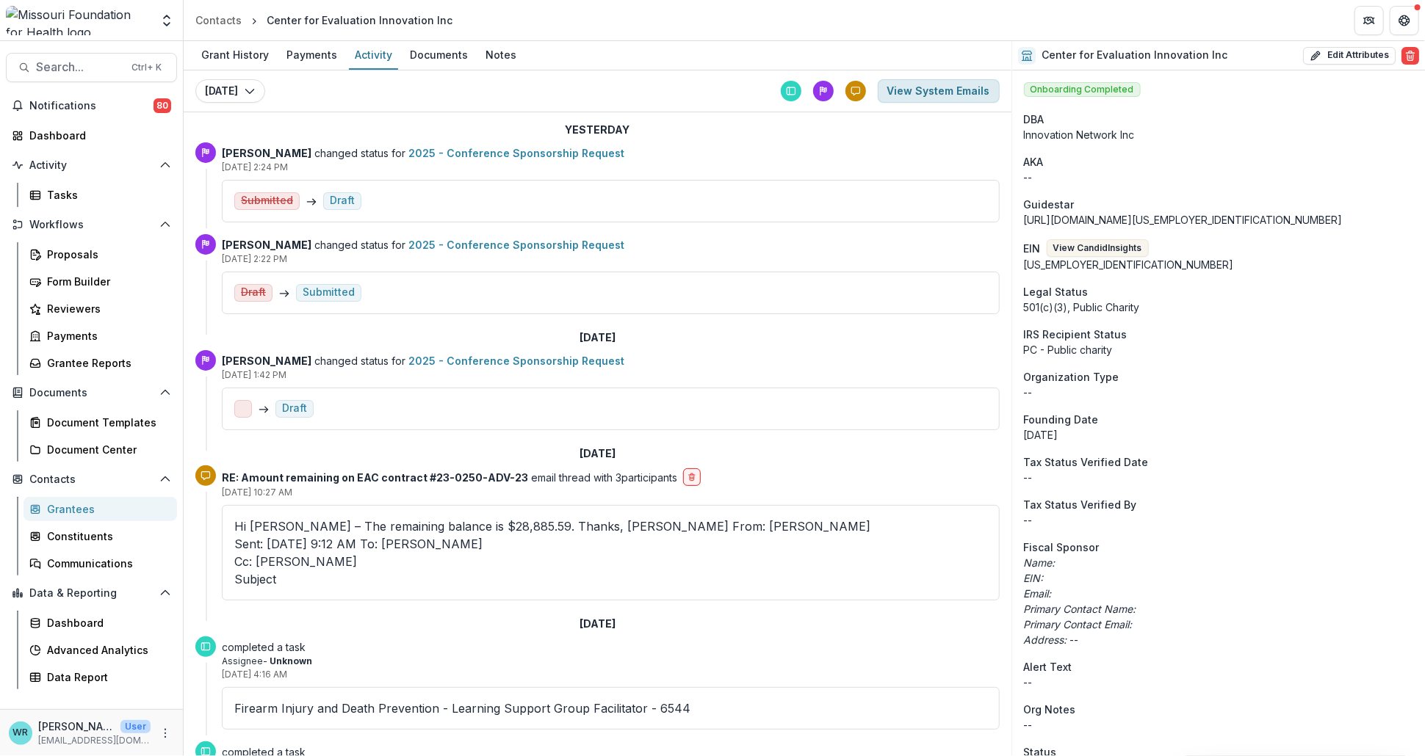
click at [939, 90] on button "View System Emails" at bounding box center [939, 91] width 122 height 24
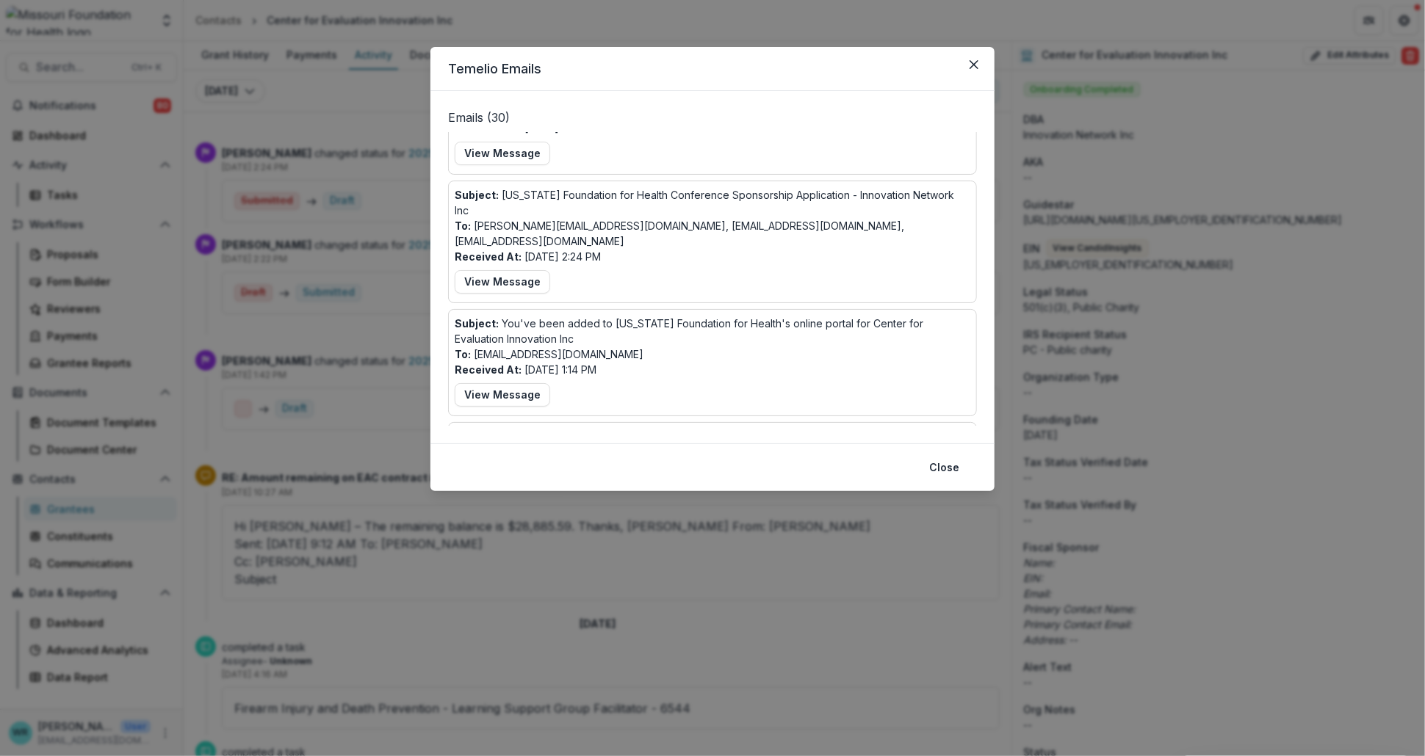
scroll to position [163, 0]
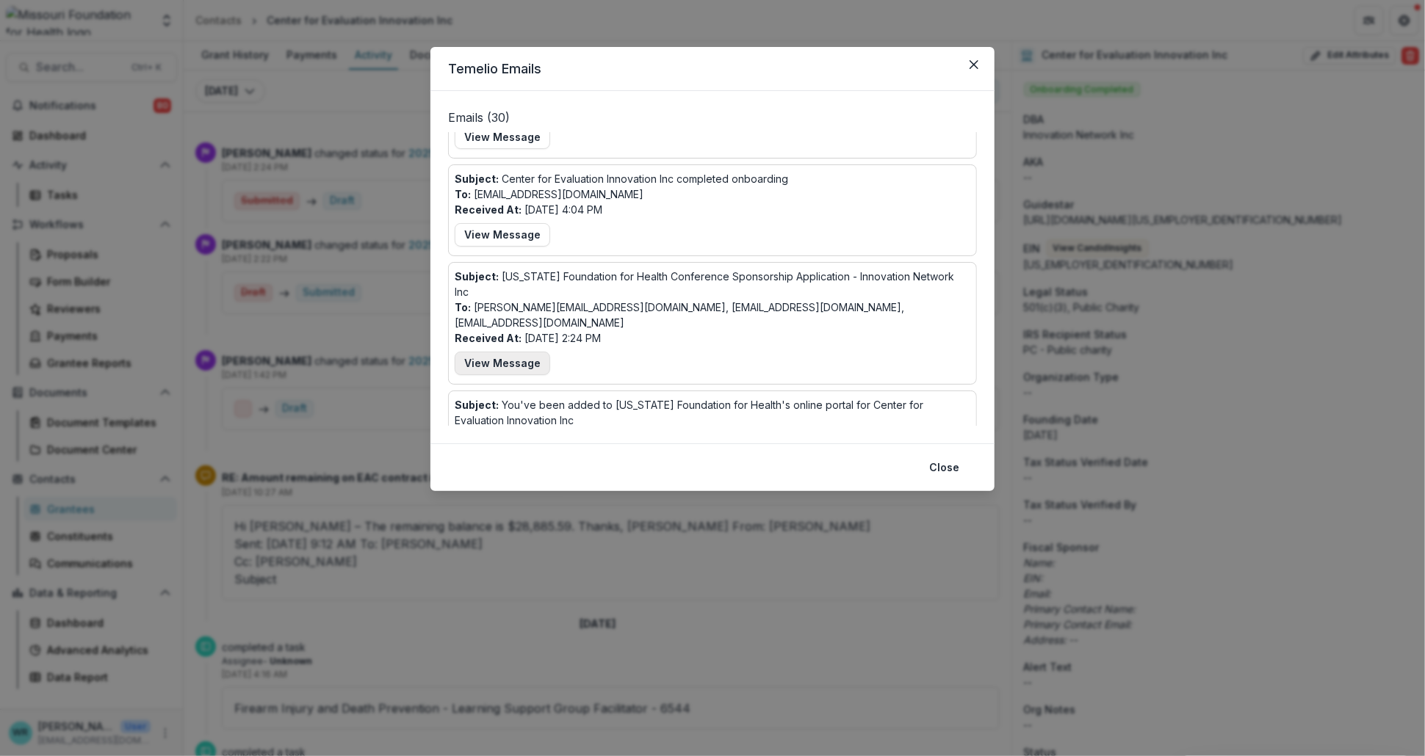
click at [490, 352] on button "View Message" at bounding box center [502, 364] width 95 height 24
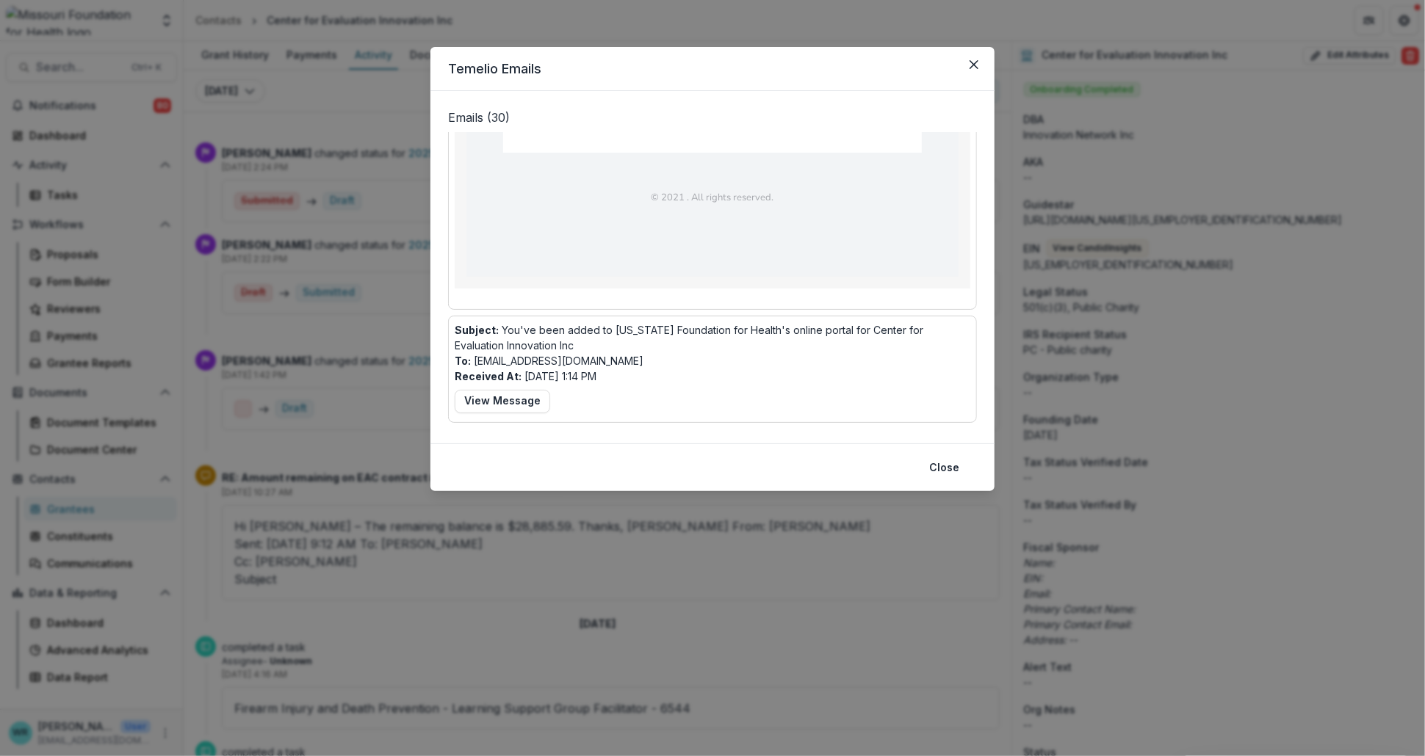
scroll to position [1402, 0]
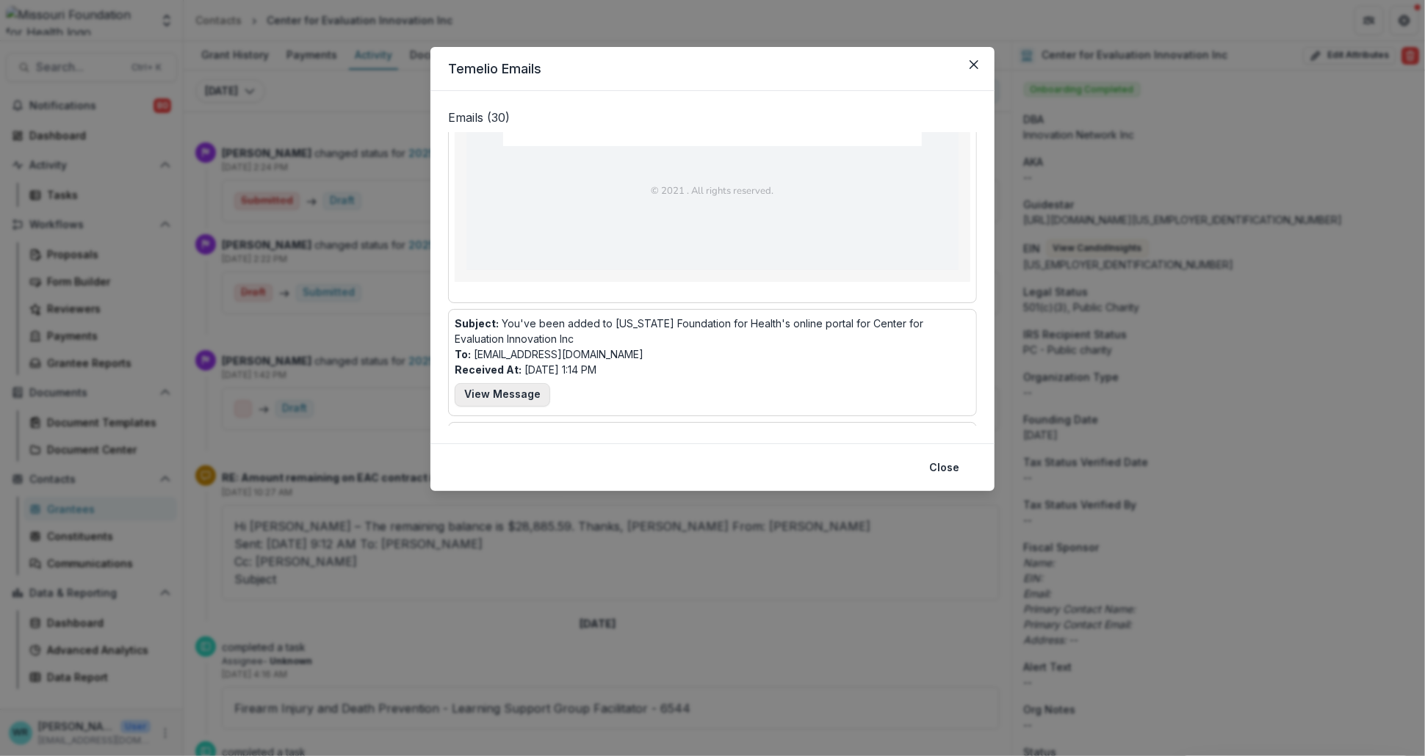
click at [521, 383] on button "View Message" at bounding box center [502, 395] width 95 height 24
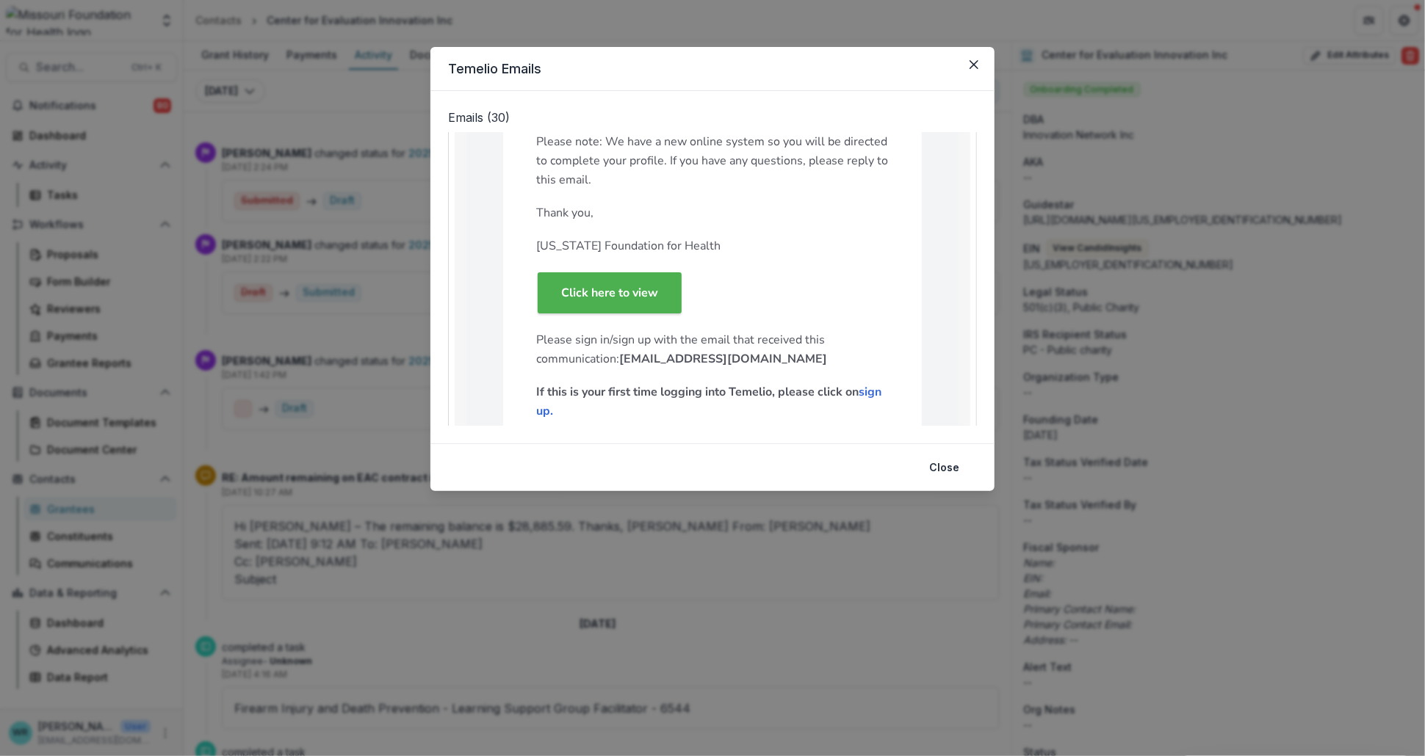
scroll to position [1817, 0]
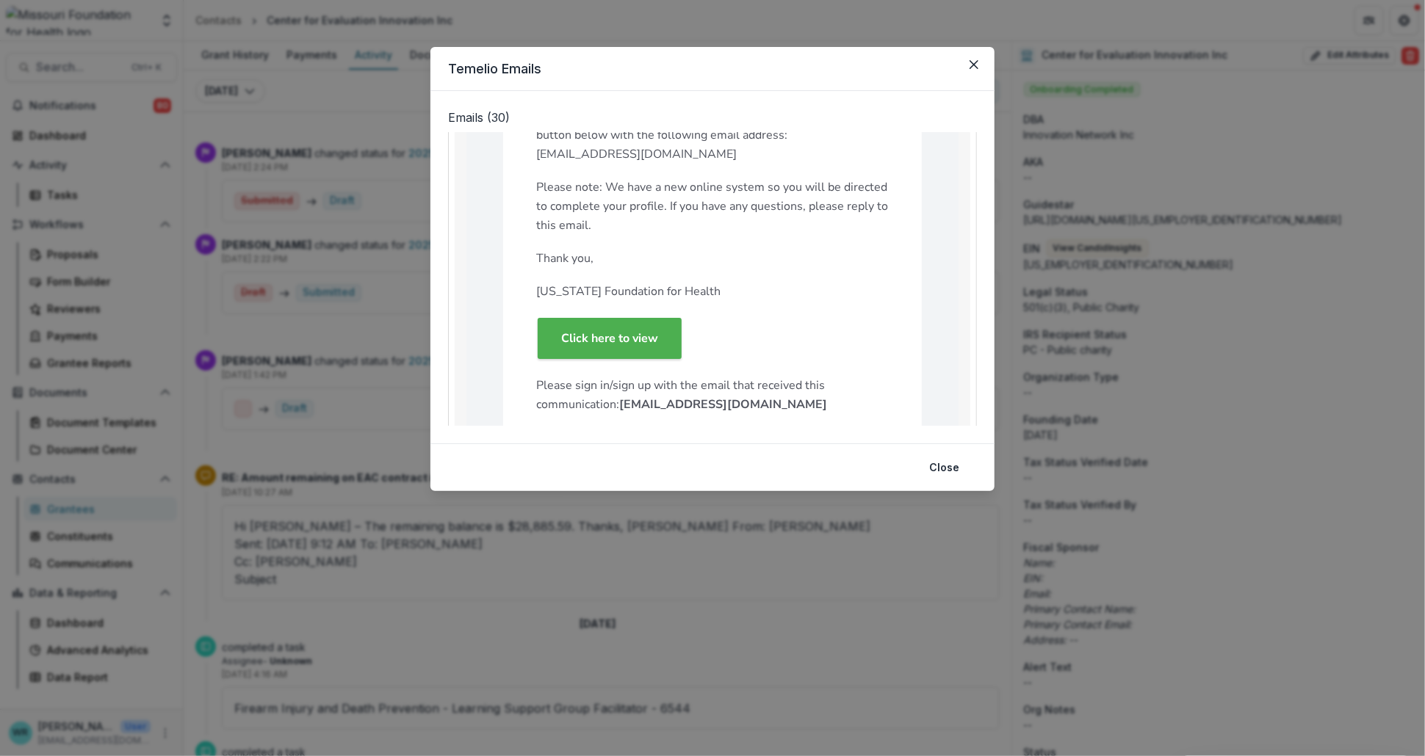
drag, startPoint x: 939, startPoint y: 471, endPoint x: 1130, endPoint y: 485, distance: 191.5
click at [939, 470] on button "Close" at bounding box center [944, 468] width 48 height 24
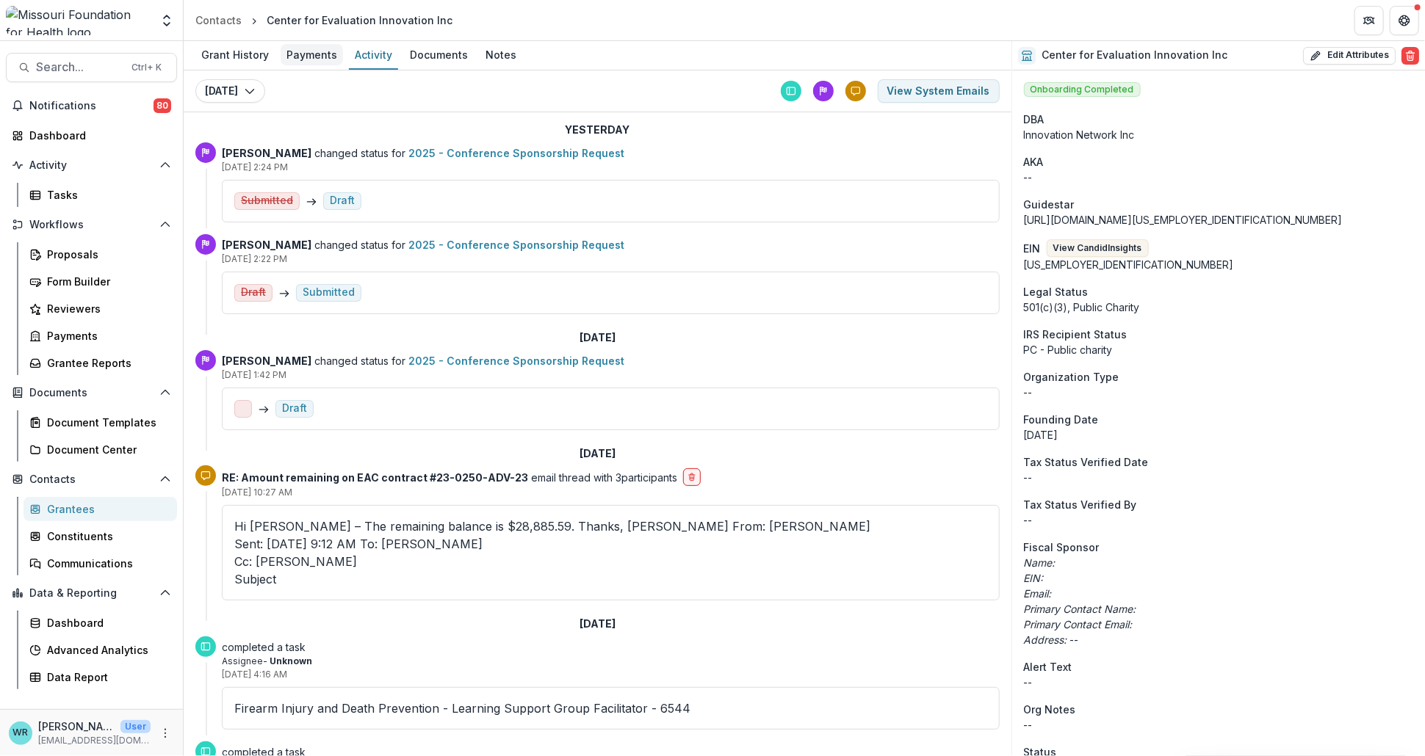
drag, startPoint x: 243, startPoint y: 51, endPoint x: 303, endPoint y: 68, distance: 62.5
click at [242, 51] on div "Grant History" at bounding box center [234, 54] width 79 height 21
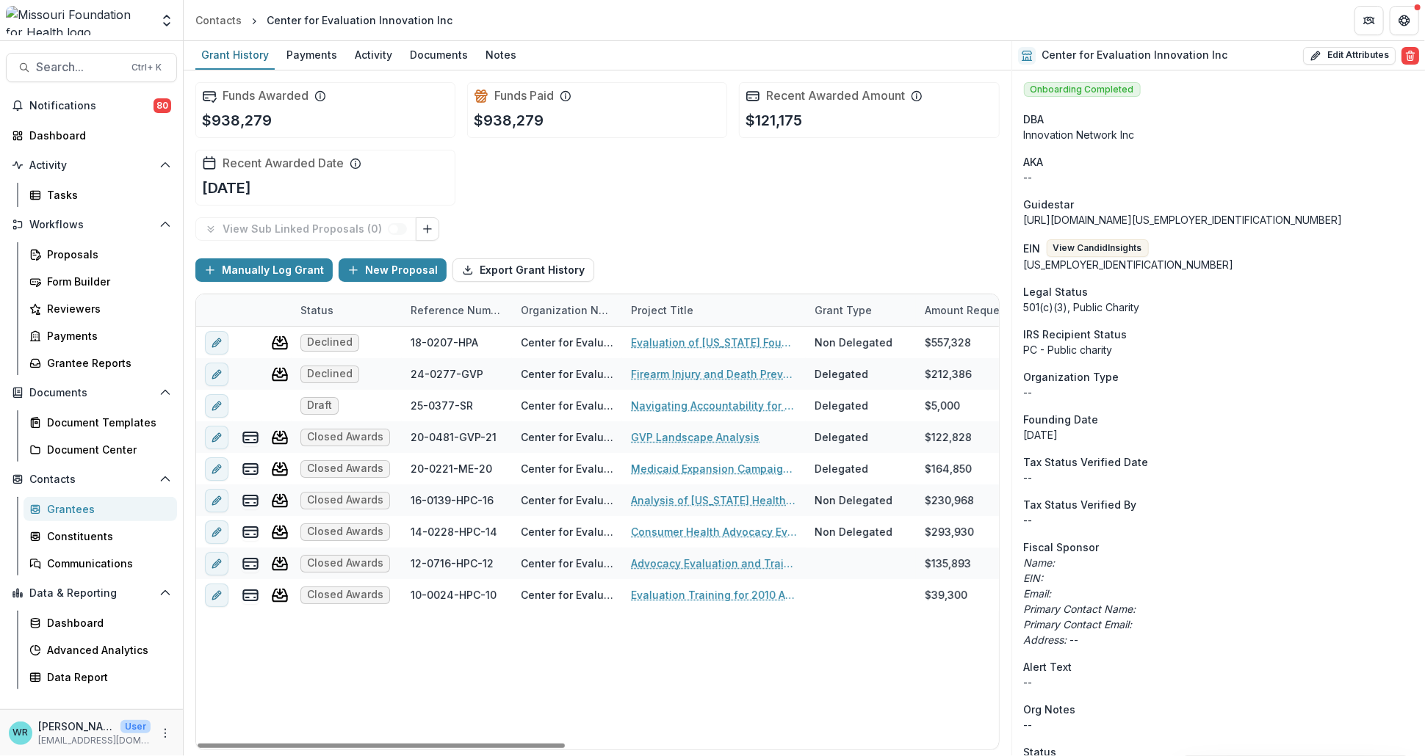
click at [452, 307] on div "Reference Number" at bounding box center [457, 310] width 110 height 15
click at [460, 364] on button "Sort Ascending" at bounding box center [493, 373] width 176 height 24
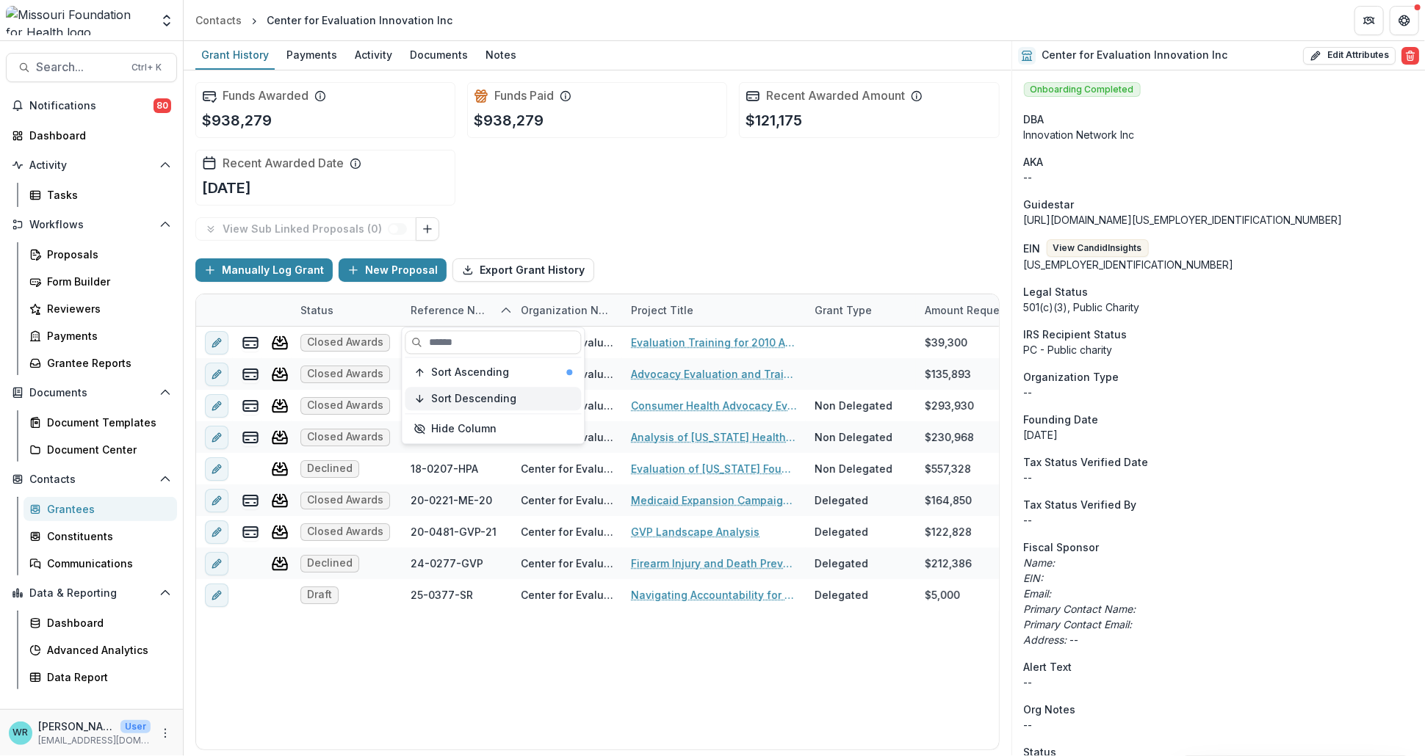
click at [464, 394] on span "Sort Descending" at bounding box center [473, 399] width 85 height 12
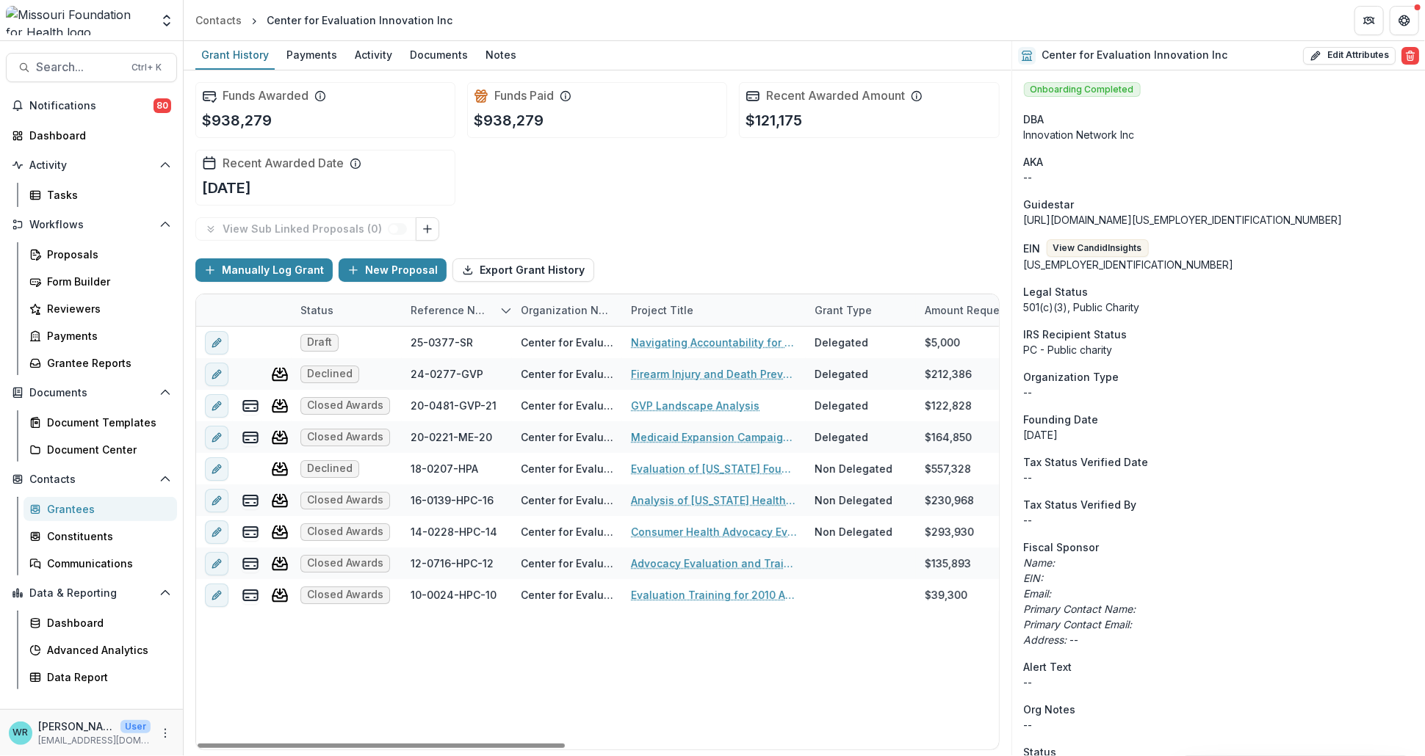
click at [637, 236] on div "View Sub Linked Proposals ( 0 )" at bounding box center [597, 229] width 804 height 24
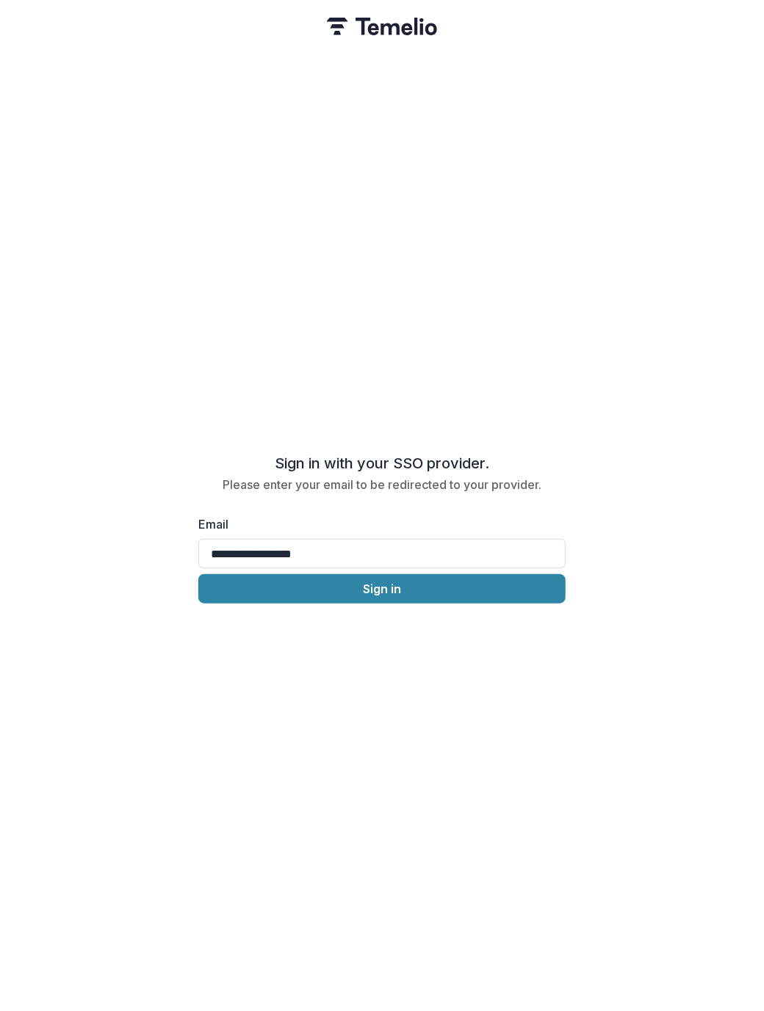
click at [622, 538] on div "**********" at bounding box center [382, 505] width 764 height 1011
click at [419, 583] on button "Sign in" at bounding box center [381, 588] width 367 height 29
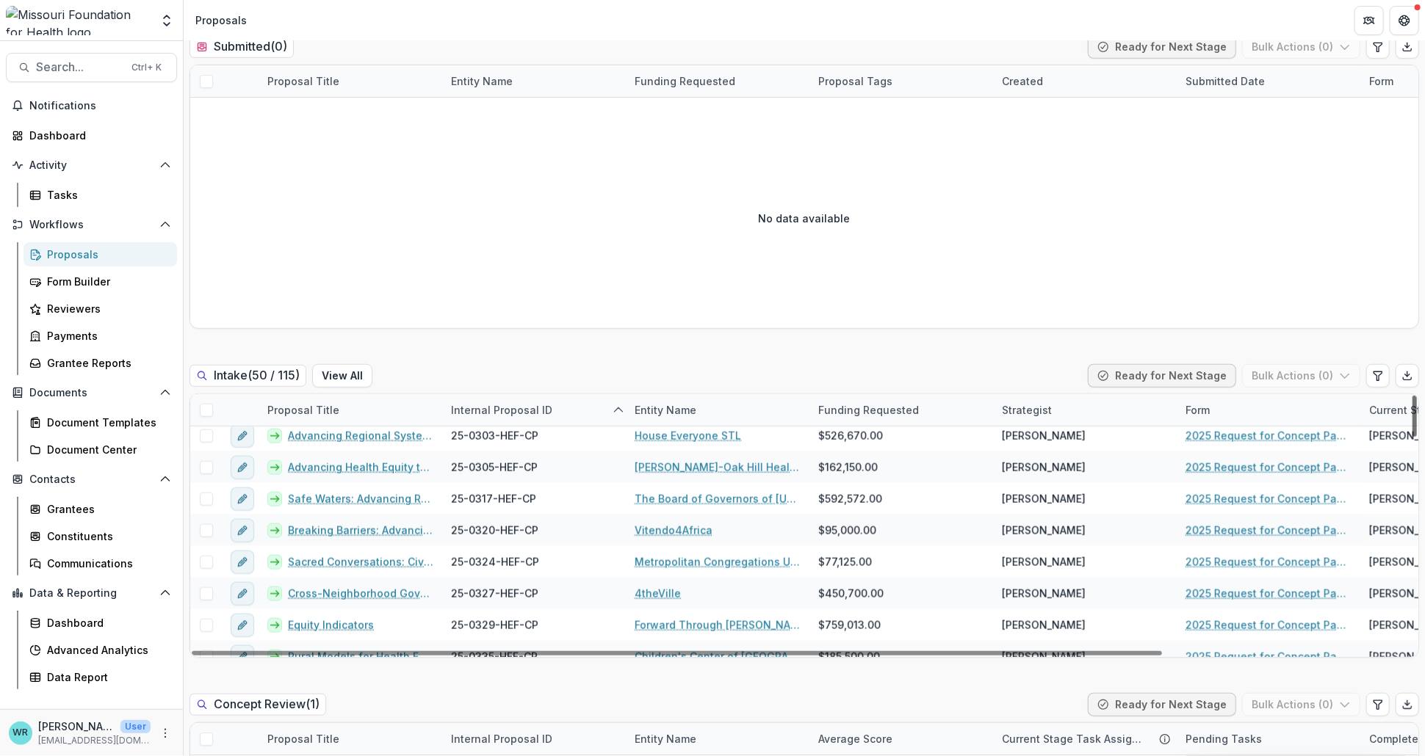
scroll to position [1348, 0]
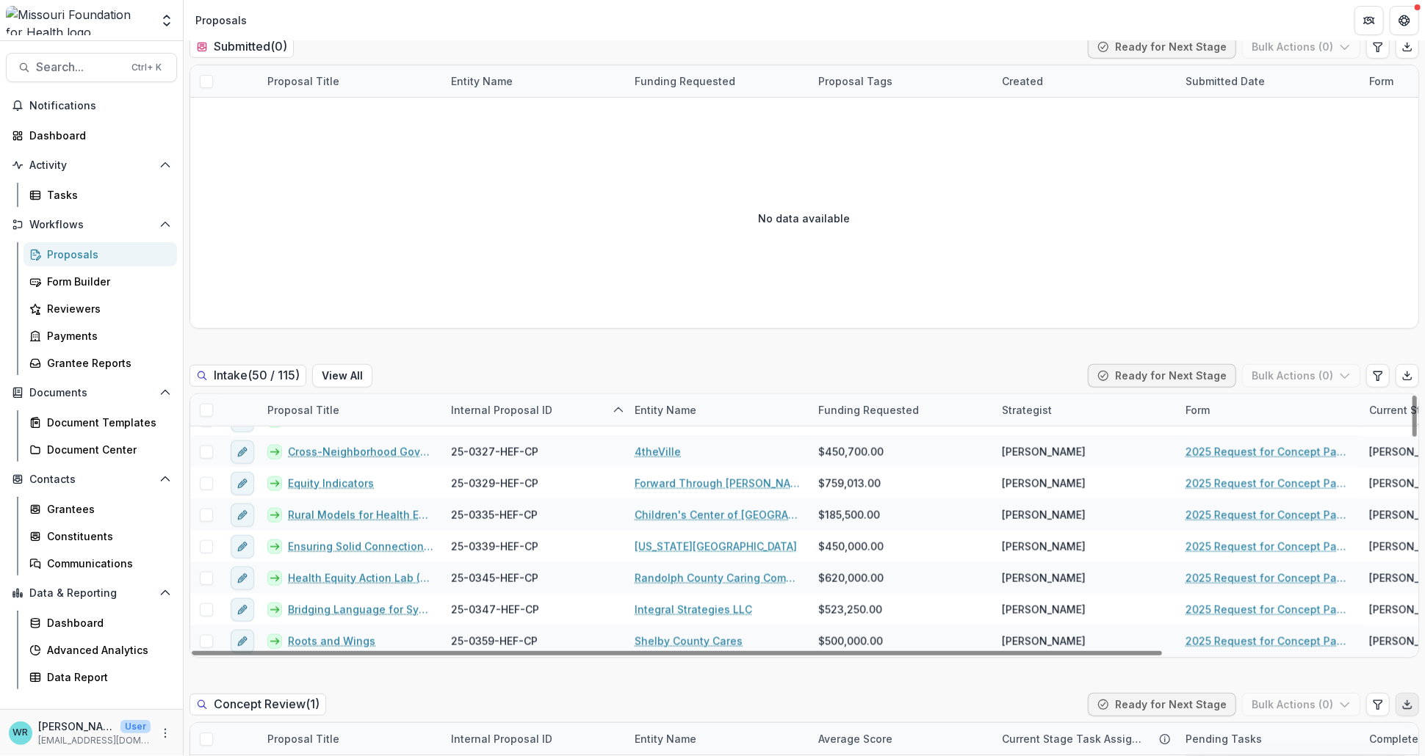
drag, startPoint x: 1411, startPoint y: 529, endPoint x: 1407, endPoint y: 706, distance: 177.0
click at [1412, 437] on div at bounding box center [1414, 416] width 4 height 41
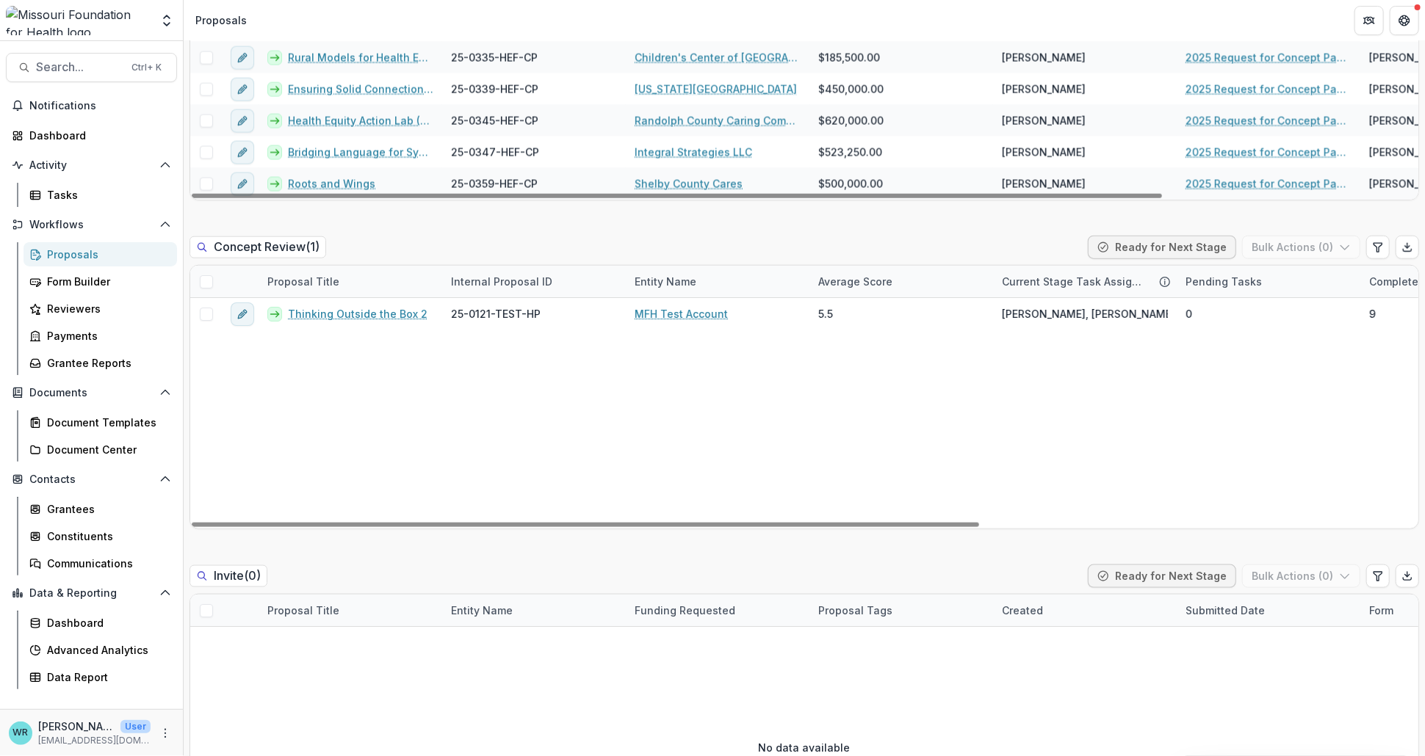
scroll to position [979, 0]
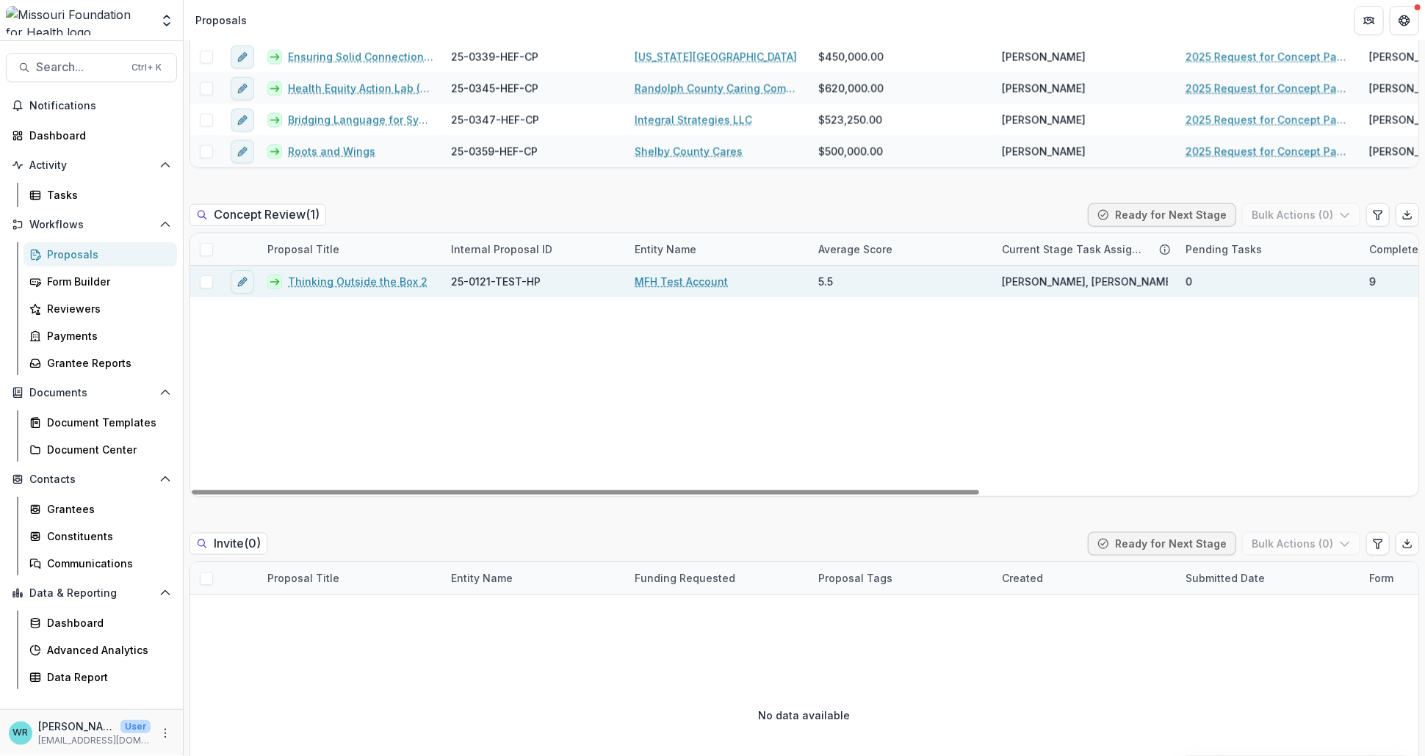
click at [361, 281] on link "Thinking Outside the Box 2" at bounding box center [358, 281] width 140 height 15
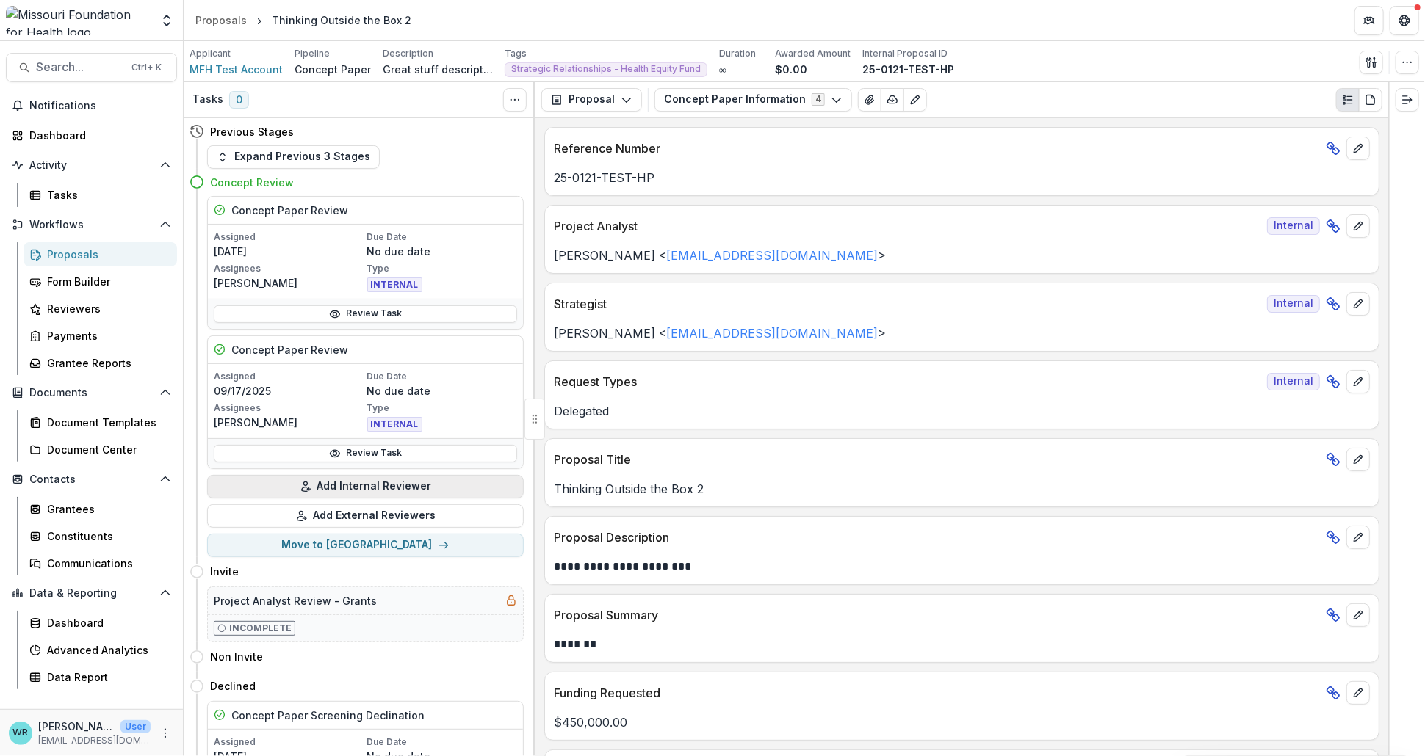
click at [378, 485] on button "Add Internal Reviewer" at bounding box center [365, 487] width 317 height 24
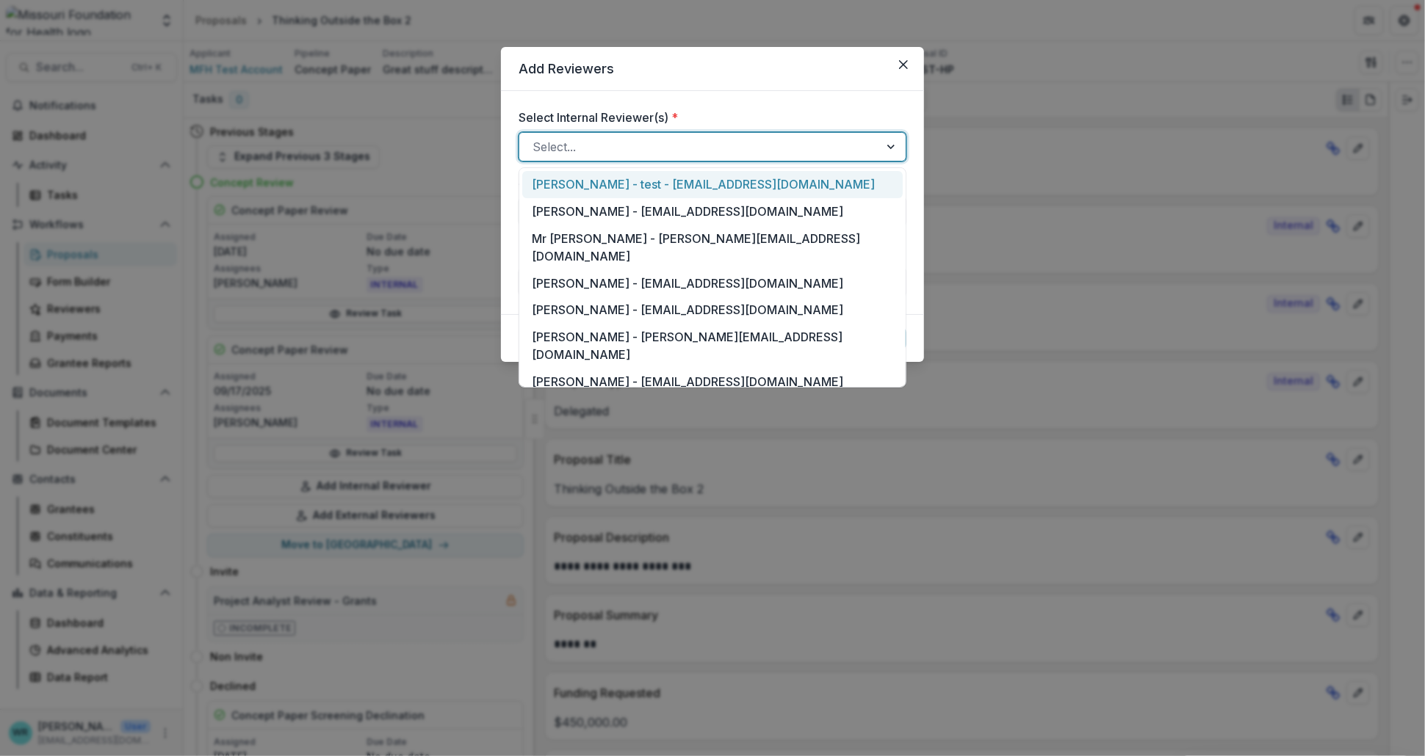
click at [631, 145] on div at bounding box center [698, 147] width 333 height 21
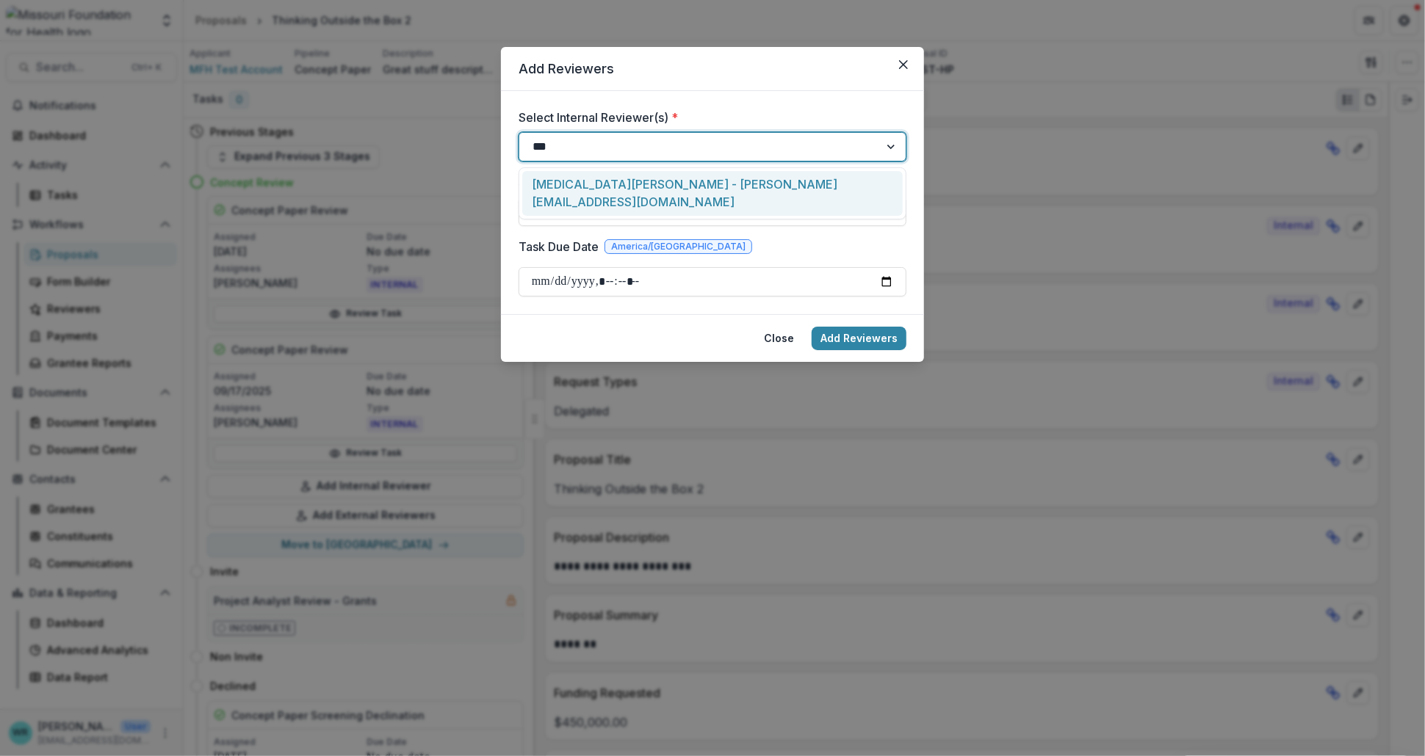
type input "****"
click at [634, 179] on div "Kyra Robinson - krobinson@mffh.org" at bounding box center [712, 193] width 380 height 45
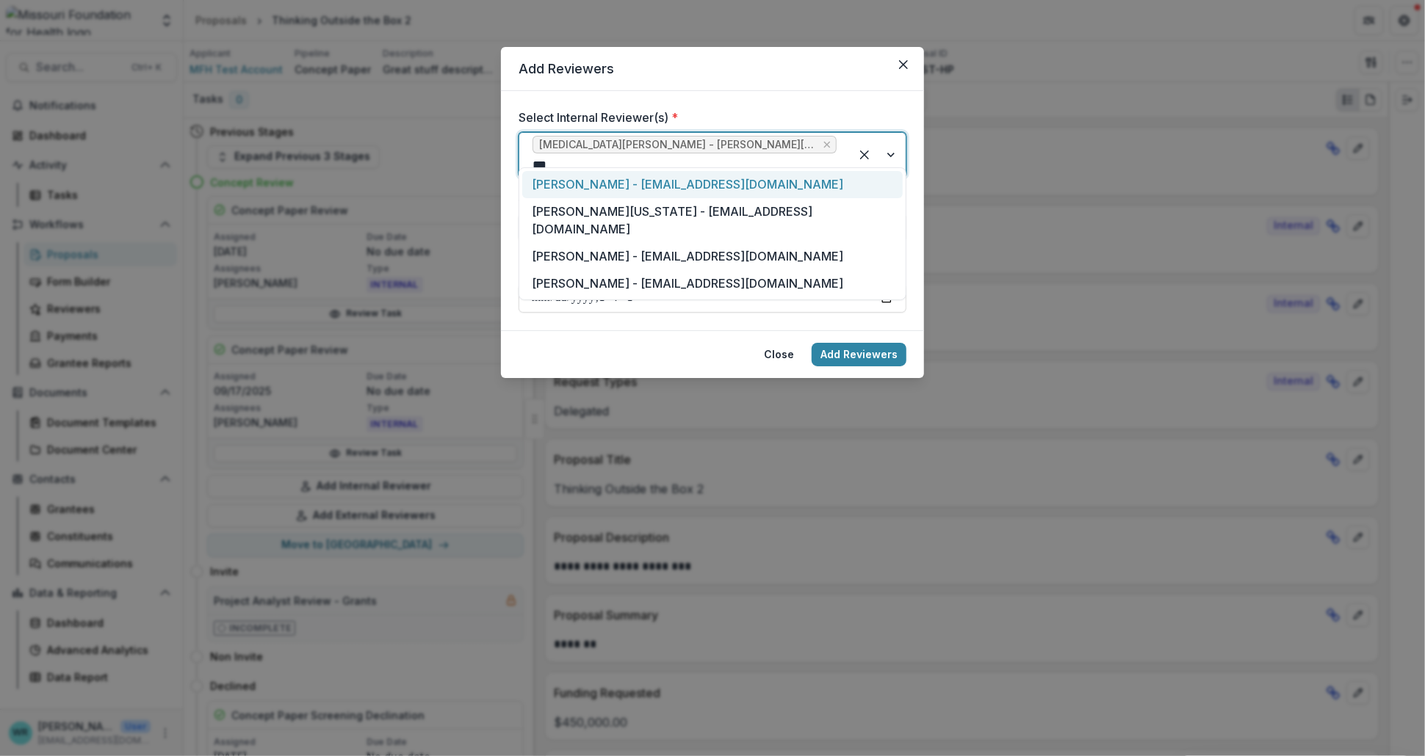
type input "****"
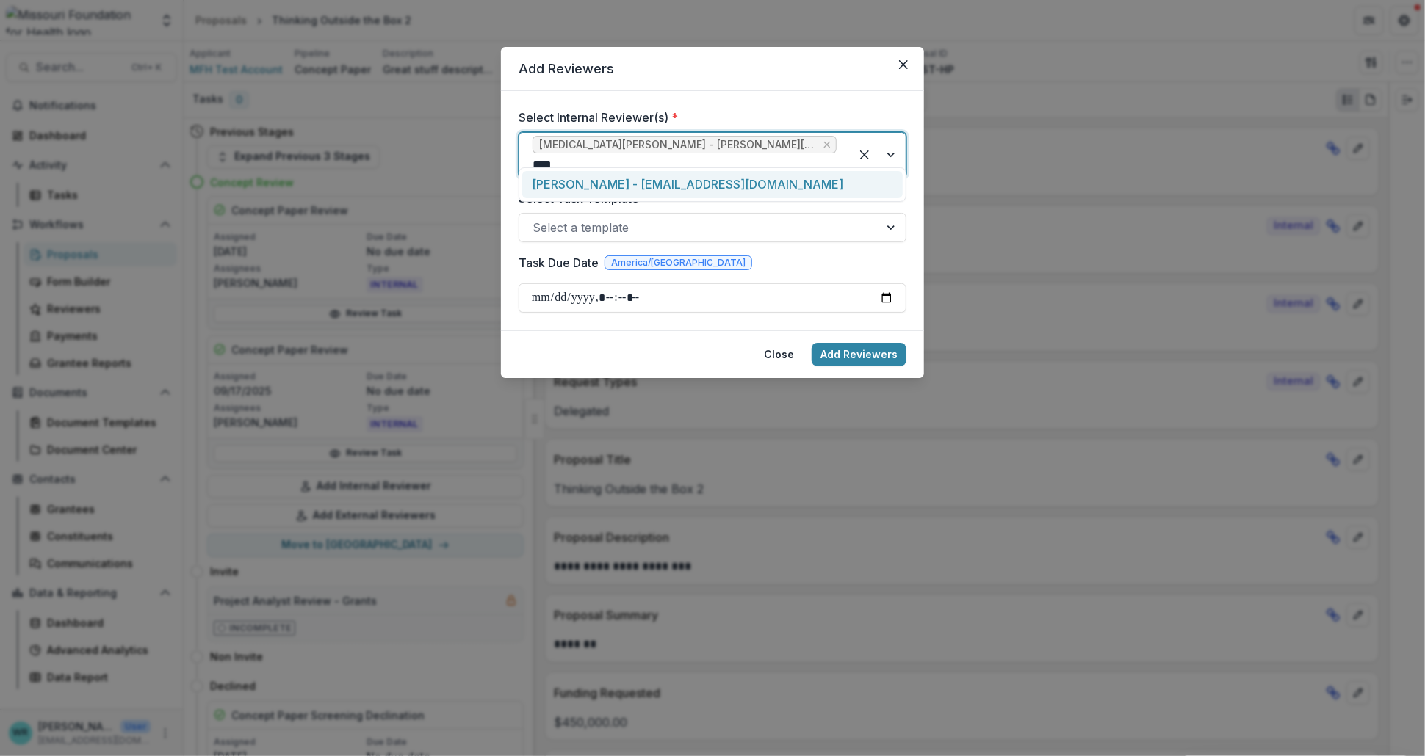
click at [724, 183] on div "Tori Cope - tcope@mffh.org" at bounding box center [712, 184] width 380 height 27
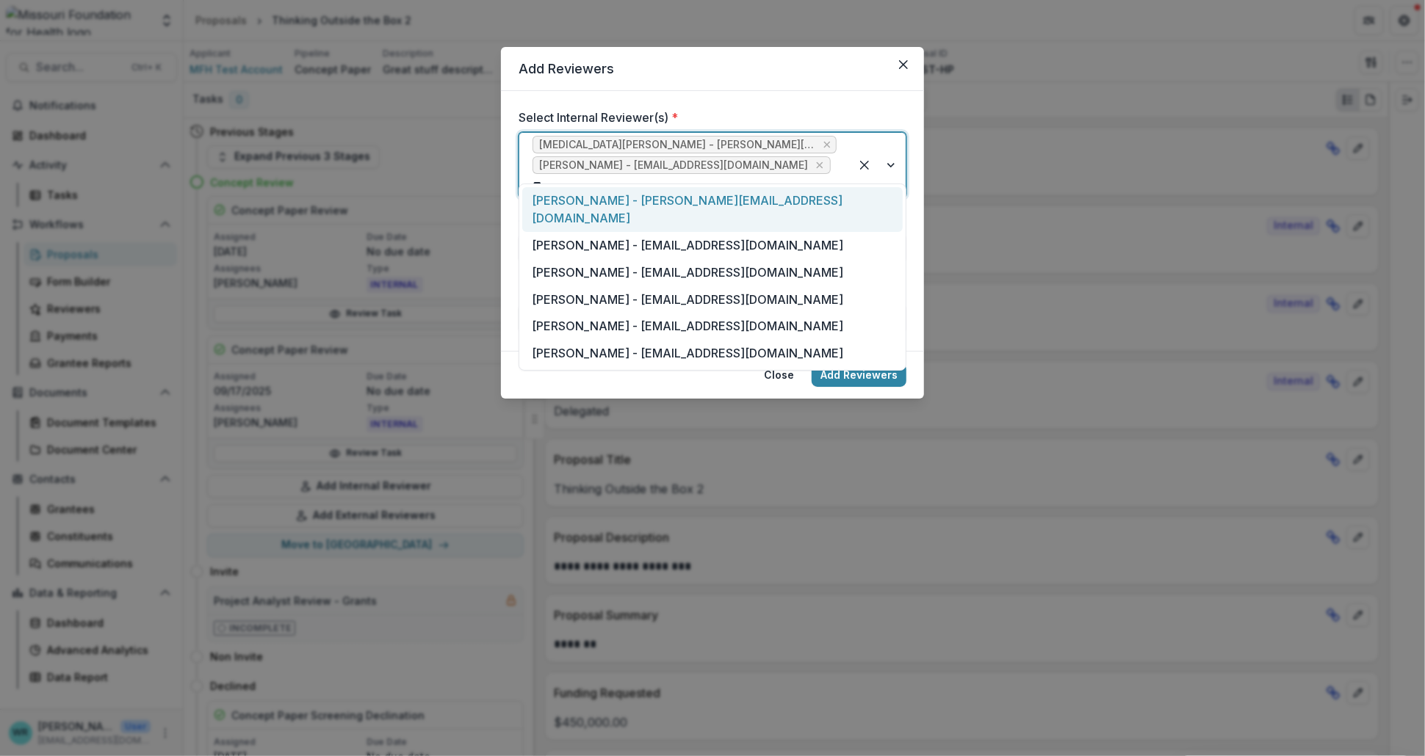
type input "***"
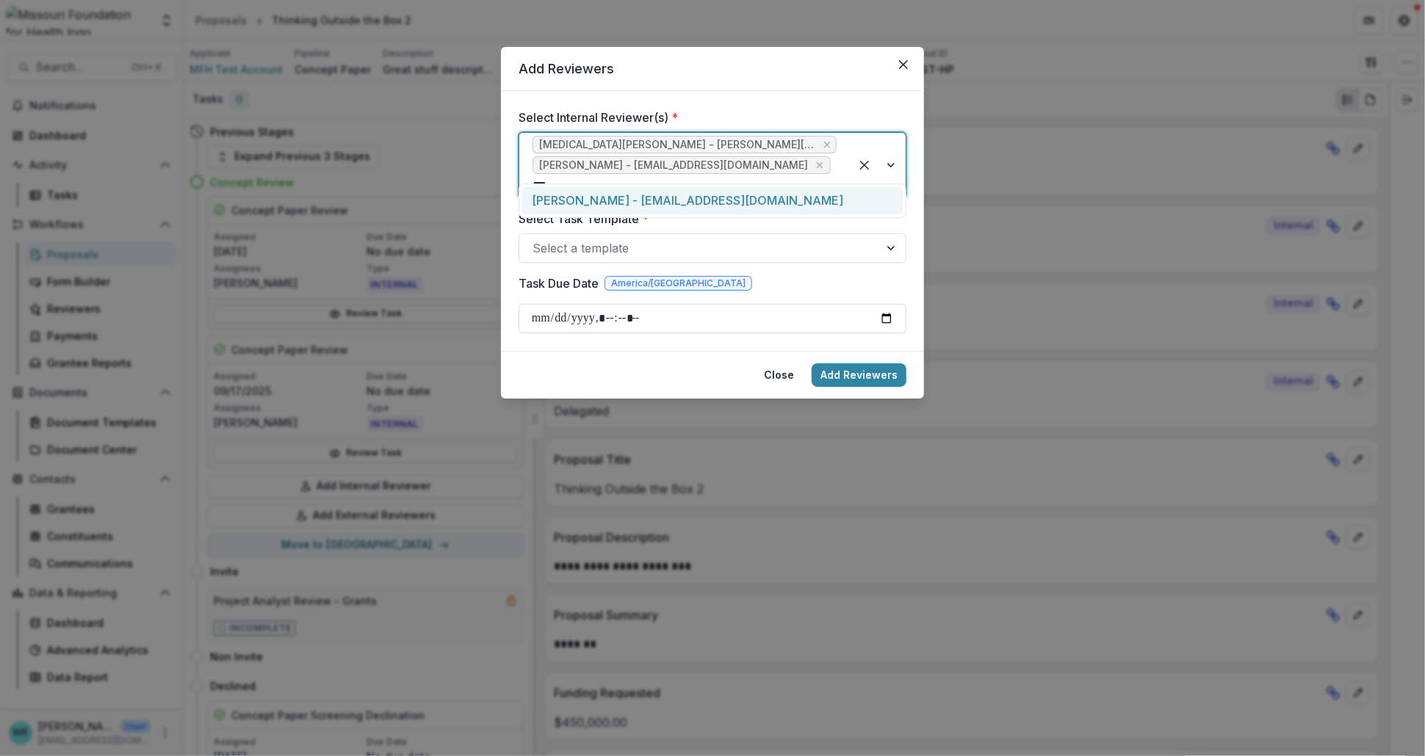
click at [714, 196] on div "Alyssa Curran - acurran@mffh.org" at bounding box center [712, 200] width 380 height 27
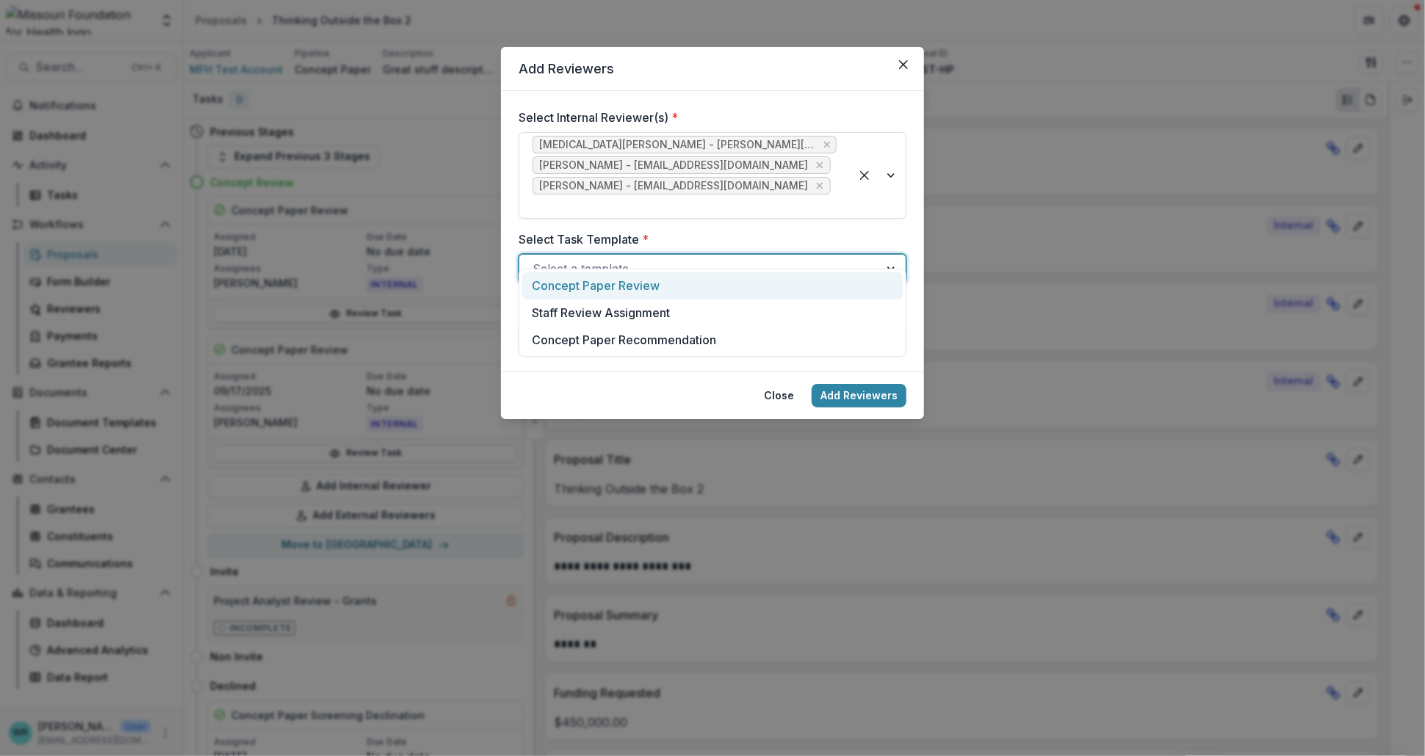
click at [708, 259] on div at bounding box center [698, 269] width 333 height 21
click at [618, 280] on div "Concept Paper Review" at bounding box center [712, 285] width 380 height 27
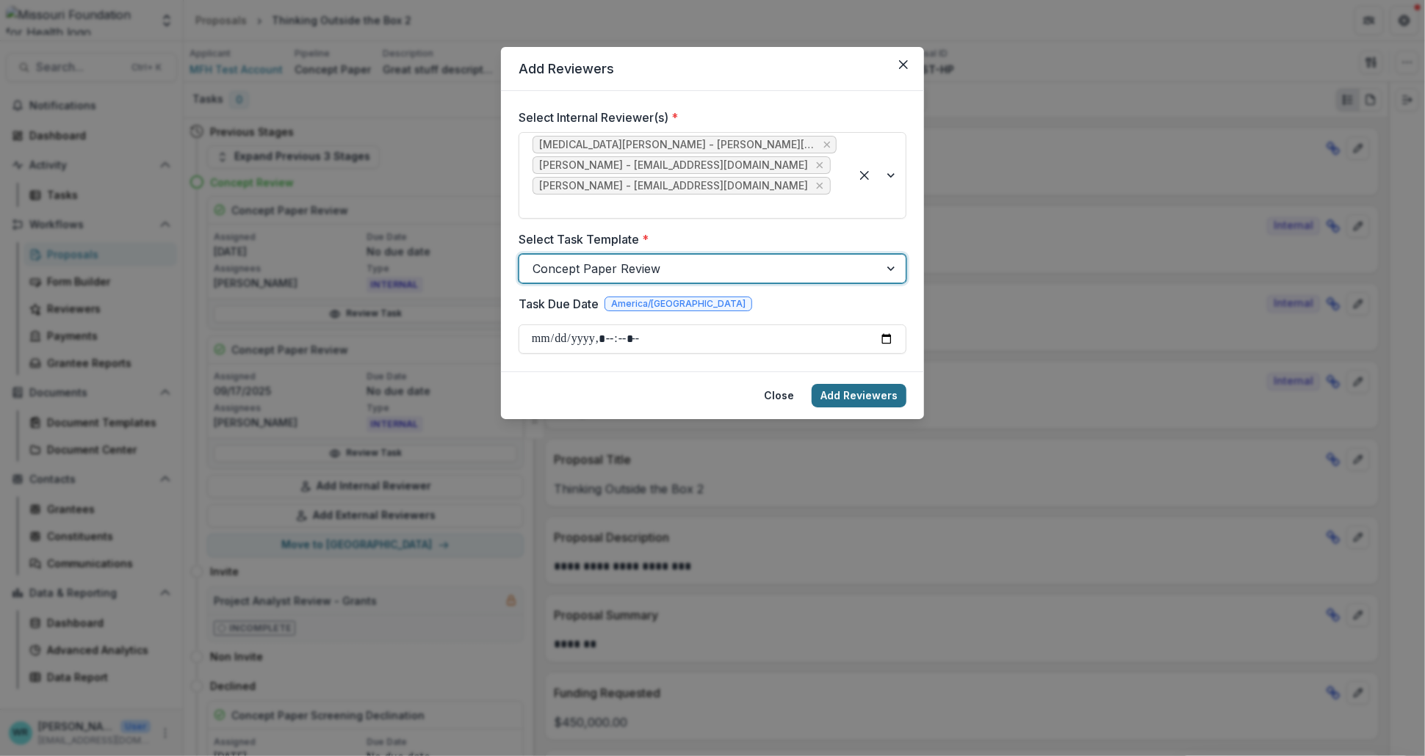
click at [861, 384] on button "Add Reviewers" at bounding box center [859, 396] width 95 height 24
